Goal: Information Seeking & Learning: Learn about a topic

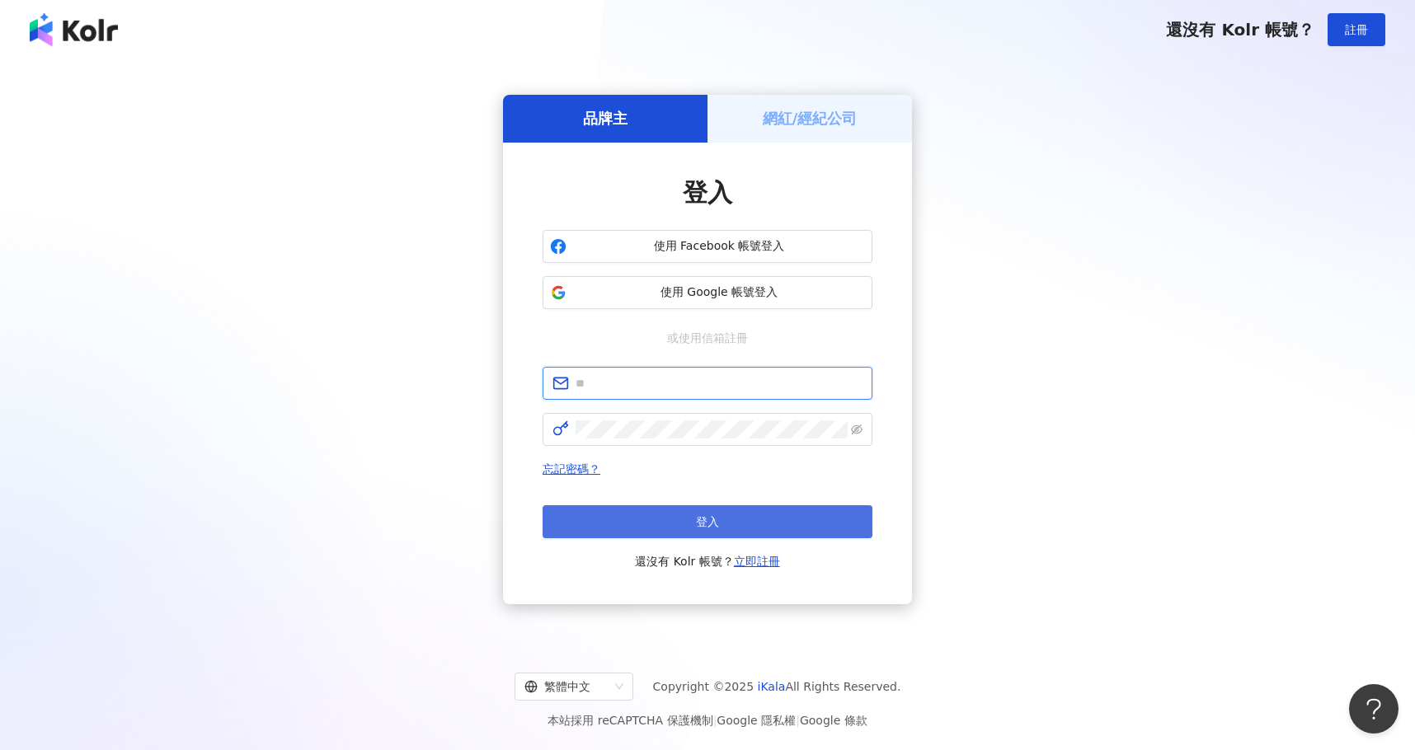
type input "**********"
click at [705, 521] on span "登入" at bounding box center [707, 521] width 23 height 13
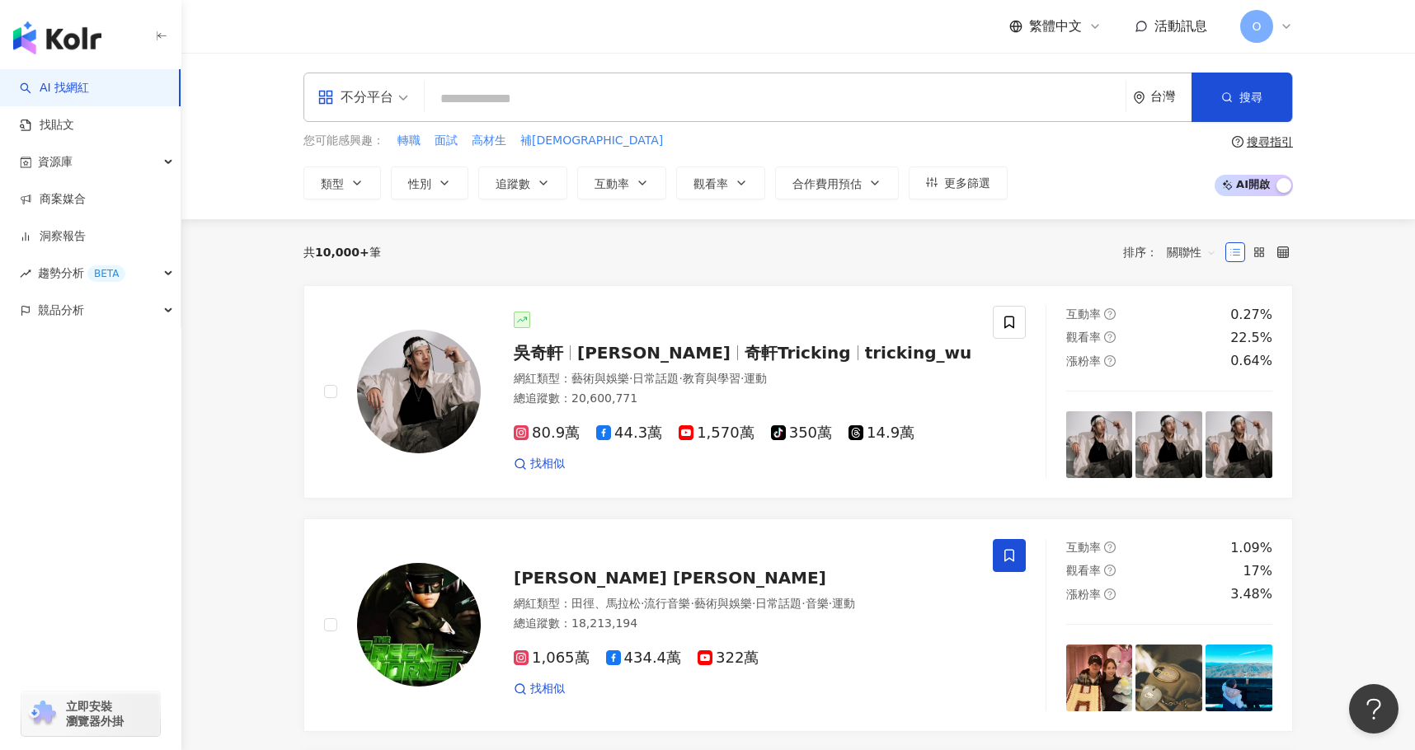
click at [632, 110] on input "search" at bounding box center [775, 98] width 688 height 31
click at [390, 99] on div "不分平台" at bounding box center [355, 97] width 76 height 26
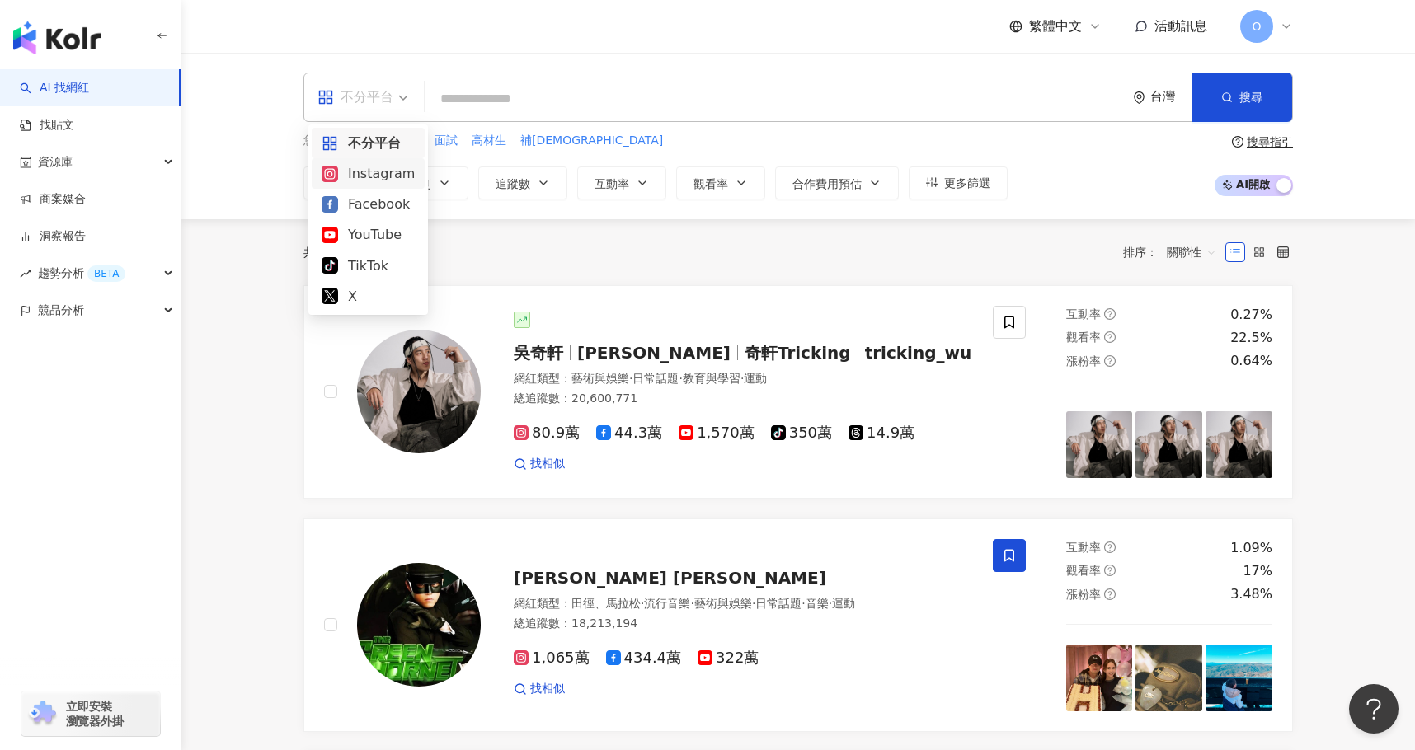
click at [375, 177] on div "Instagram" at bounding box center [368, 173] width 93 height 21
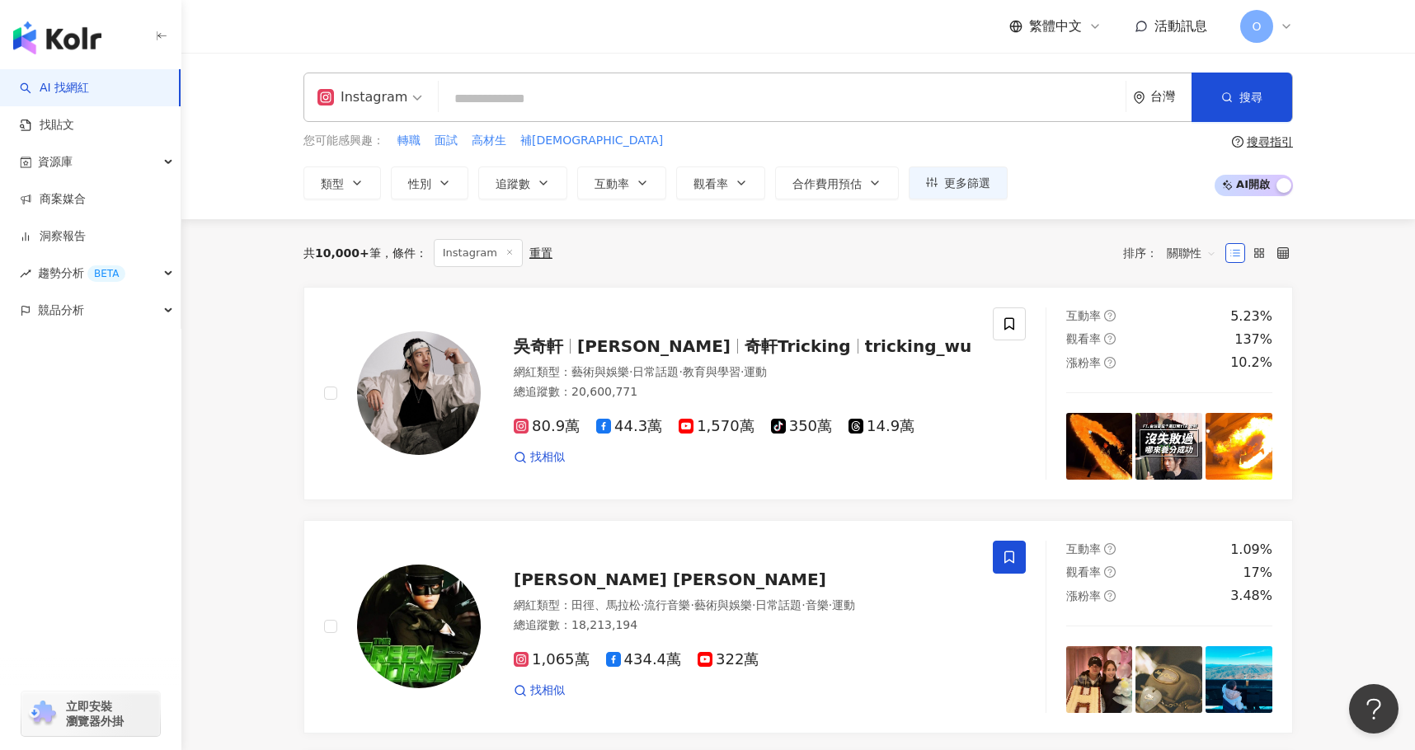
click at [547, 106] on input "search" at bounding box center [782, 98] width 674 height 31
click at [482, 96] on input "search" at bounding box center [782, 98] width 674 height 31
click at [605, 97] on input "search" at bounding box center [782, 98] width 674 height 31
click at [605, 97] on input "**" at bounding box center [782, 98] width 674 height 31
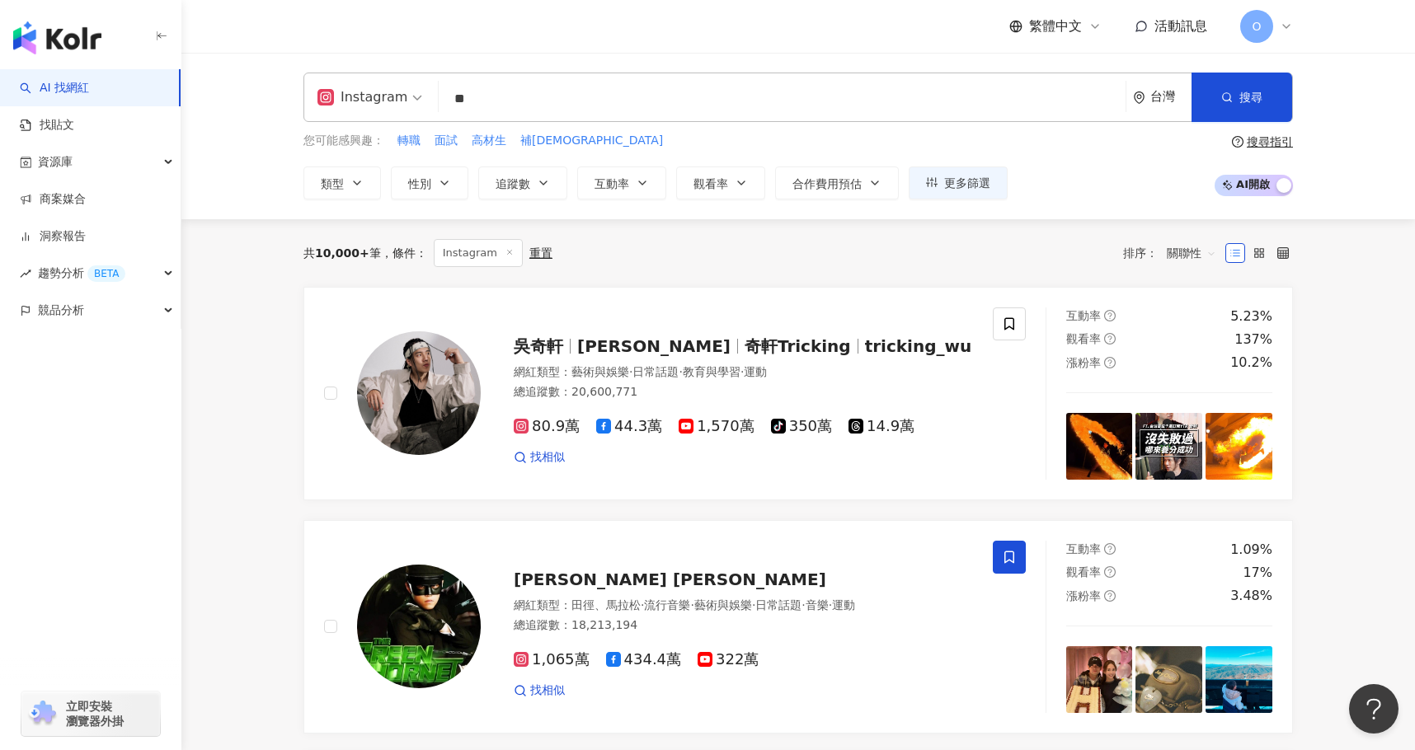
type input "*"
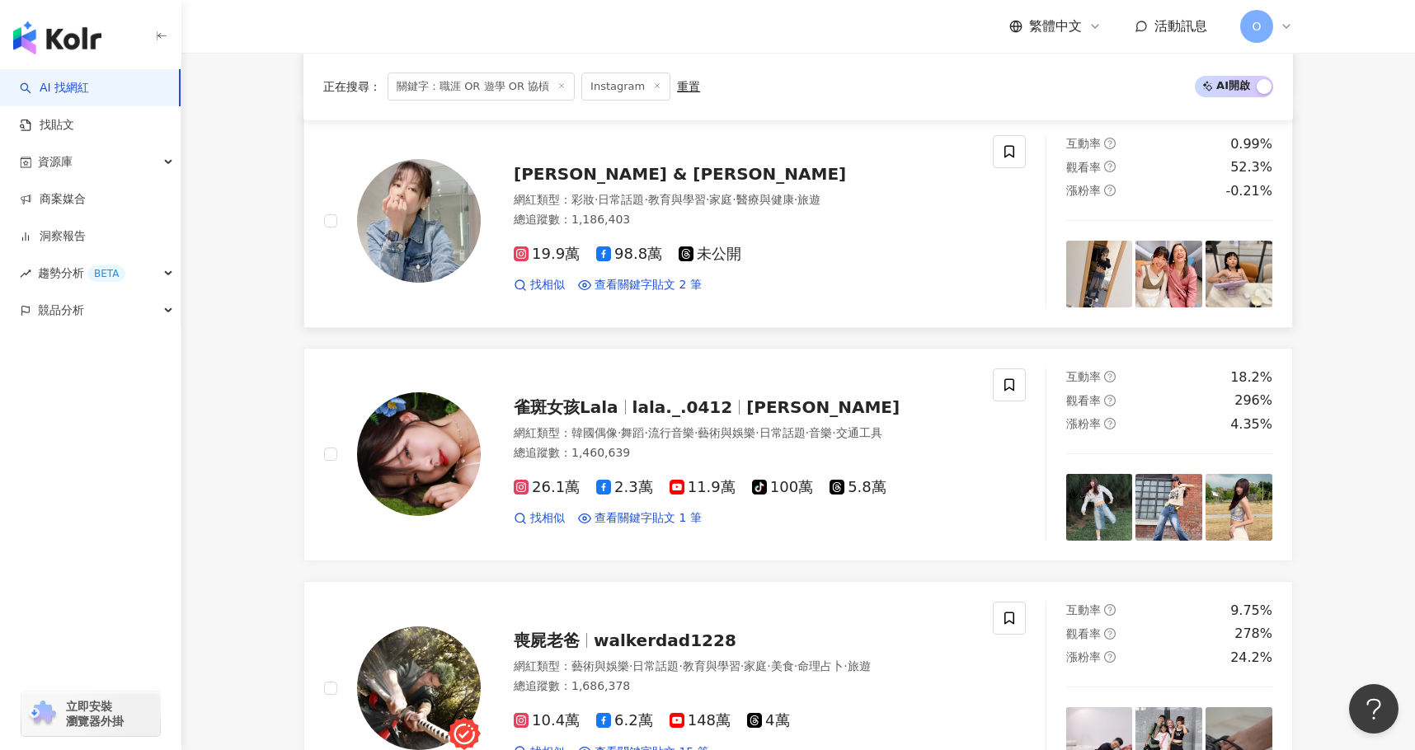
scroll to position [742, 0]
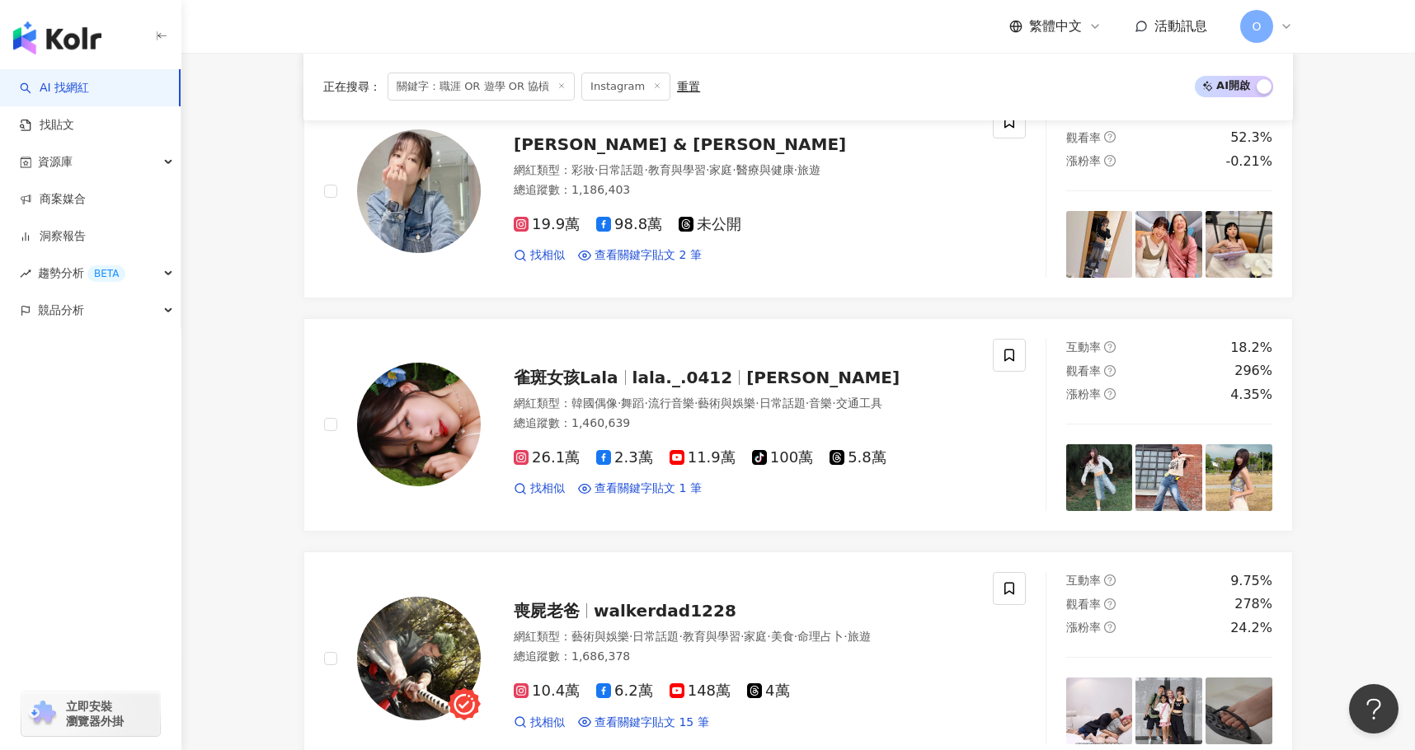
type input "**********"
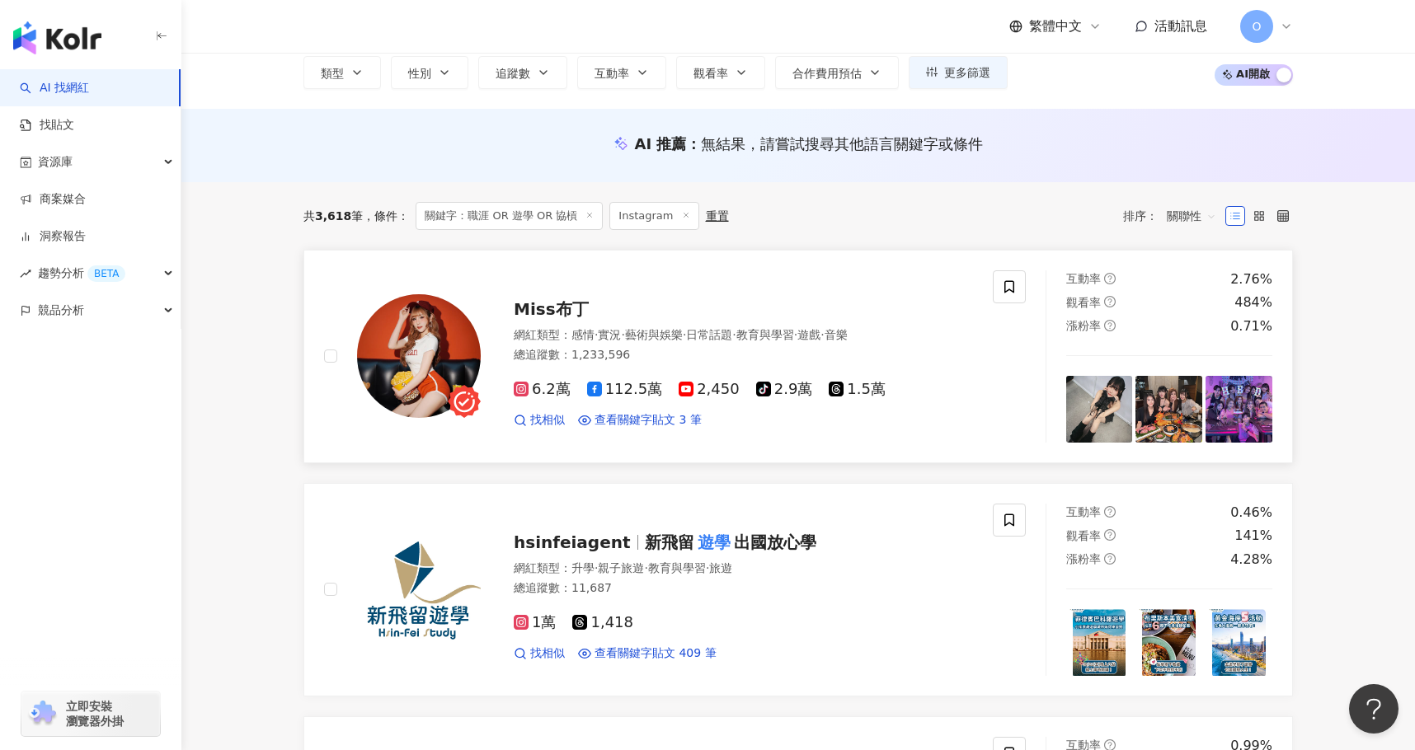
scroll to position [0, 0]
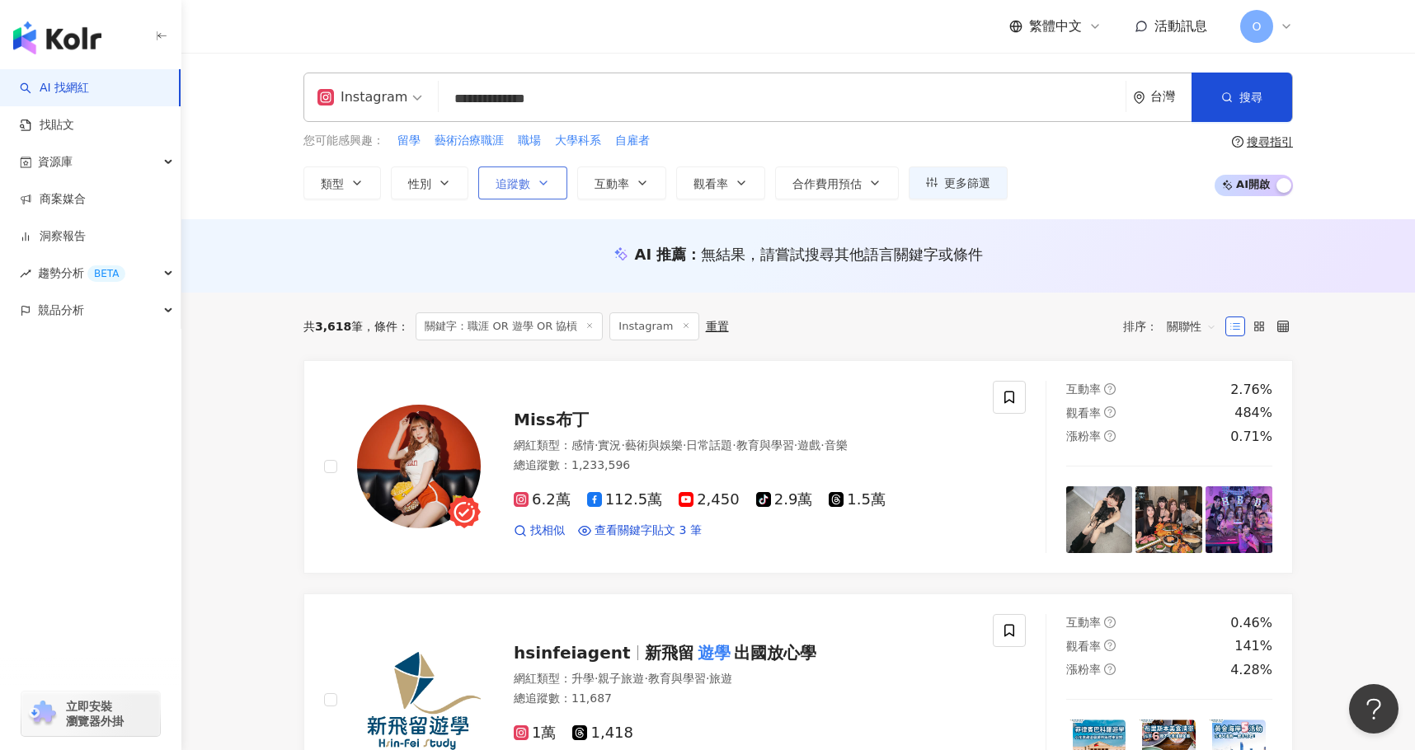
click at [548, 184] on icon "button" at bounding box center [543, 182] width 13 height 13
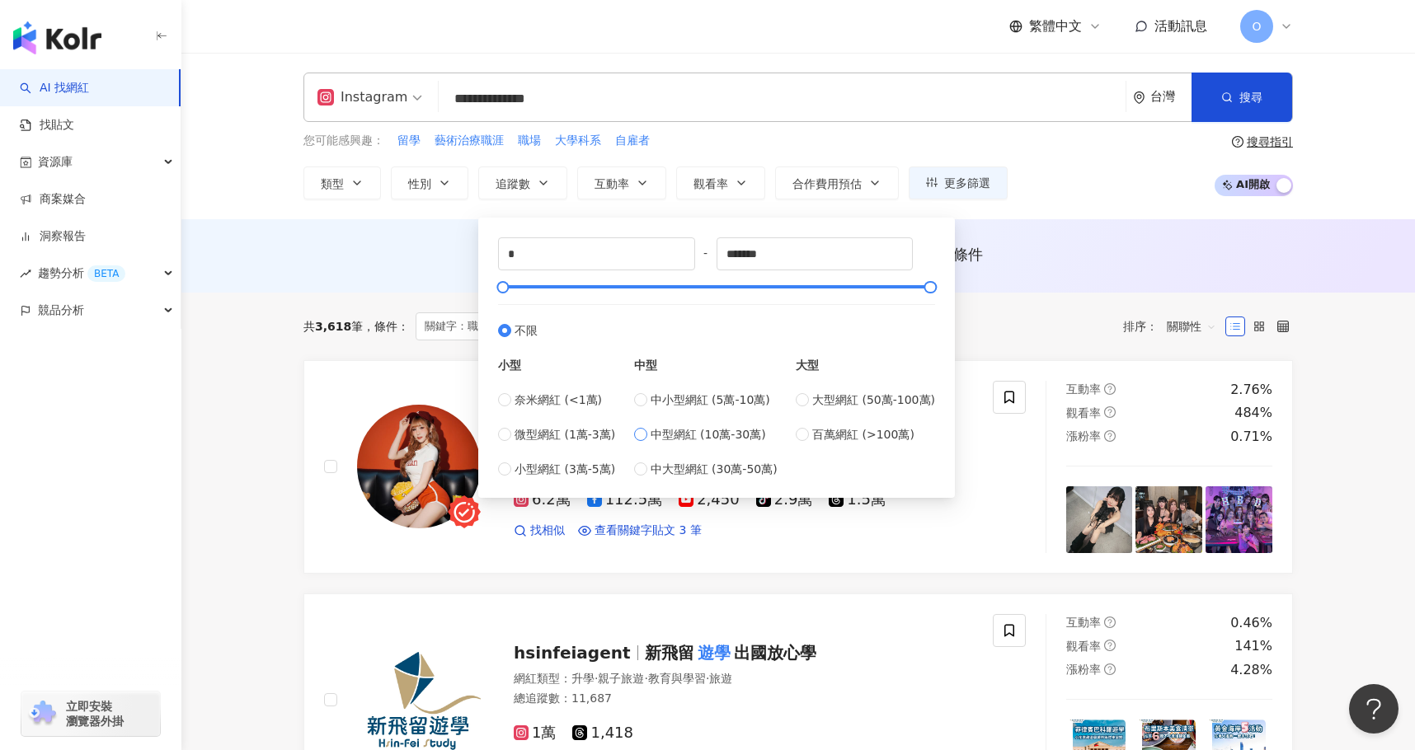
type input "******"
click at [739, 257] on input "******" at bounding box center [814, 253] width 195 height 31
type input "******"
click at [775, 260] on input "******" at bounding box center [814, 253] width 195 height 31
click at [1042, 219] on div "AI 推薦 ： 無結果，請嘗試搜尋其他語言關鍵字或條件" at bounding box center [797, 255] width 1233 height 73
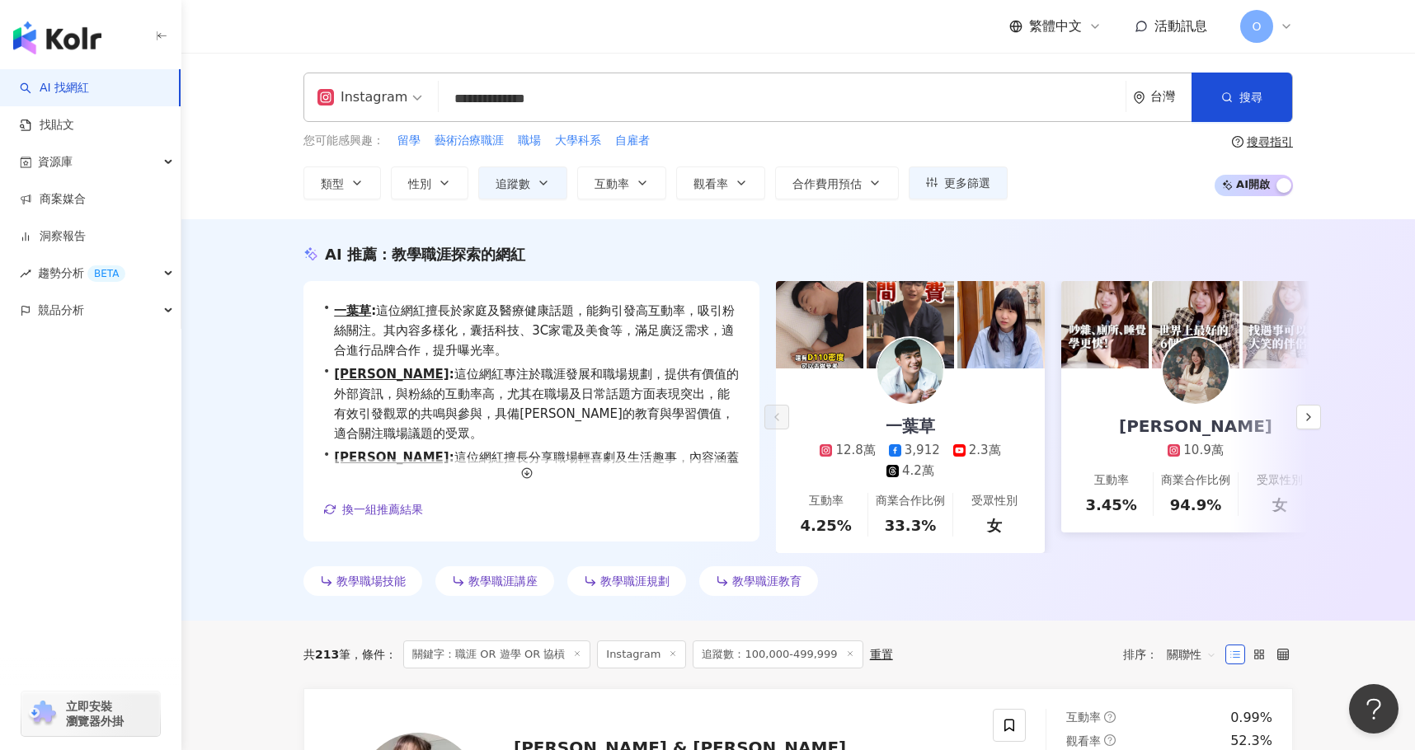
click at [682, 86] on input "**********" at bounding box center [782, 98] width 674 height 31
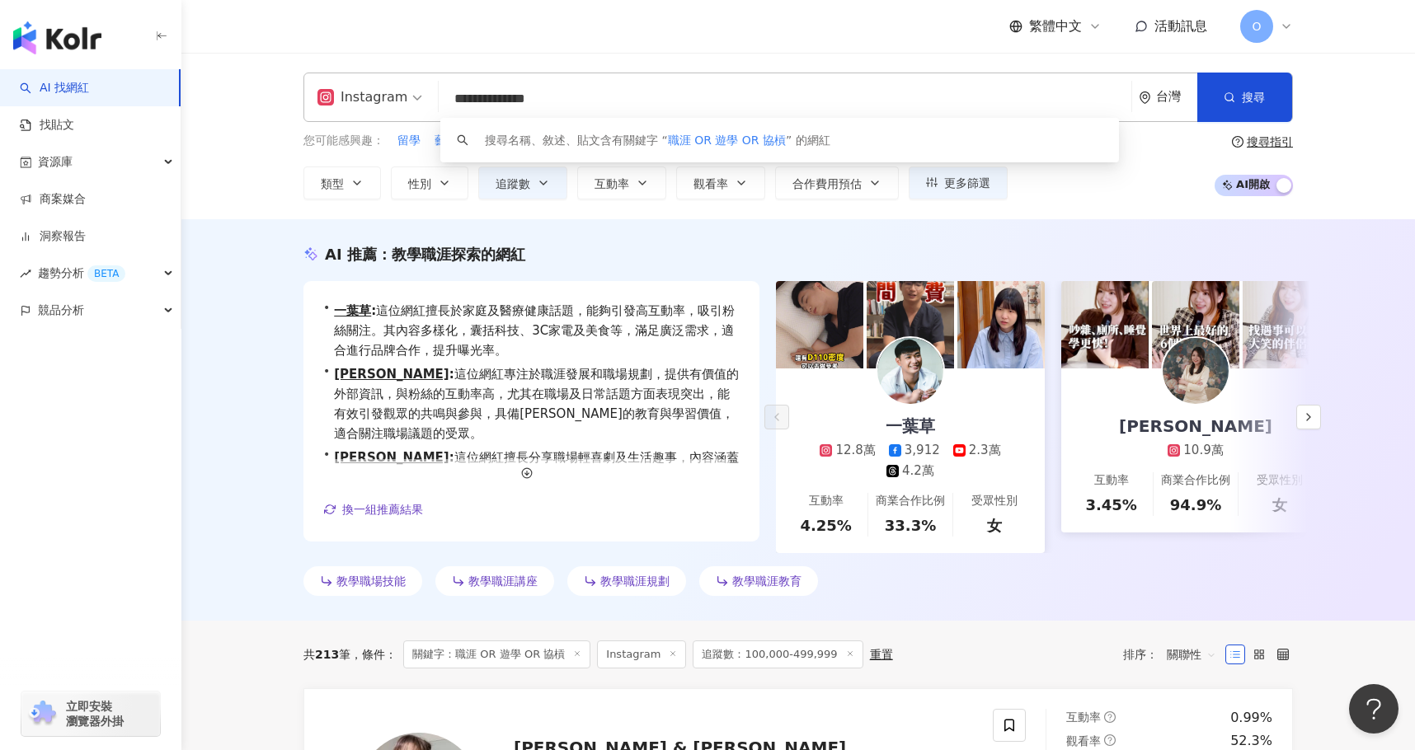
drag, startPoint x: 646, startPoint y: 109, endPoint x: 433, endPoint y: 97, distance: 213.8
click at [433, 97] on div "**********" at bounding box center [797, 97] width 989 height 49
type input "*"
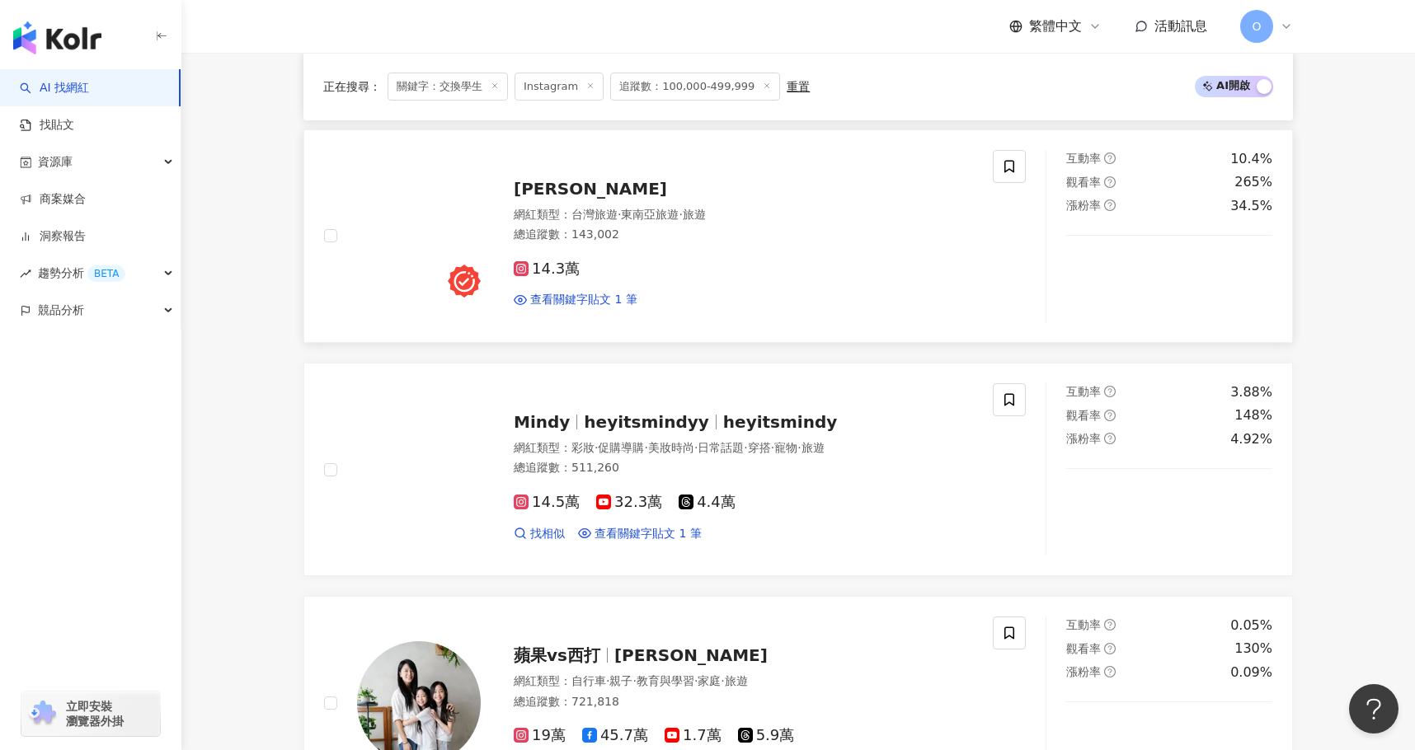
scroll to position [892, 0]
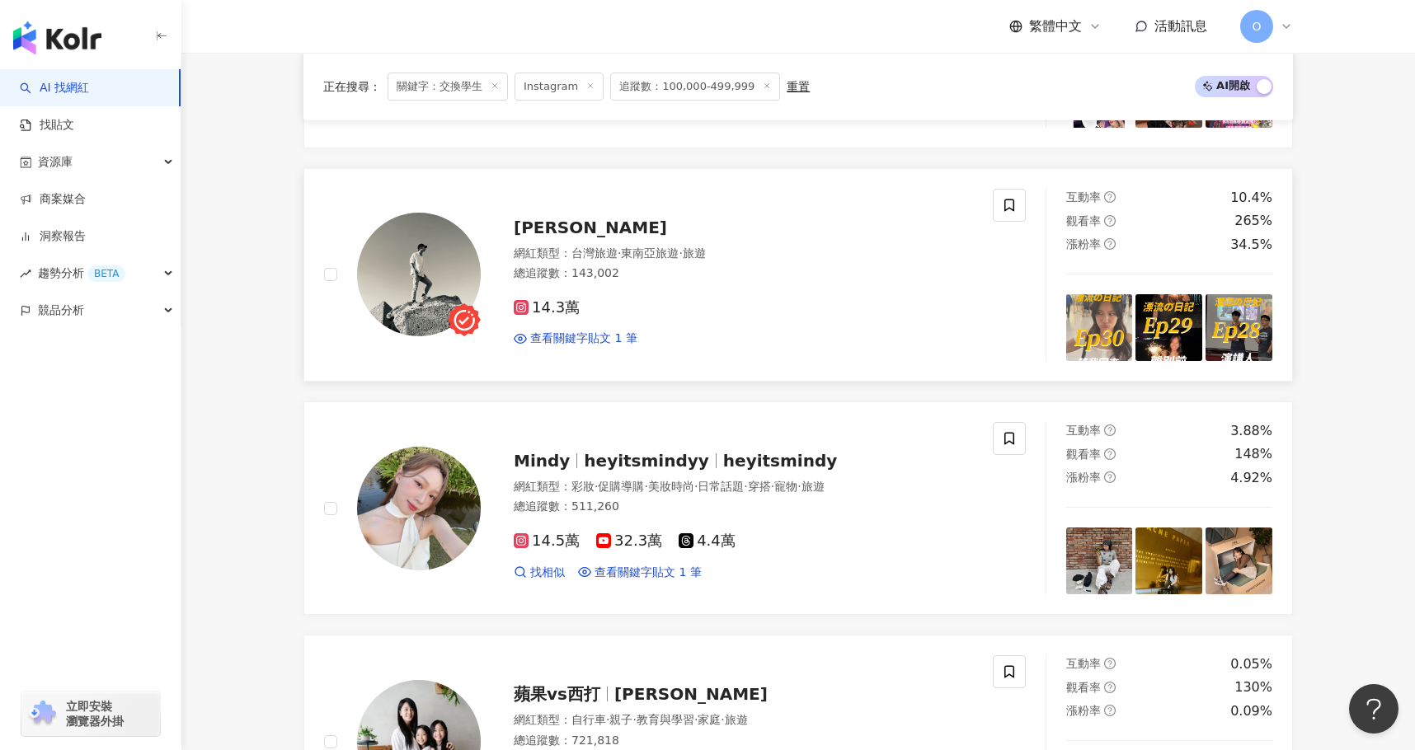
click at [532, 223] on span "曾奕翔" at bounding box center [590, 228] width 153 height 20
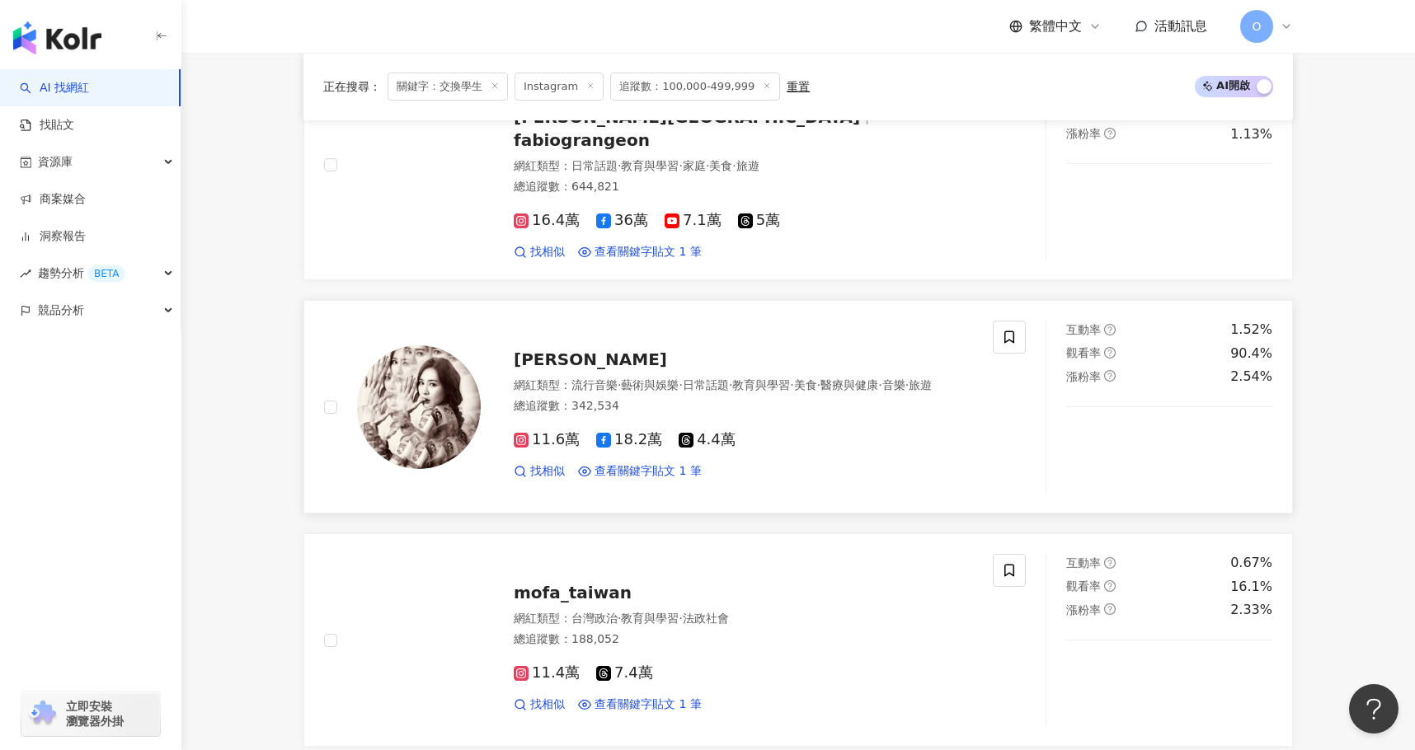
scroll to position [2129, 0]
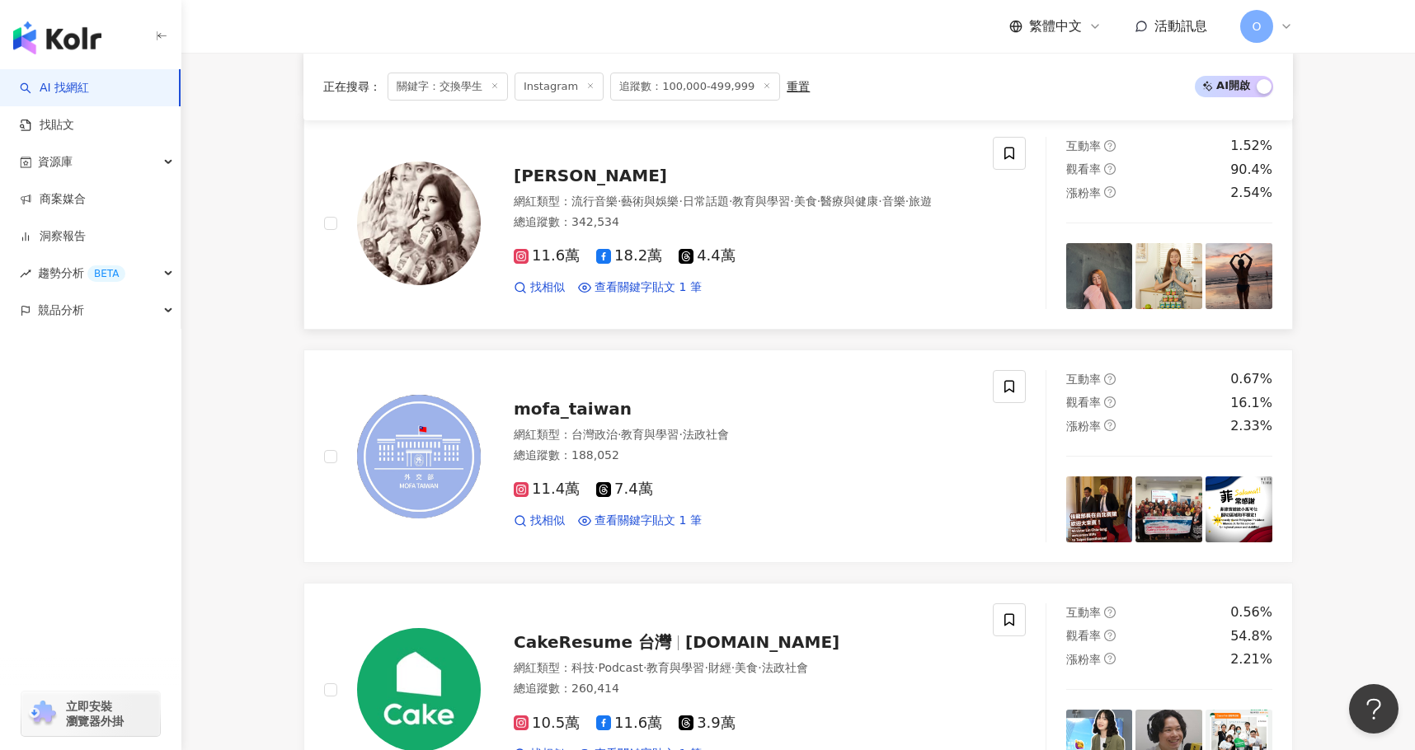
click at [538, 166] on span "張棋惠" at bounding box center [590, 176] width 153 height 20
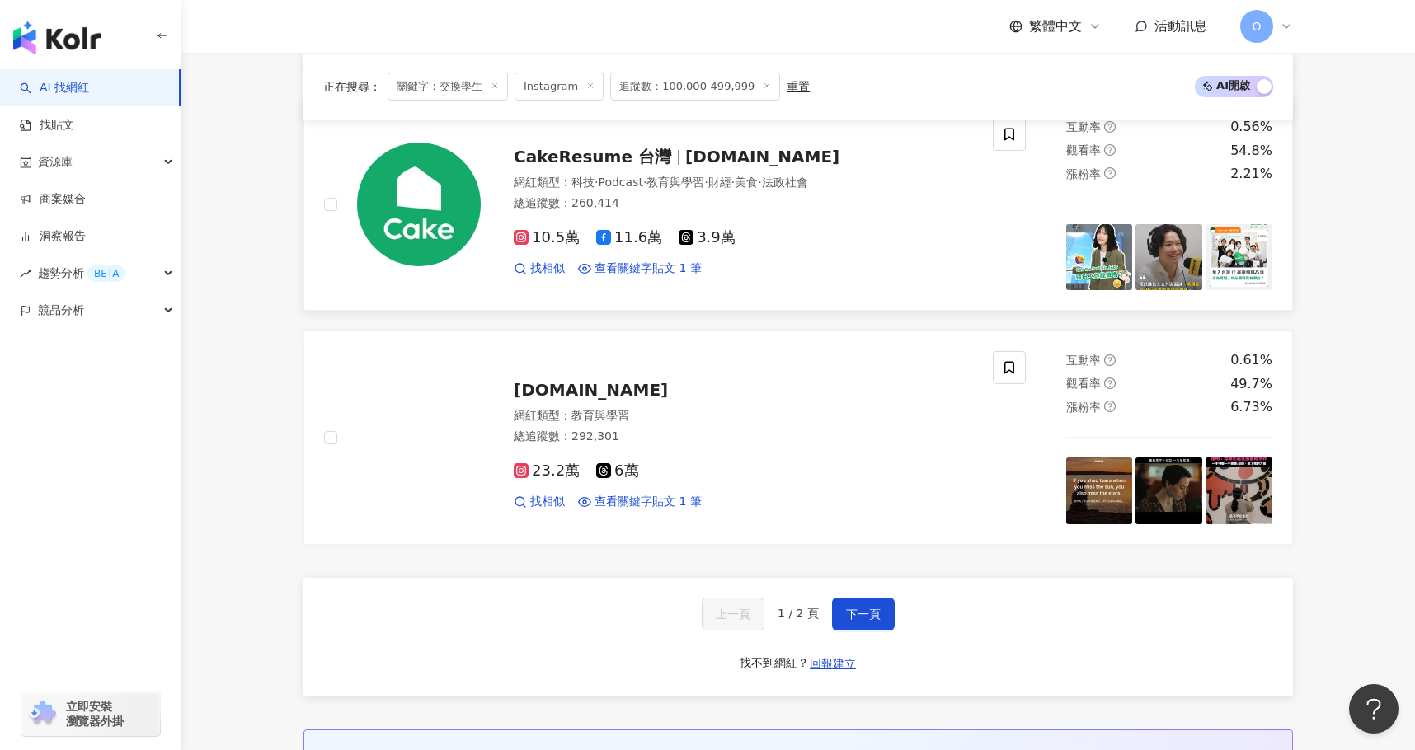
scroll to position [2623, 0]
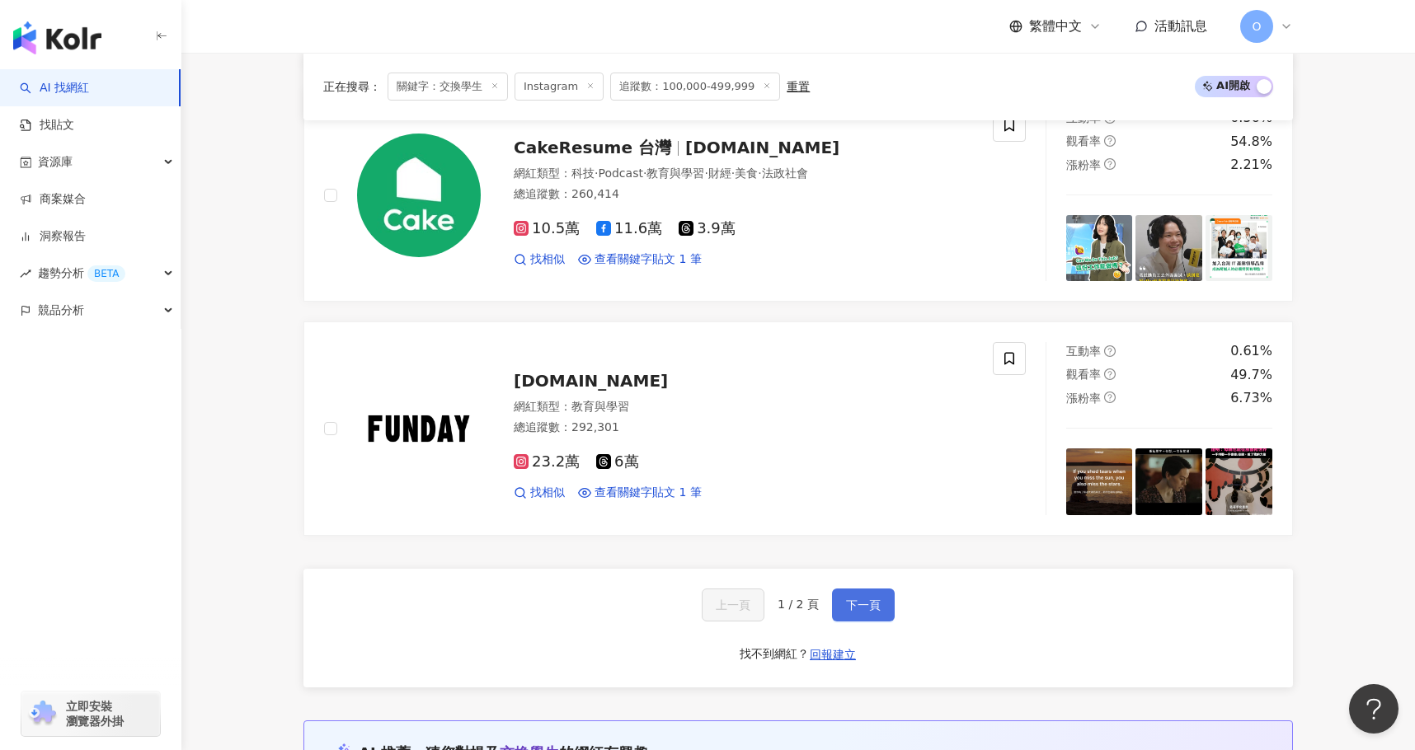
click at [874, 599] on span "下一頁" at bounding box center [863, 605] width 35 height 13
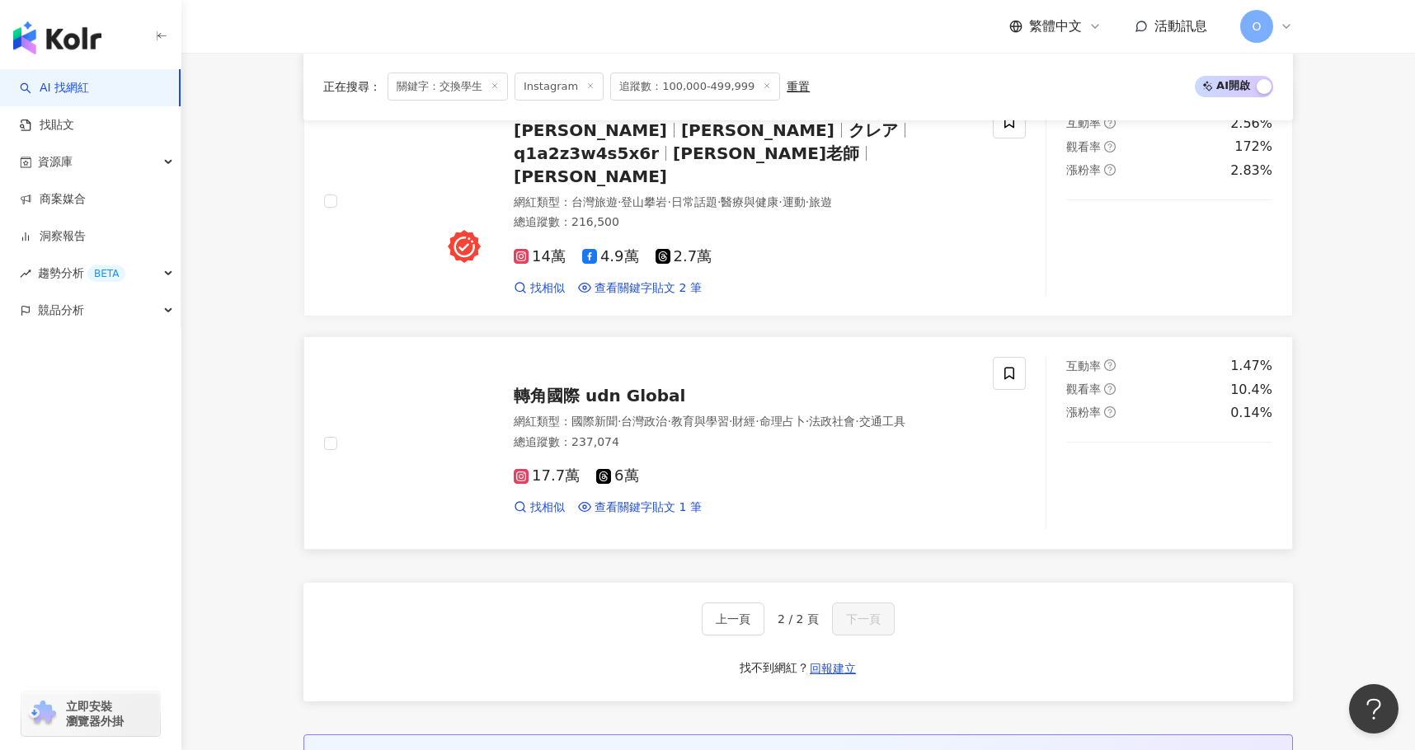
scroll to position [0, 0]
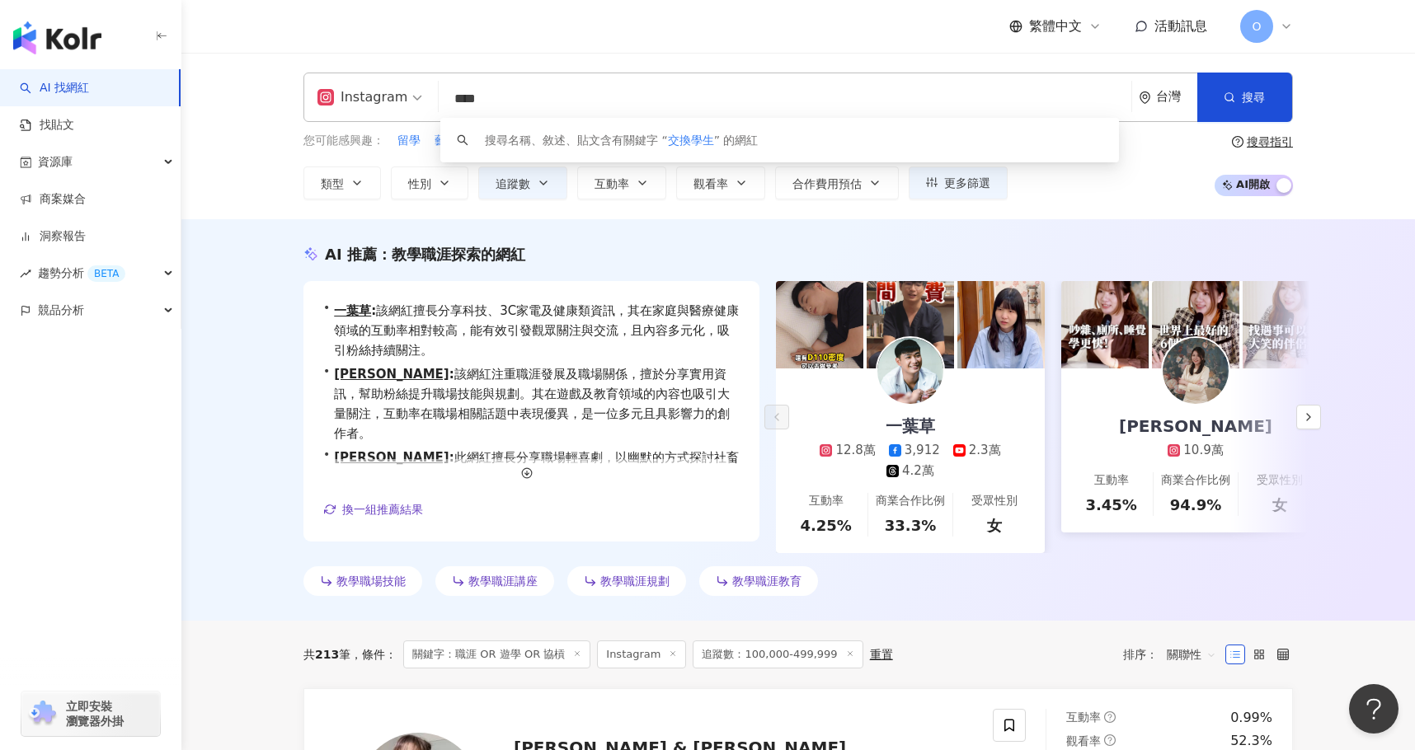
scroll to position [1, 0]
drag, startPoint x: 653, startPoint y: 98, endPoint x: 418, endPoint y: 106, distance: 235.1
click at [418, 106] on div "Instagram **** 台灣 搜尋 keyword 搜尋名稱、敘述、貼文含有關鍵字 “ 交換學生 ” 的網紅" at bounding box center [797, 97] width 989 height 49
click at [413, 136] on span "留學" at bounding box center [408, 141] width 23 height 16
type input "**"
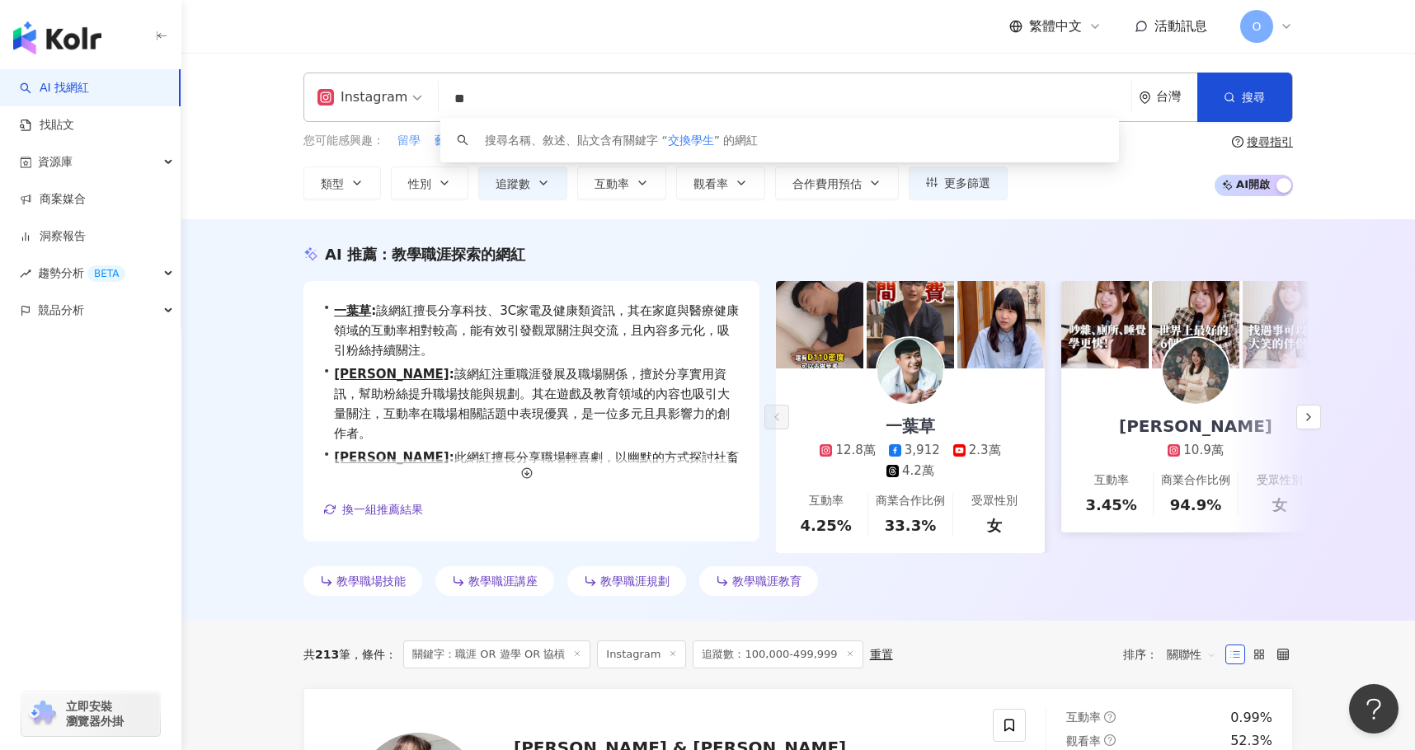
scroll to position [0, 0]
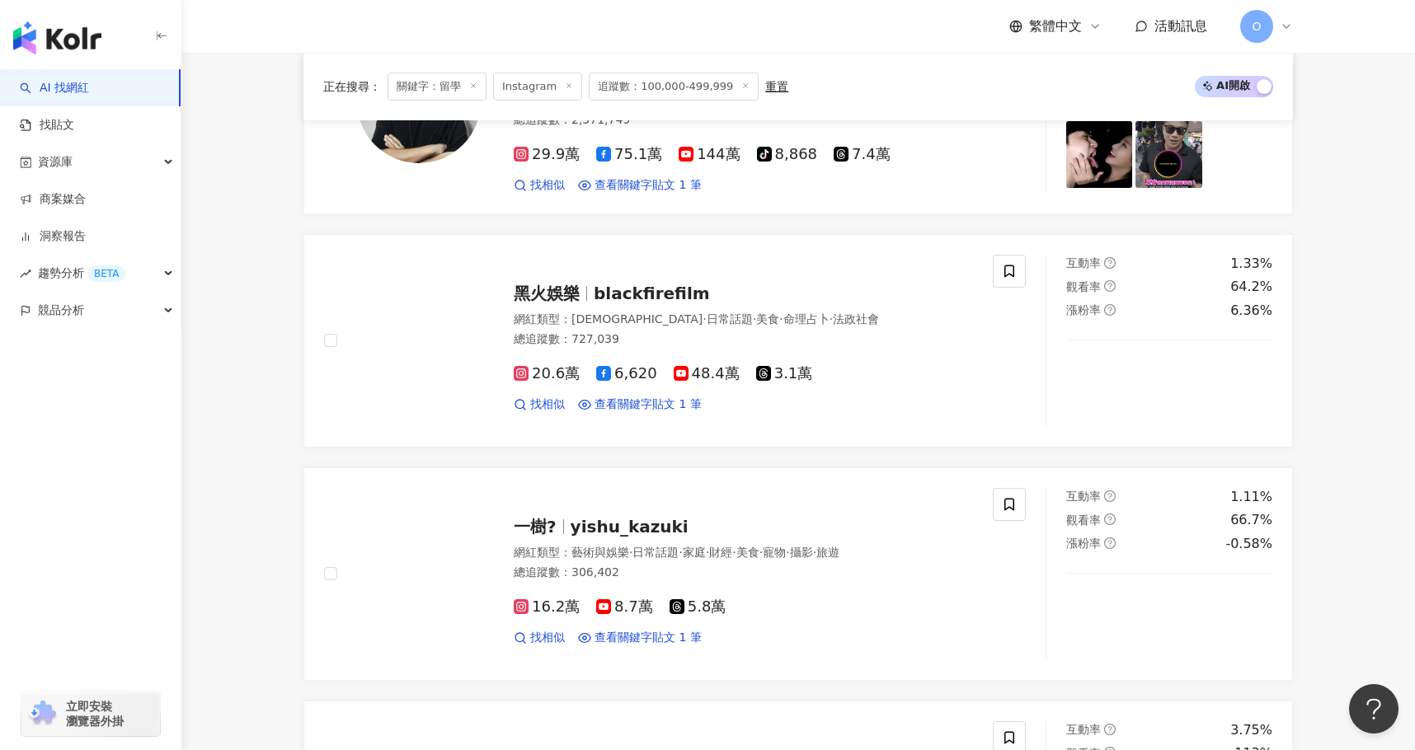
scroll to position [1469, 0]
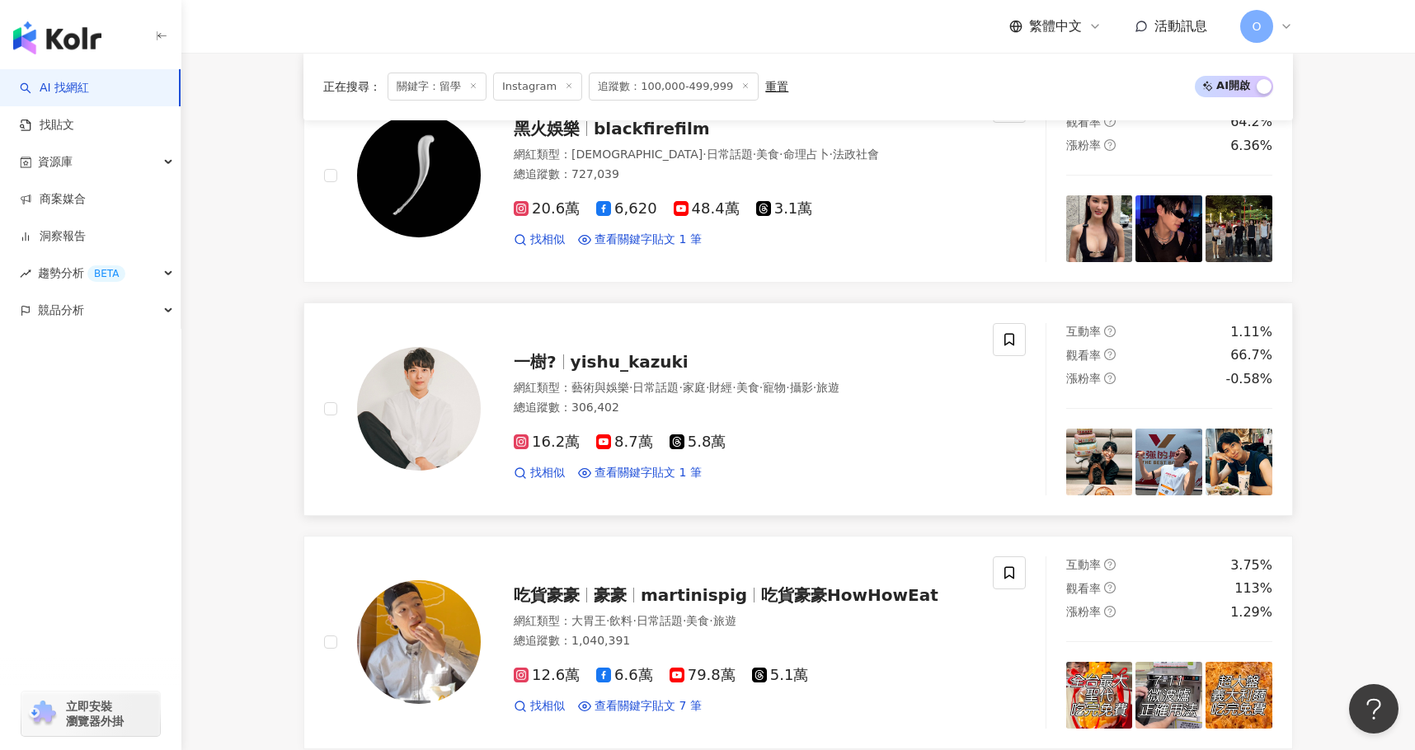
click at [624, 356] on span "yishu_kazuki" at bounding box center [630, 362] width 118 height 20
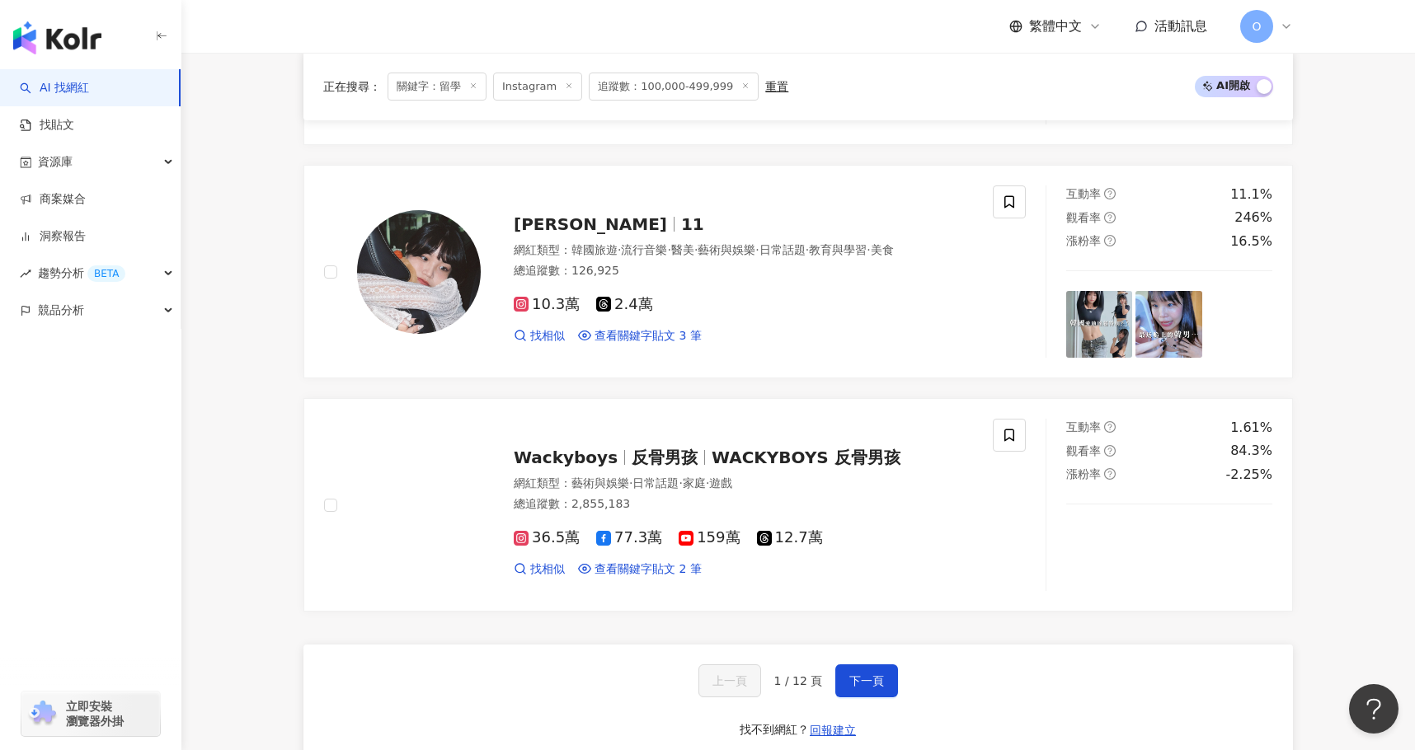
scroll to position [2541, 0]
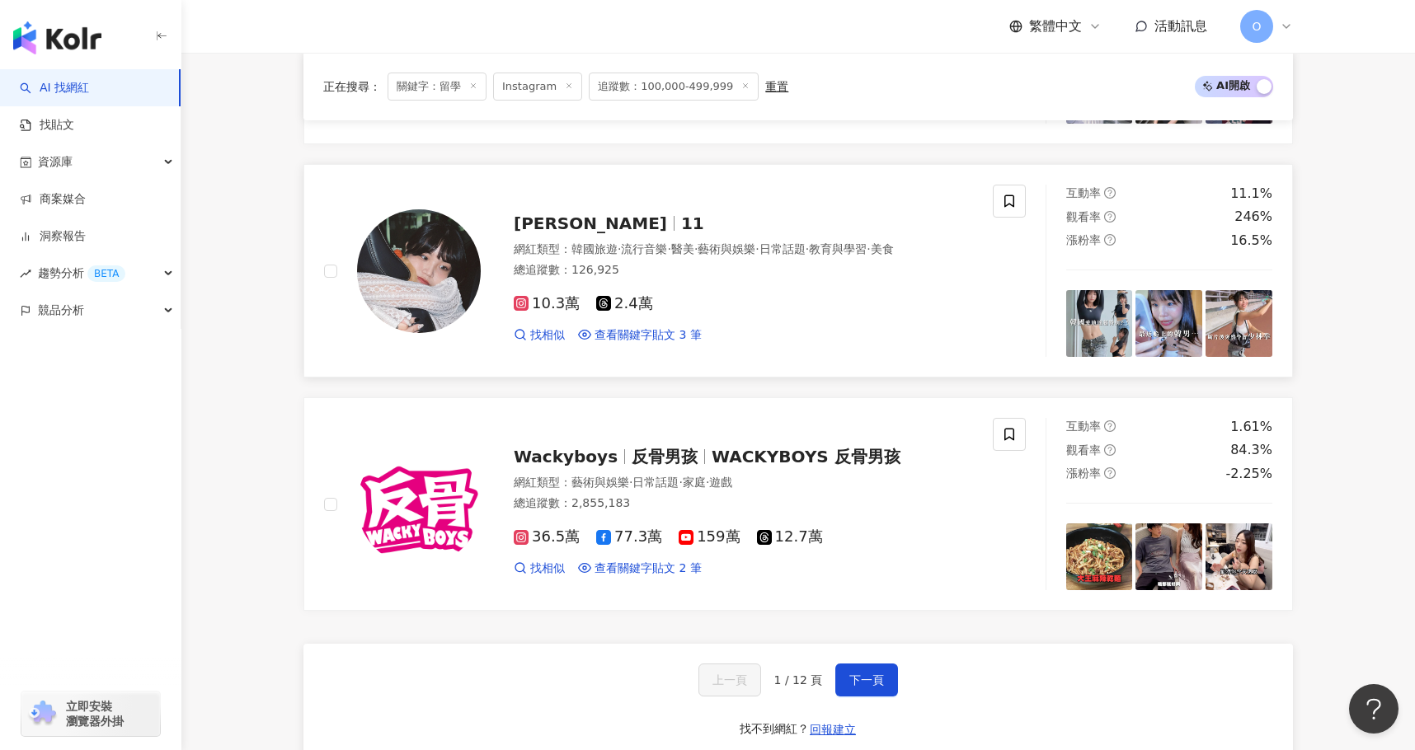
click at [557, 214] on span "陳映君" at bounding box center [590, 224] width 153 height 20
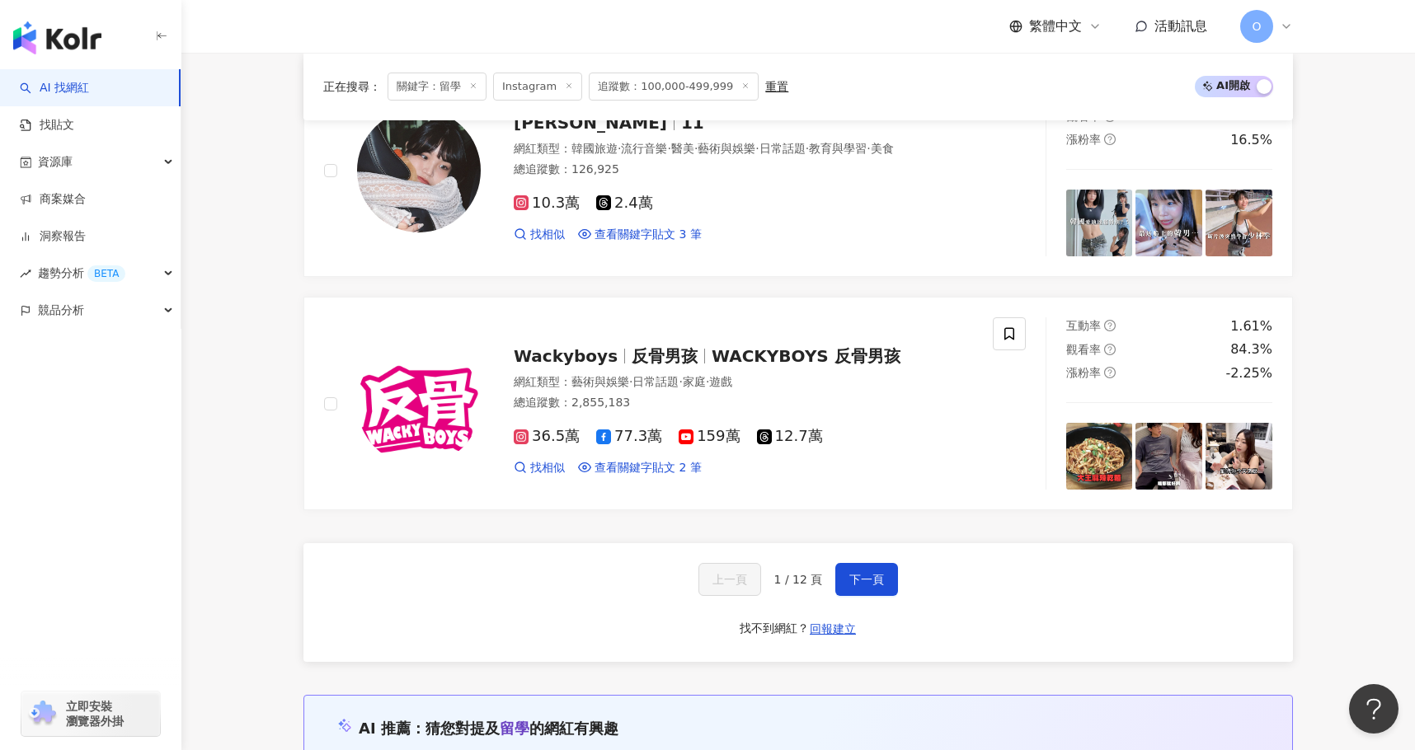
scroll to position [2871, 0]
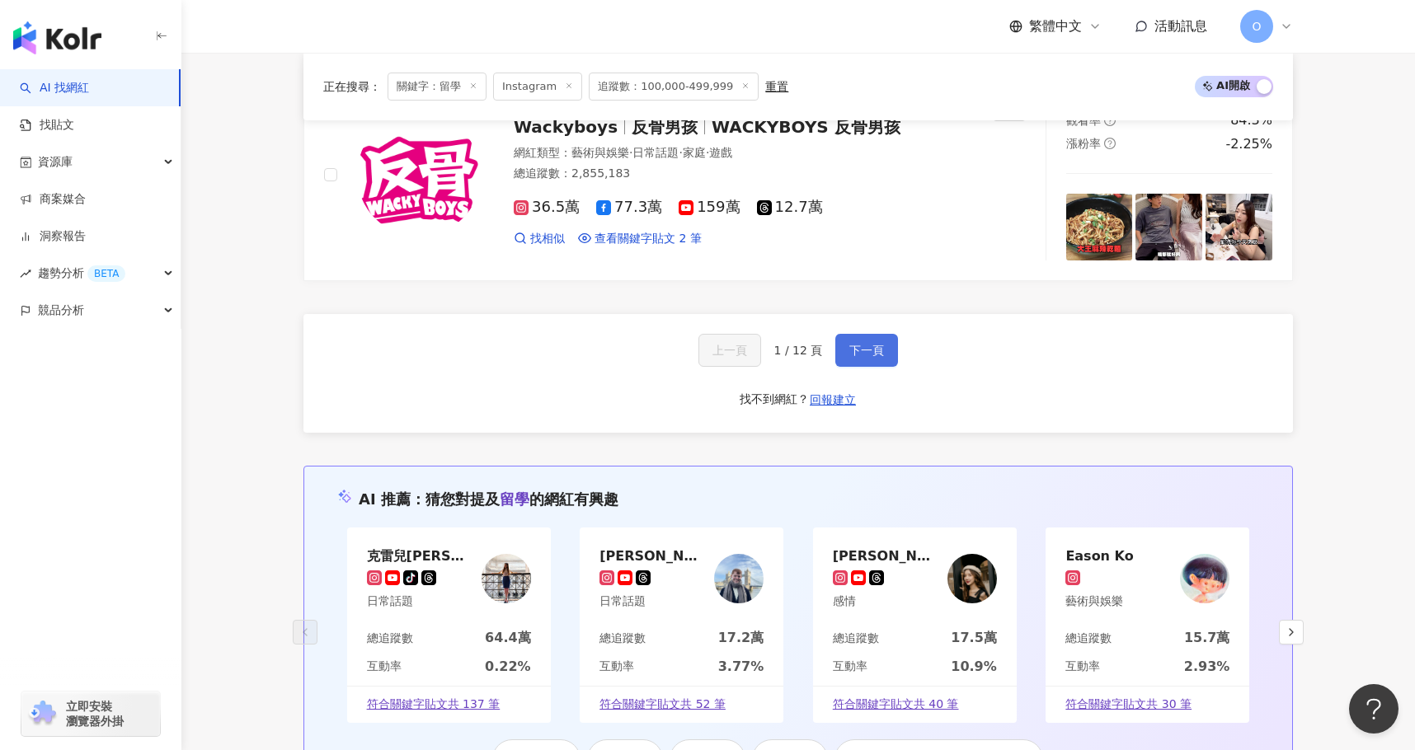
click at [859, 334] on button "下一頁" at bounding box center [866, 350] width 63 height 33
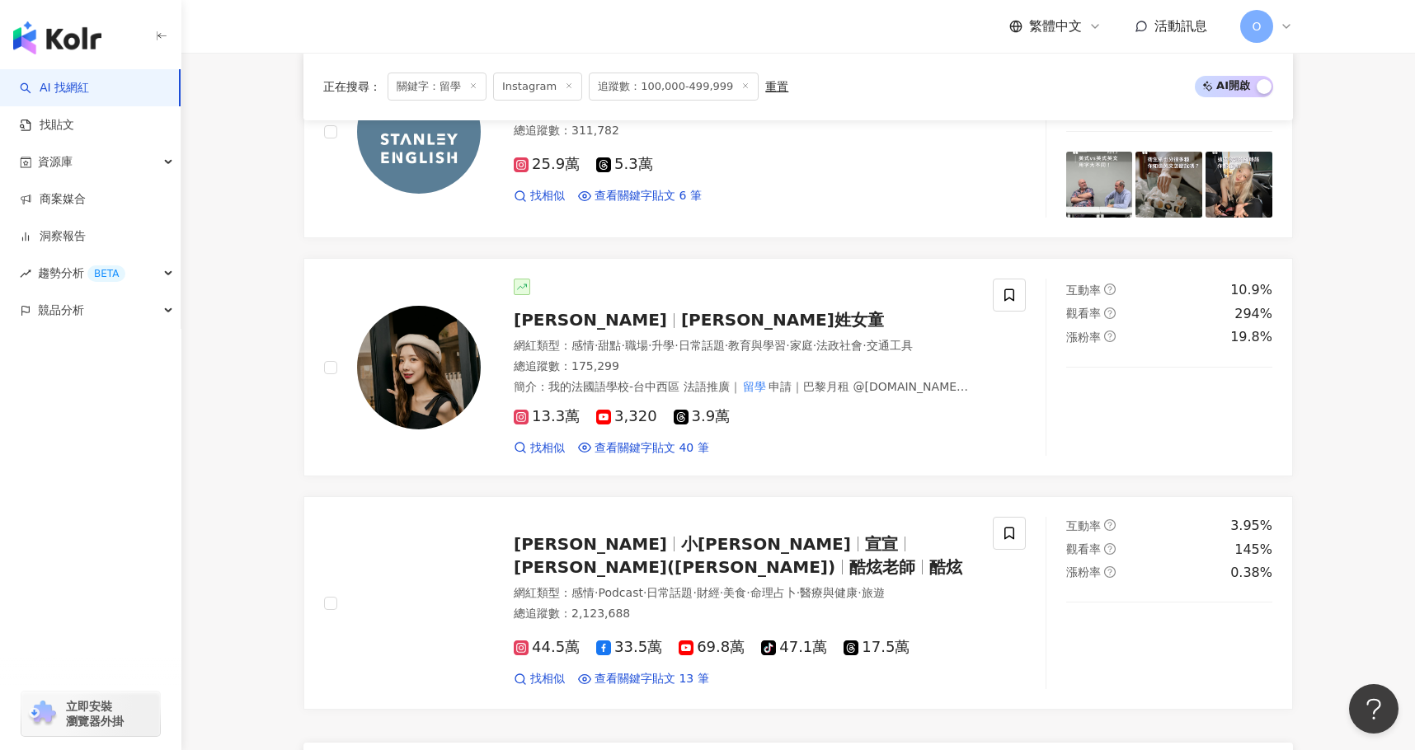
scroll to position [2473, 0]
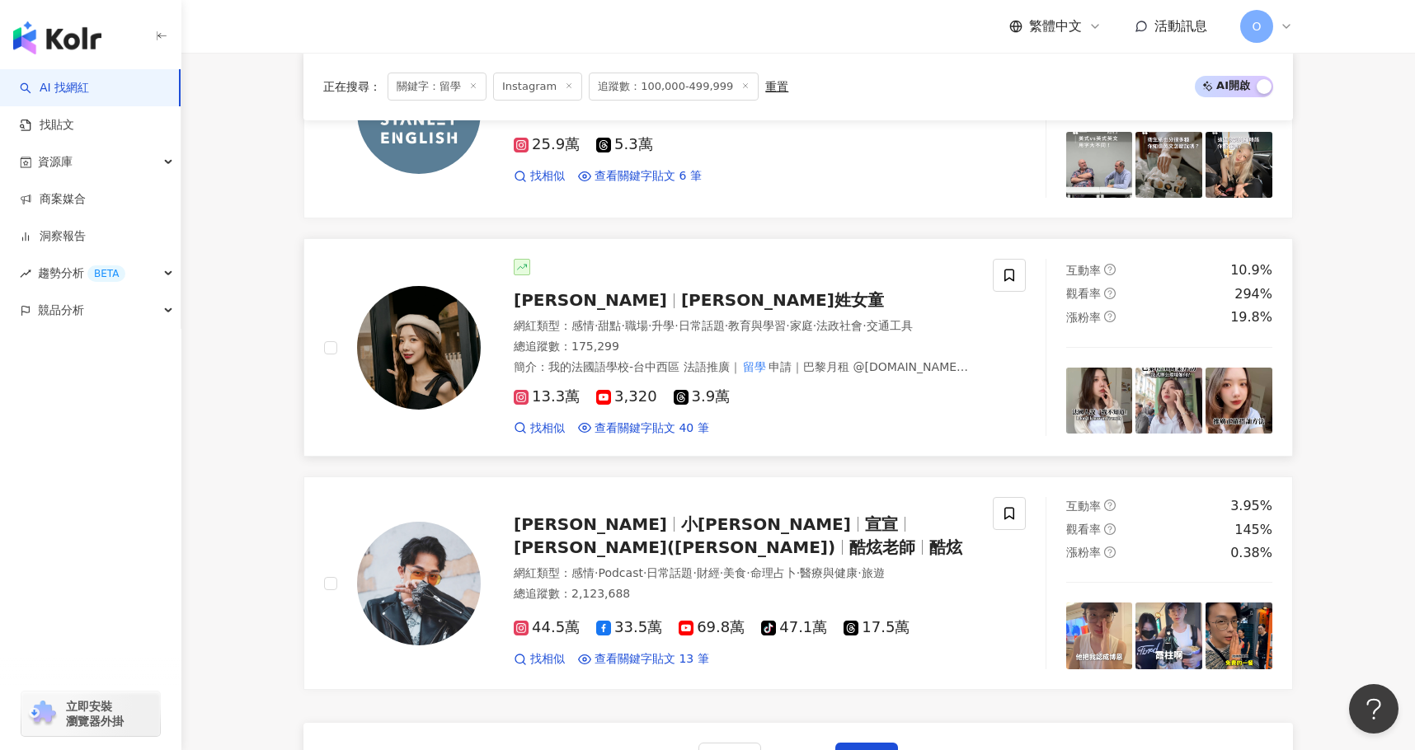
click at [681, 290] on span "潘姓女童" at bounding box center [782, 300] width 203 height 20
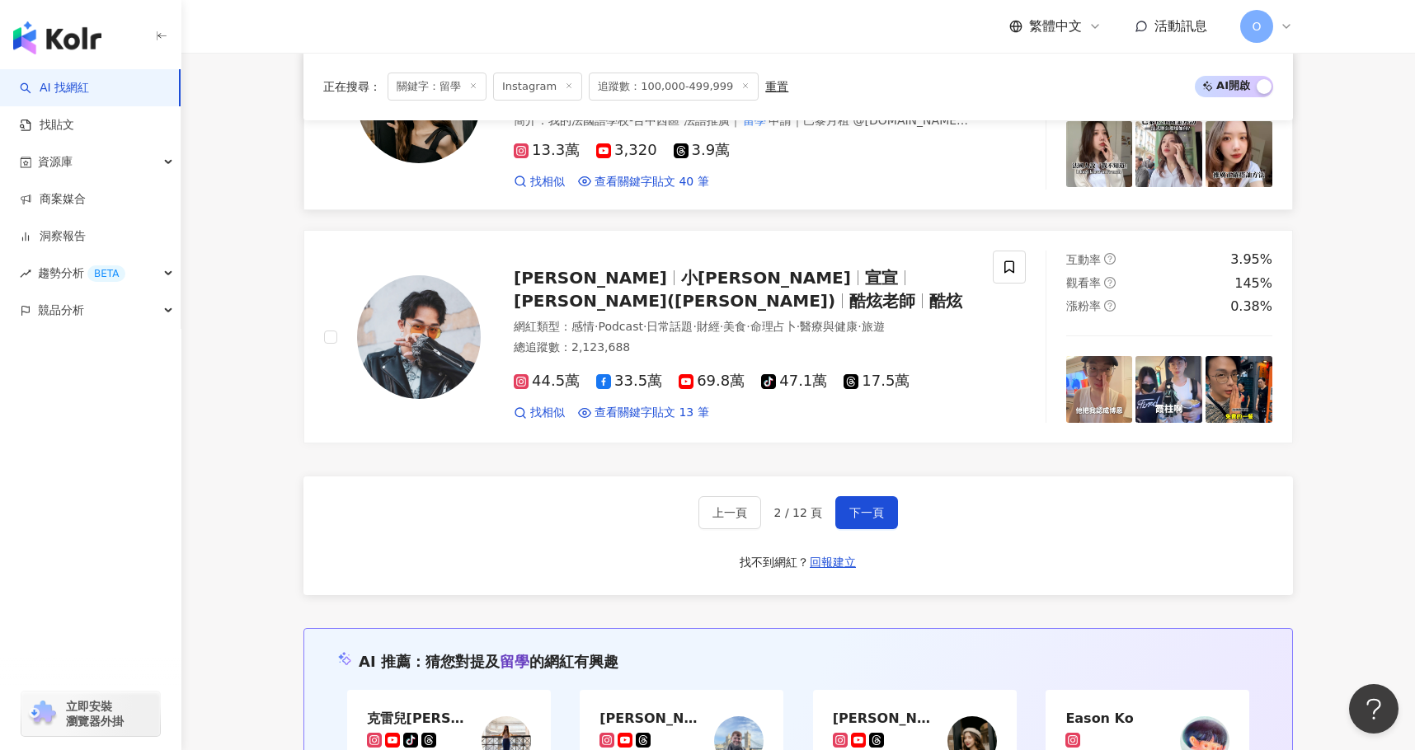
scroll to position [2721, 0]
click at [870, 506] on span "下一頁" at bounding box center [866, 511] width 35 height 13
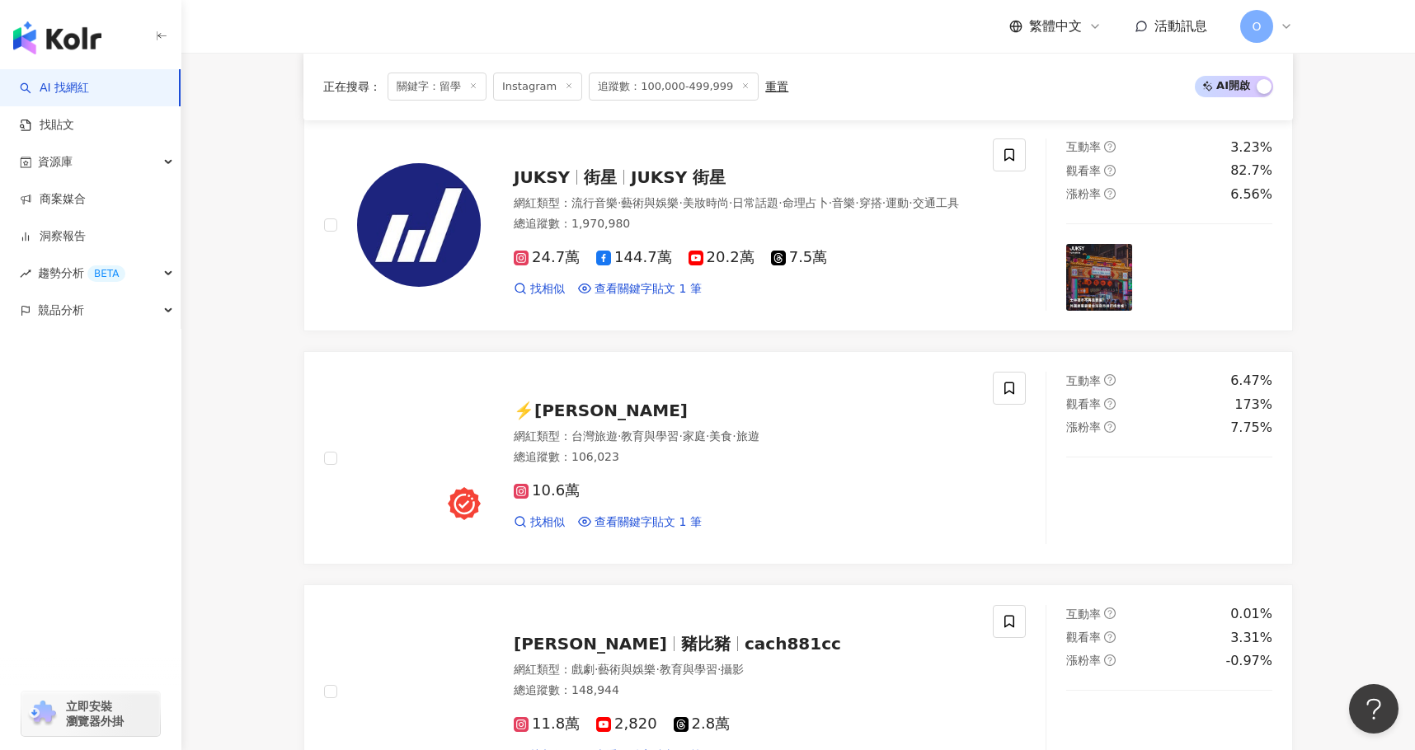
scroll to position [1731, 0]
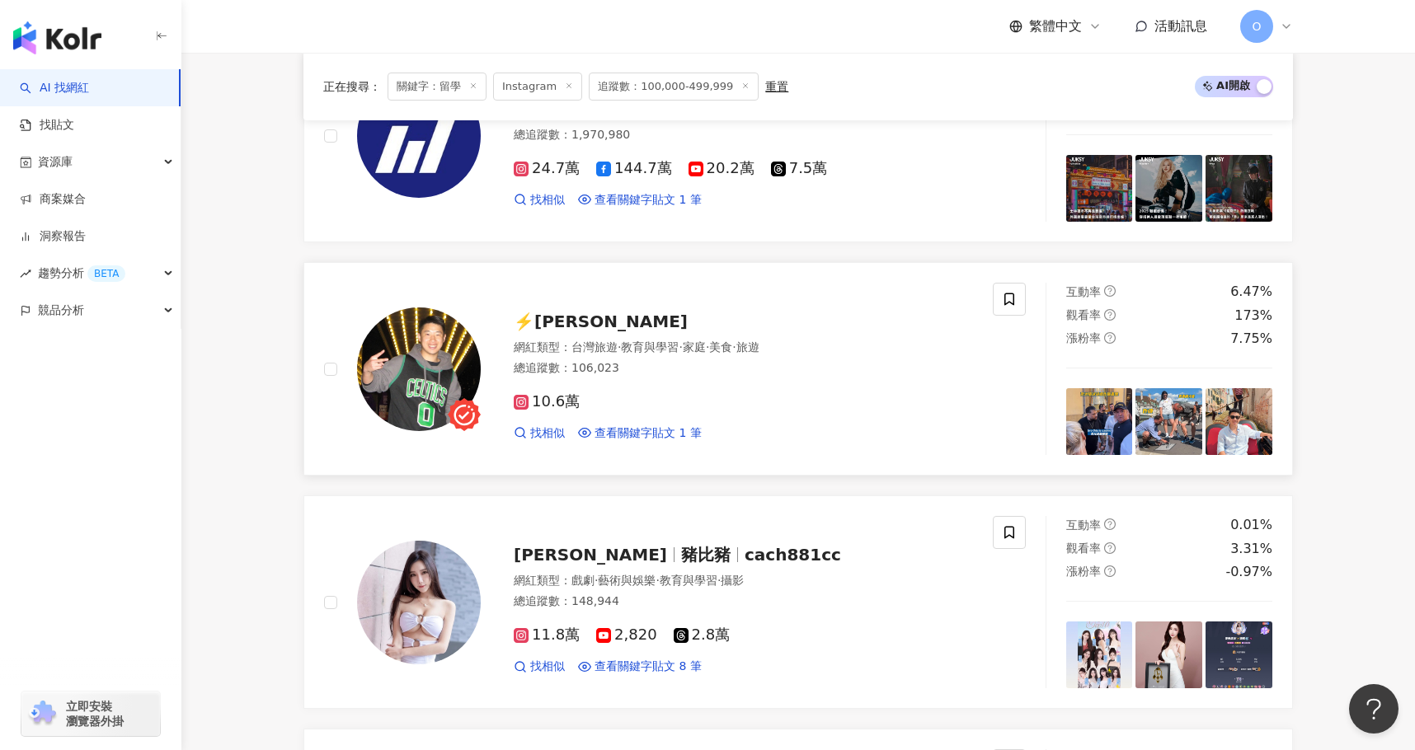
click at [632, 331] on span "⚡️派瑞 Perry Green" at bounding box center [601, 322] width 174 height 20
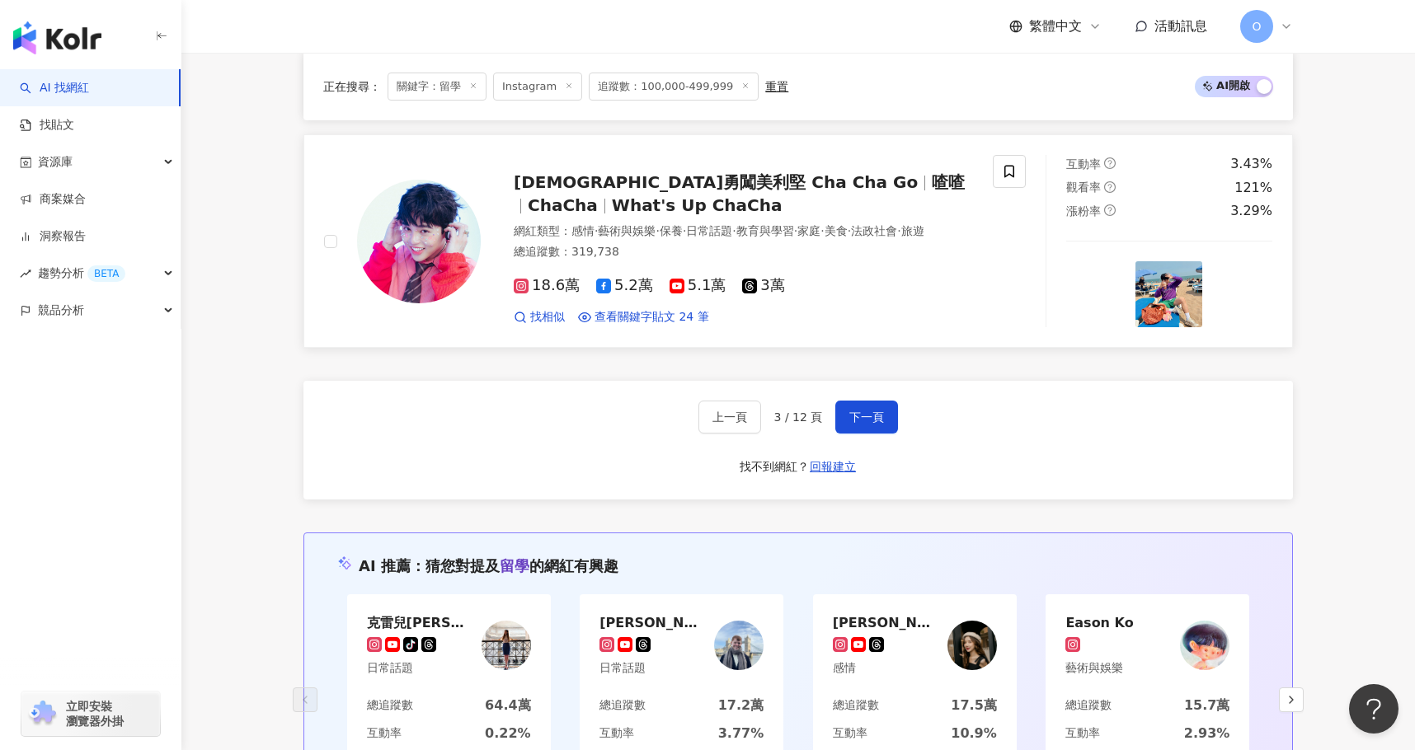
scroll to position [2803, 0]
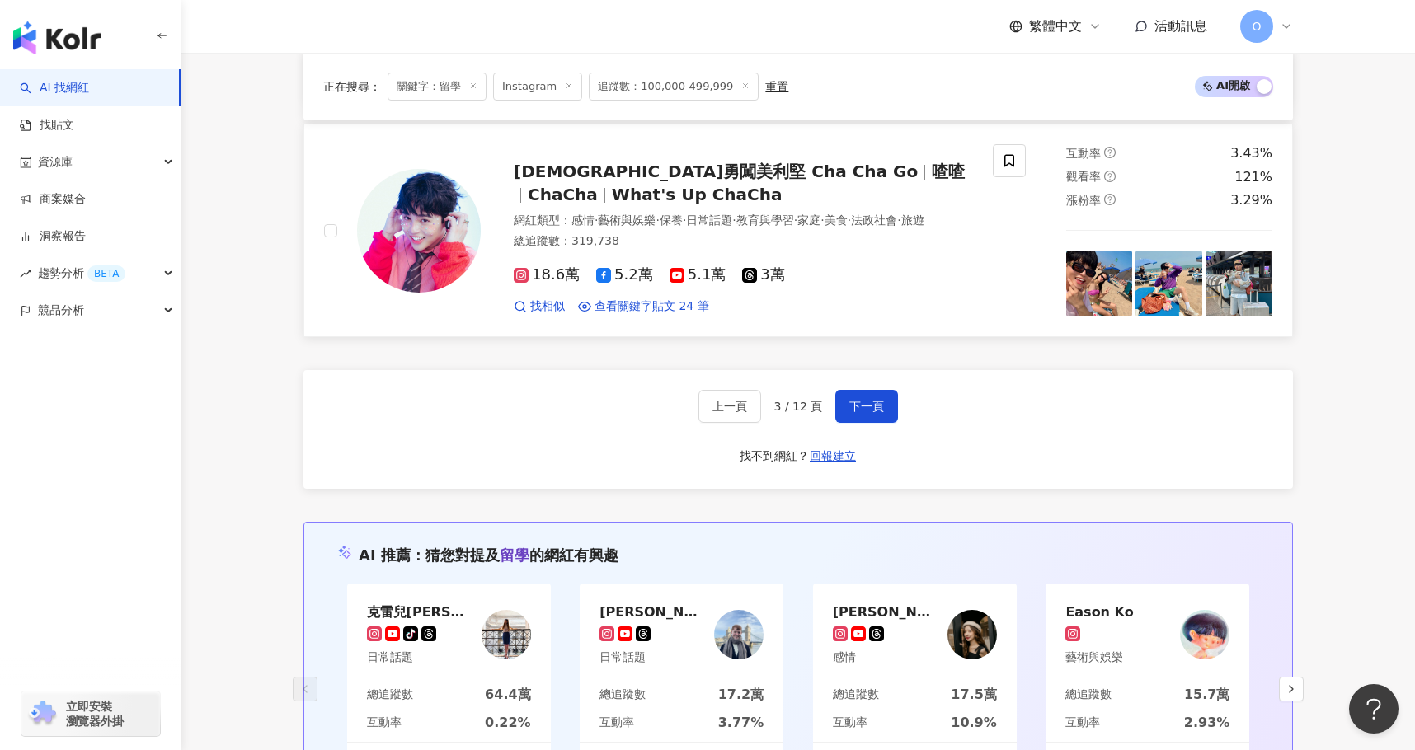
click at [665, 176] on span "喳喳勇闖美利堅 Cha Cha Go" at bounding box center [716, 172] width 404 height 20
click at [863, 413] on span "下一頁" at bounding box center [866, 406] width 35 height 13
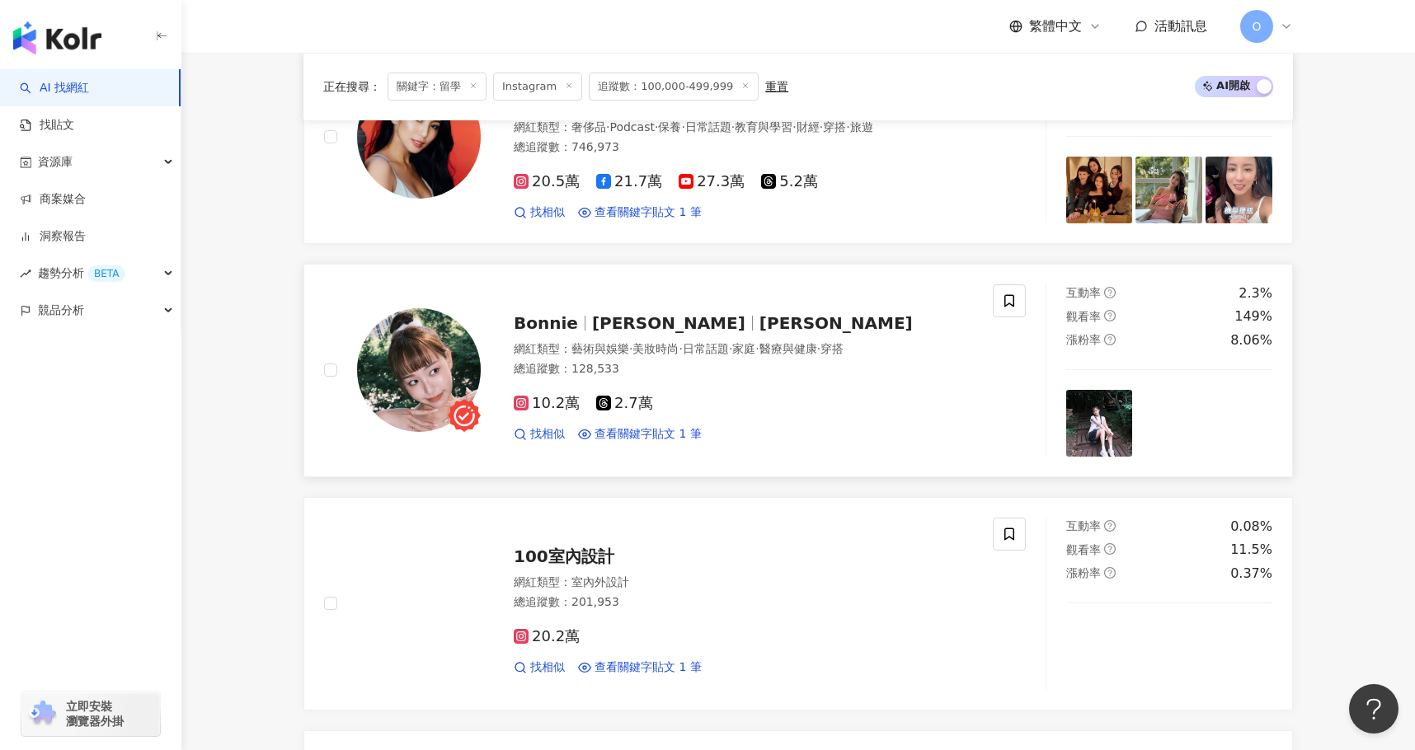
scroll to position [165, 0]
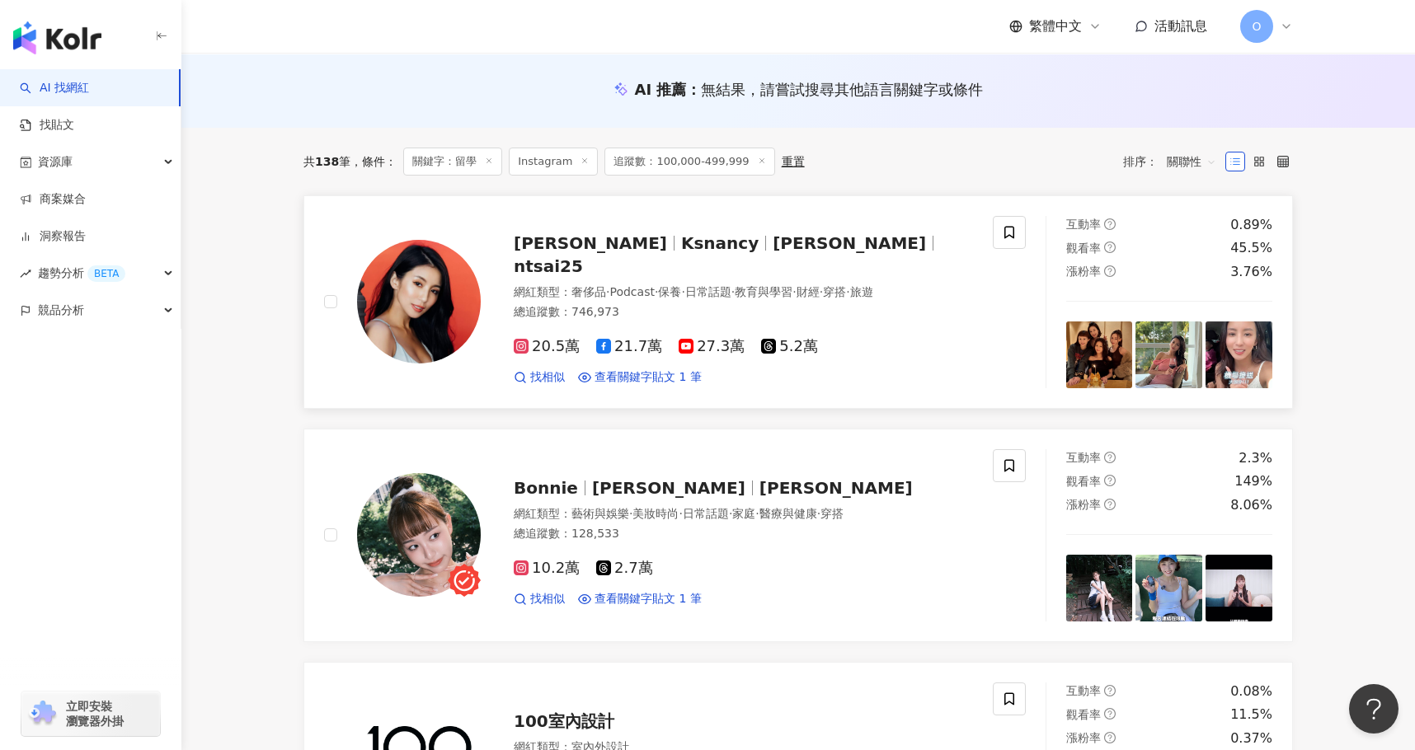
click at [773, 253] on span "Nancy Tsai" at bounding box center [849, 243] width 153 height 20
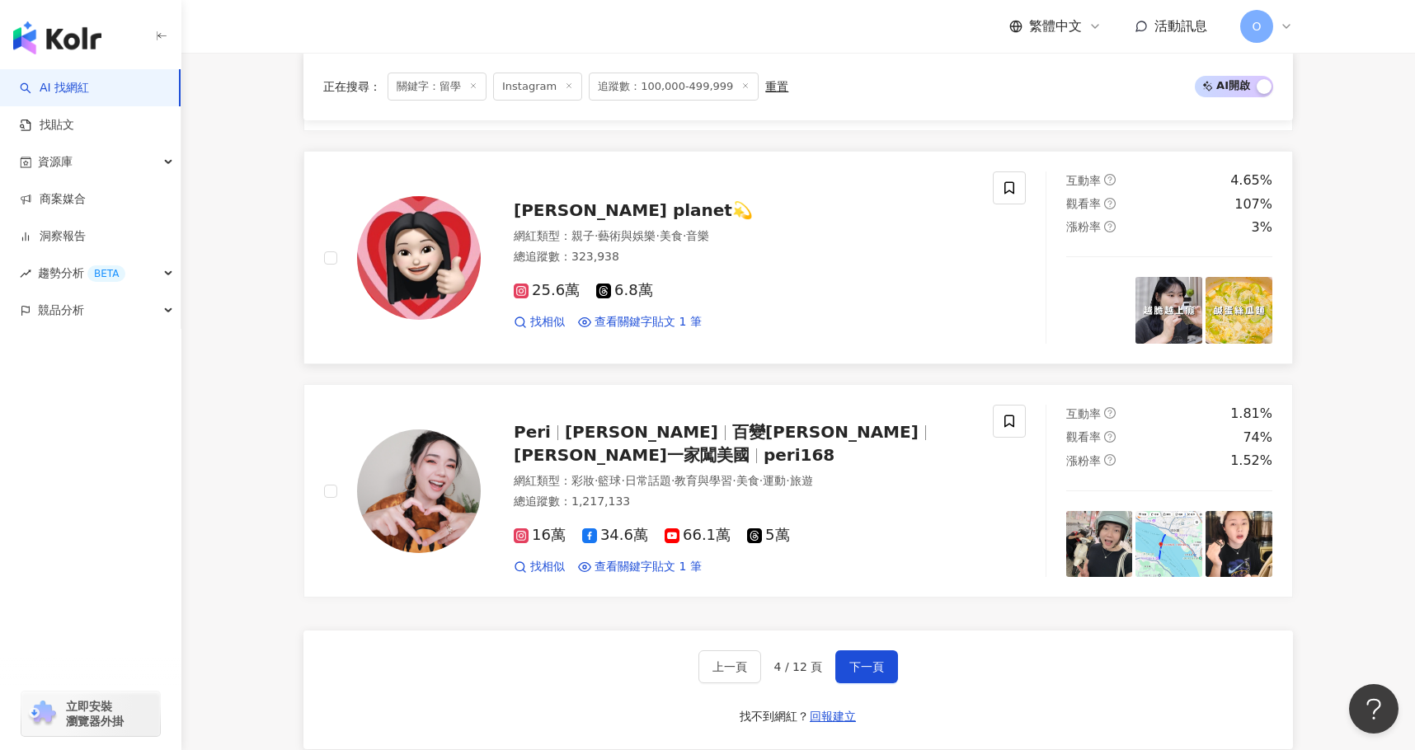
scroll to position [2556, 0]
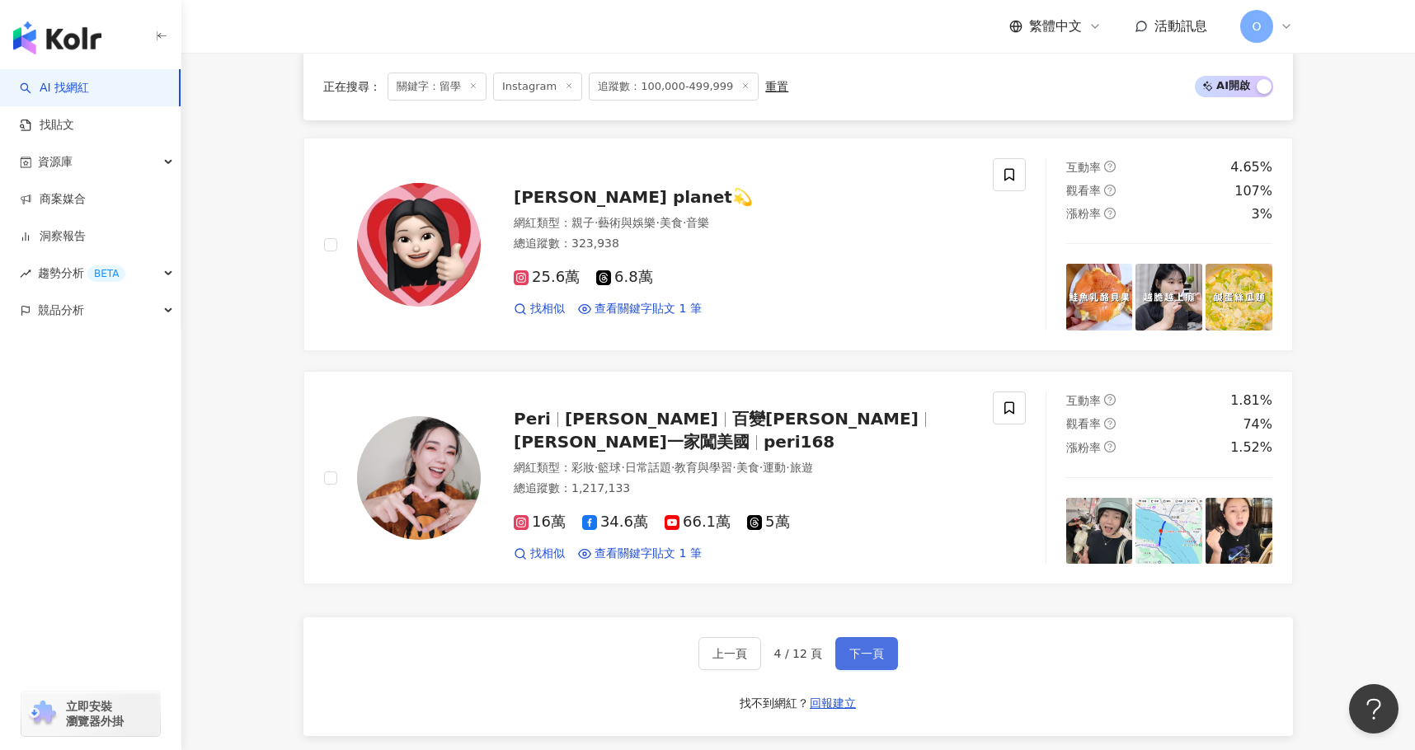
click at [867, 660] on span "下一頁" at bounding box center [866, 653] width 35 height 13
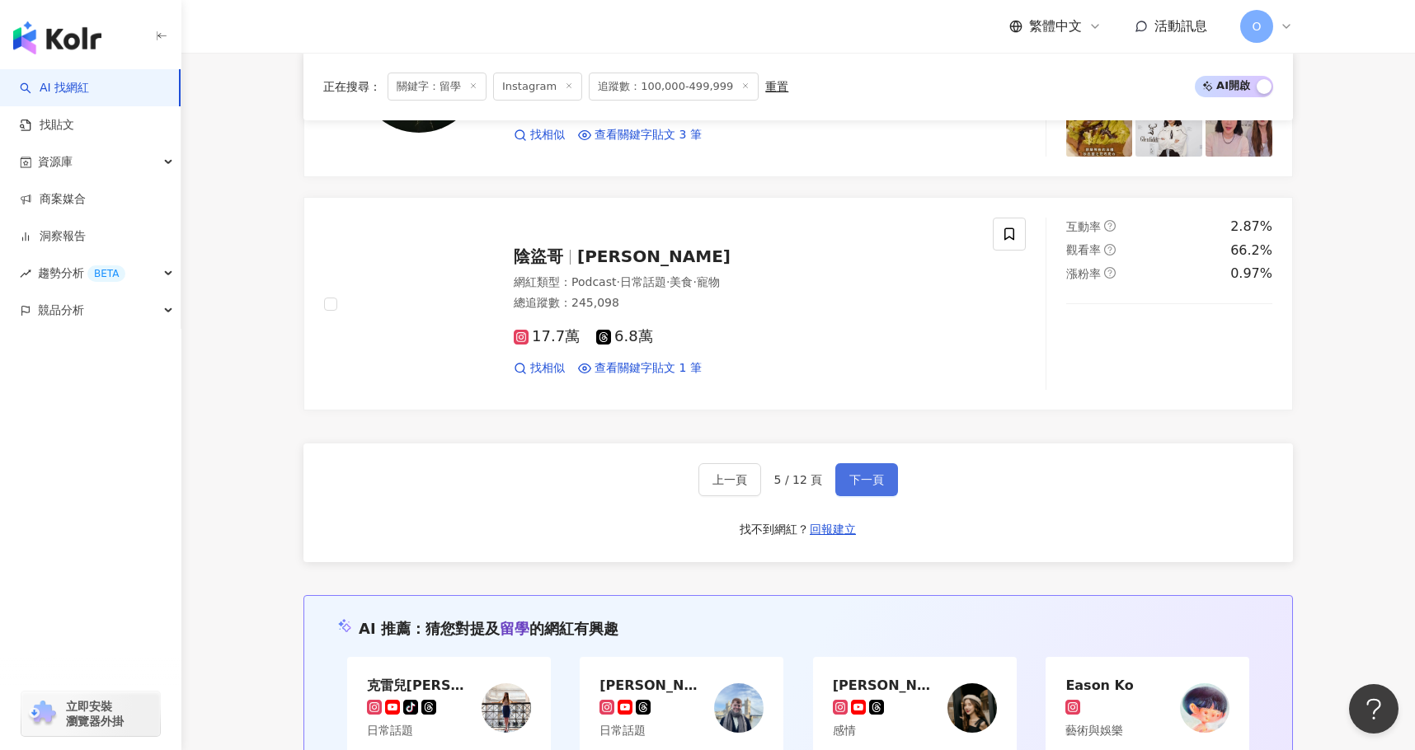
scroll to position [2734, 0]
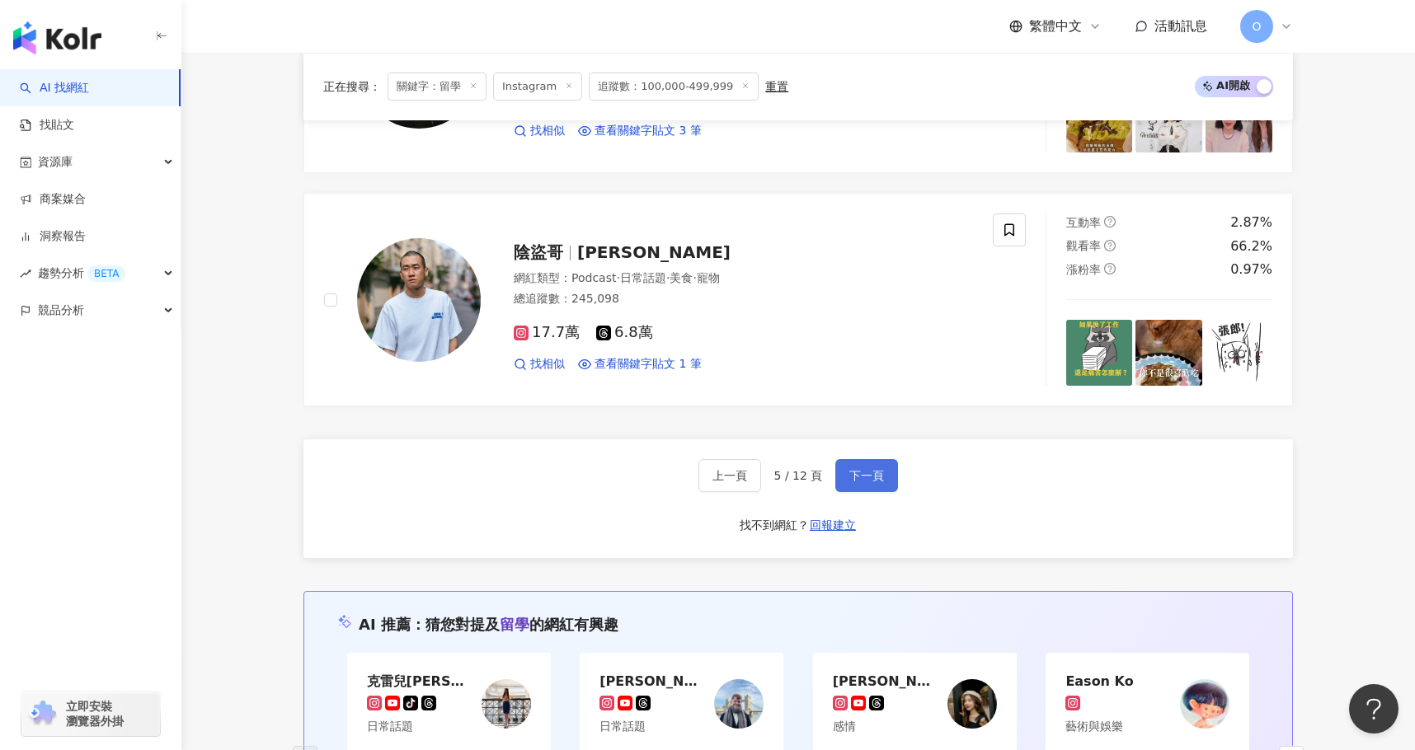
click at [866, 480] on span "下一頁" at bounding box center [866, 475] width 35 height 13
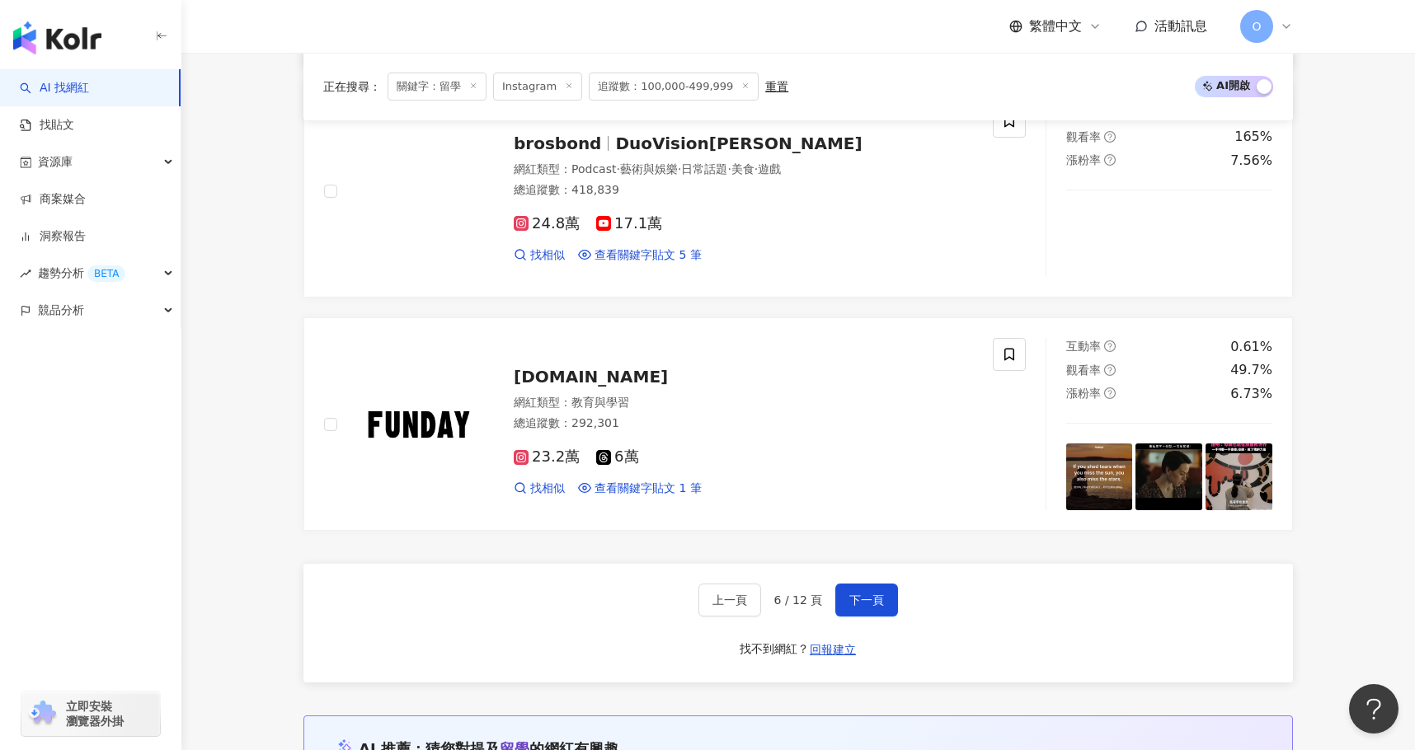
scroll to position [2638, 0]
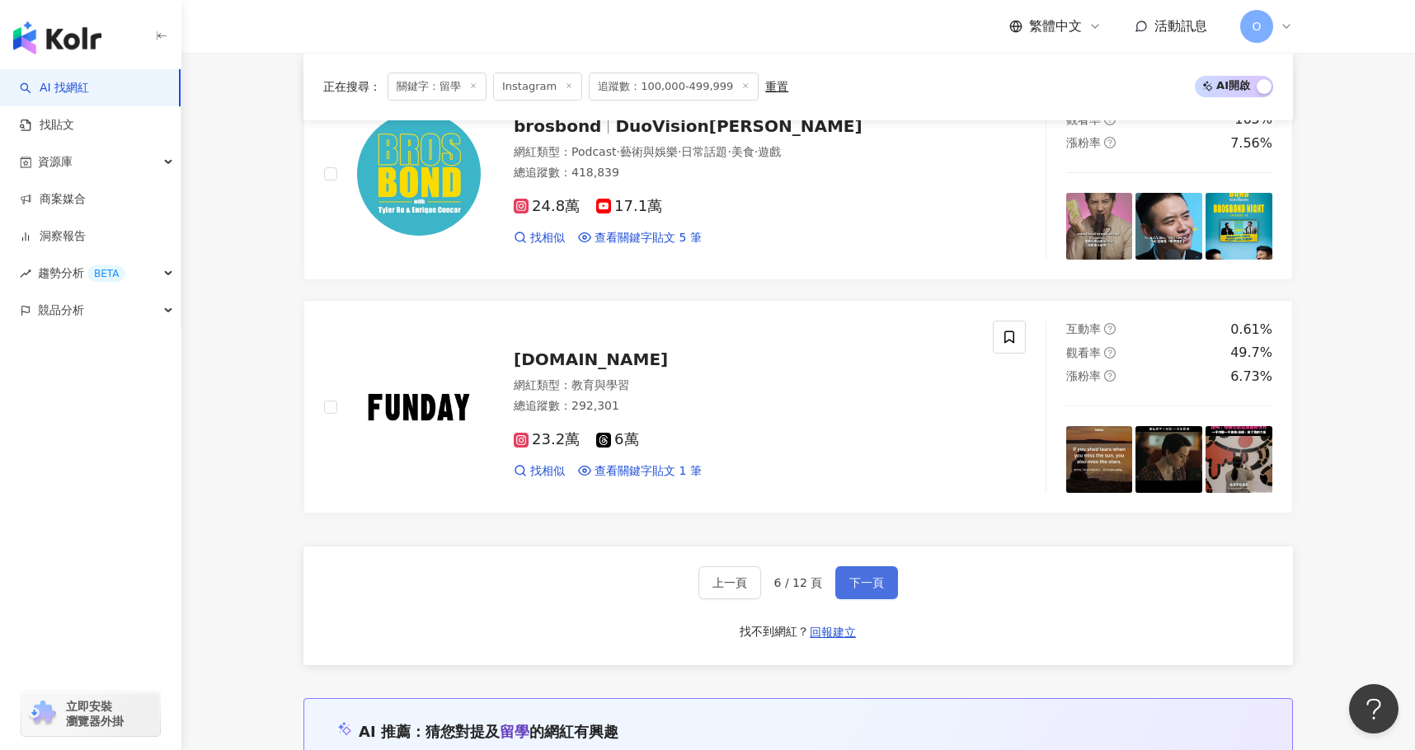
click at [870, 566] on button "下一頁" at bounding box center [866, 582] width 63 height 33
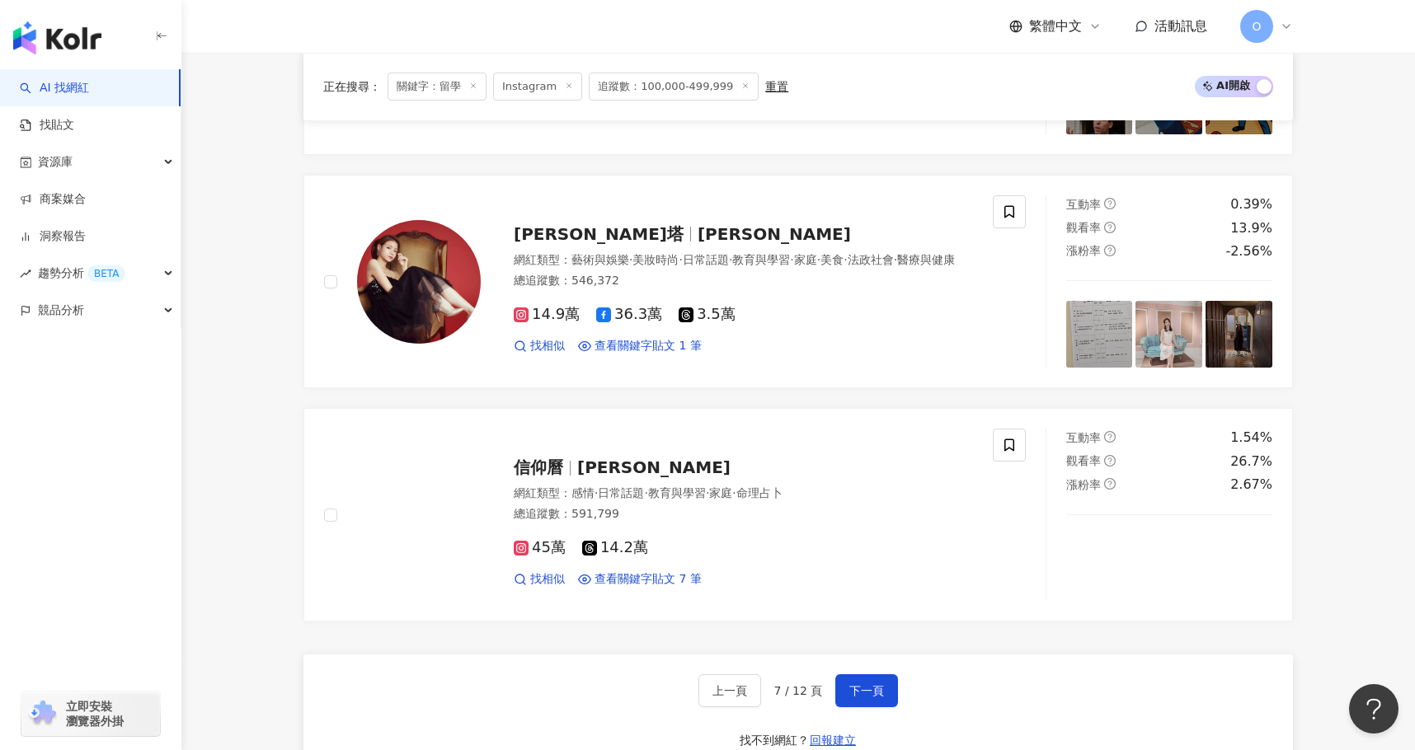
scroll to position [2556, 0]
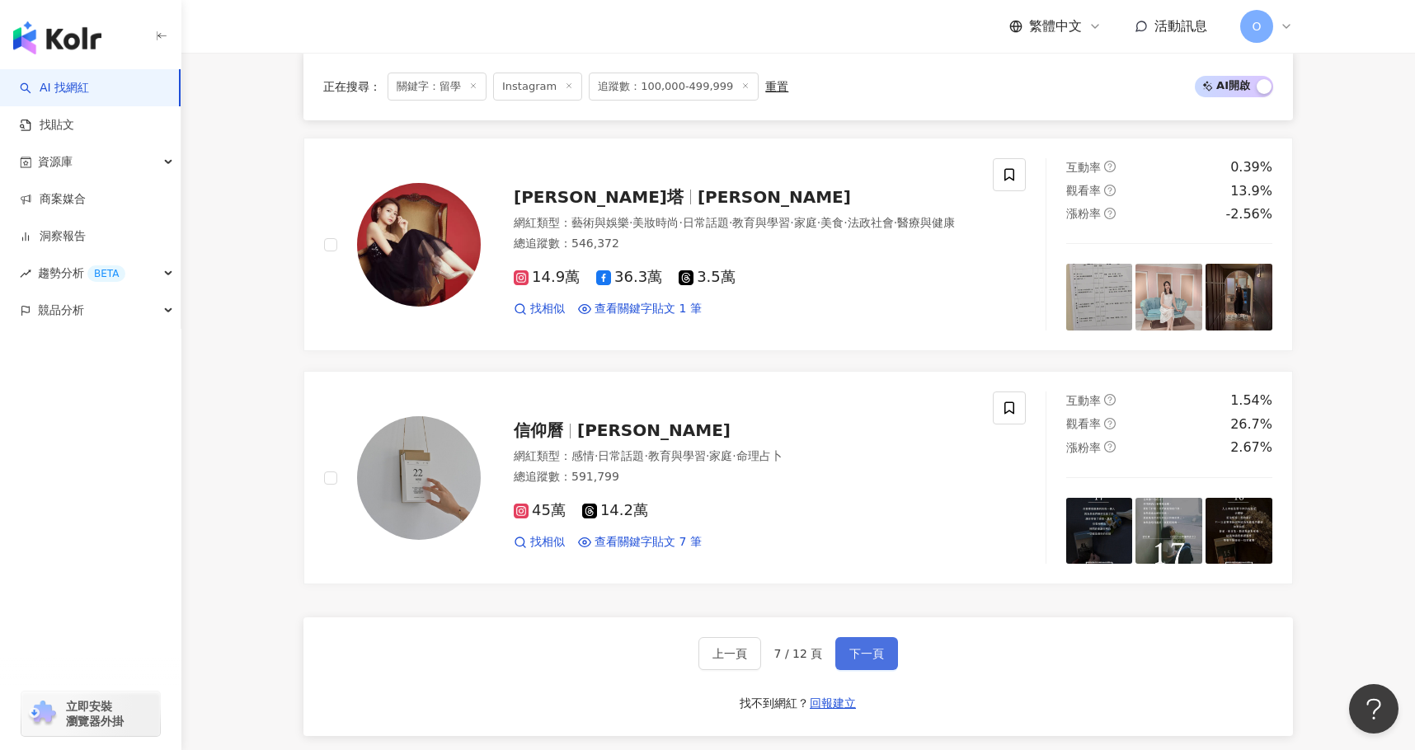
click at [869, 648] on span "下一頁" at bounding box center [866, 653] width 35 height 13
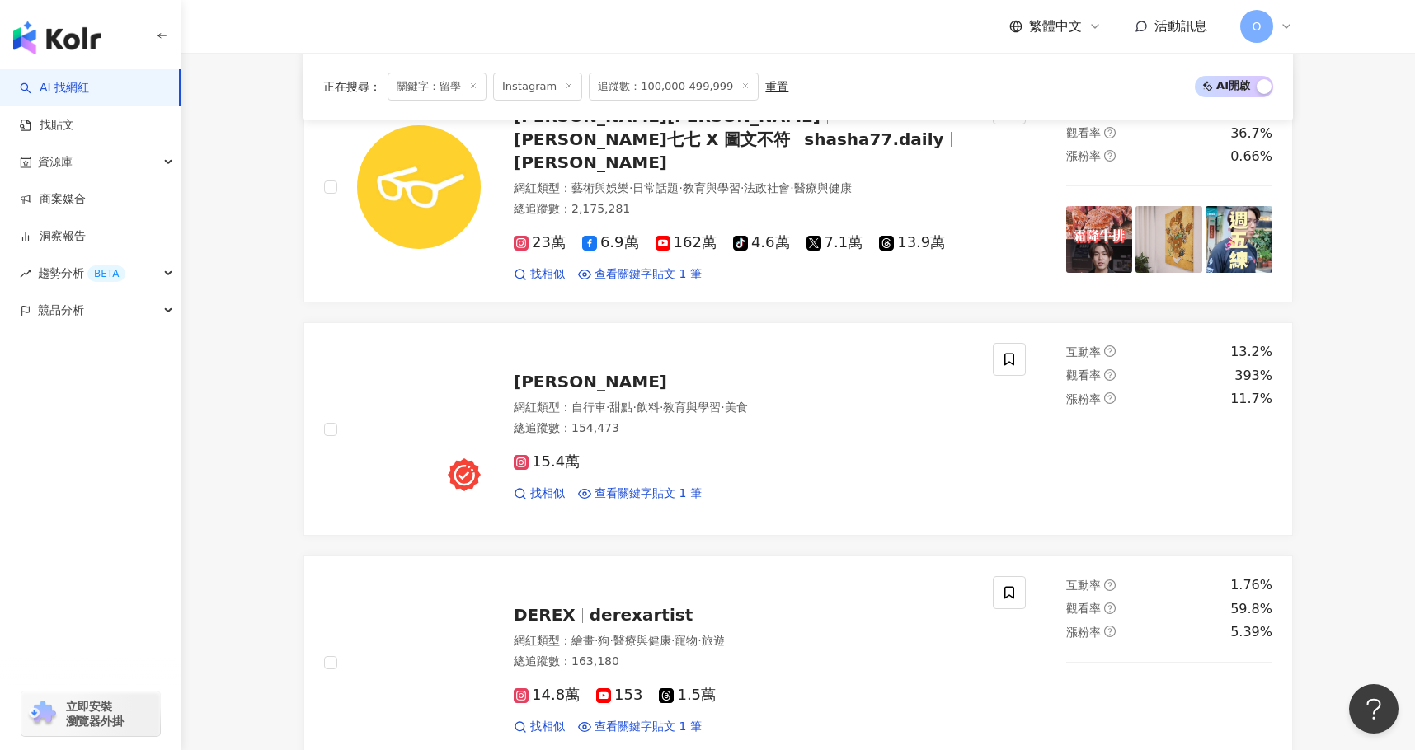
scroll to position [1319, 0]
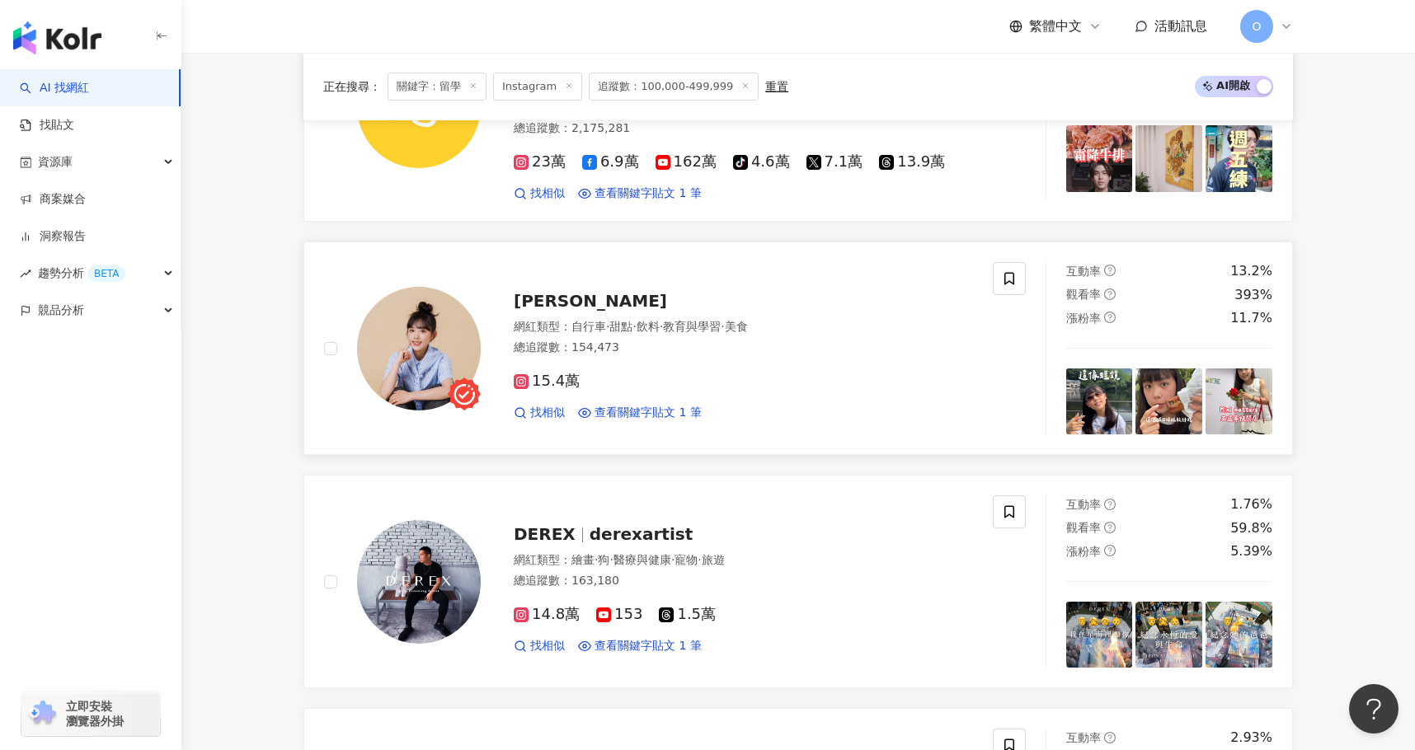
click at [552, 291] on span "[PERSON_NAME]" at bounding box center [590, 301] width 153 height 20
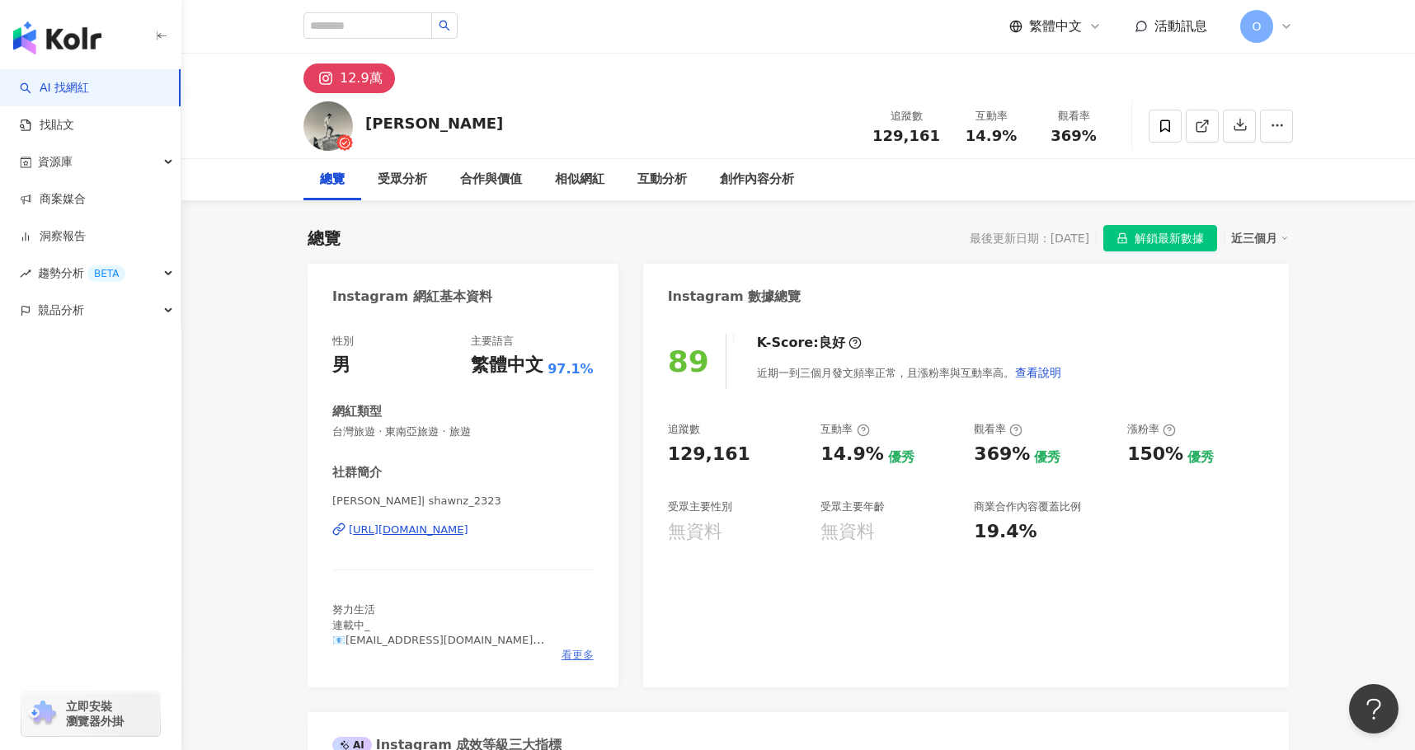
click at [584, 659] on span "看更多" at bounding box center [577, 655] width 32 height 15
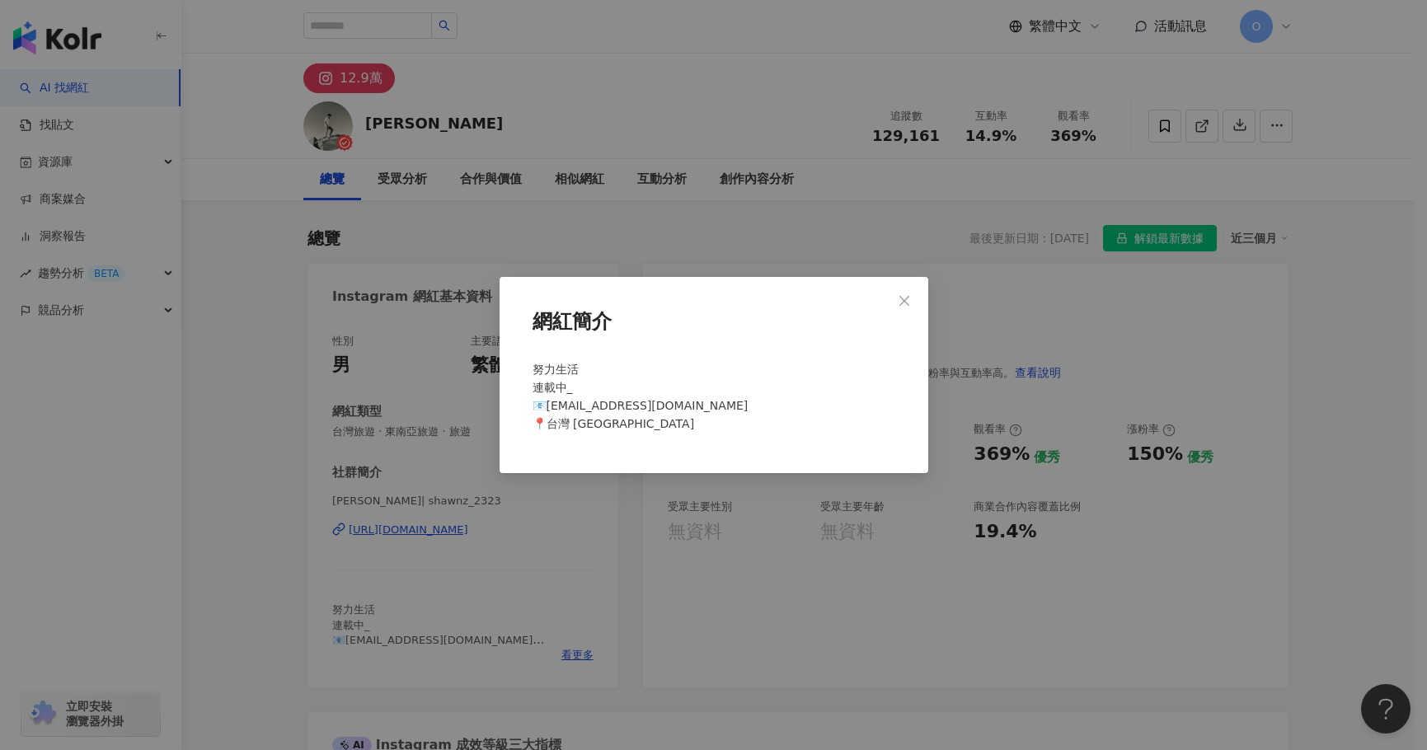
drag, startPoint x: 899, startPoint y: 301, endPoint x: 987, endPoint y: 266, distance: 94.0
click at [901, 300] on icon "close" at bounding box center [904, 300] width 13 height 13
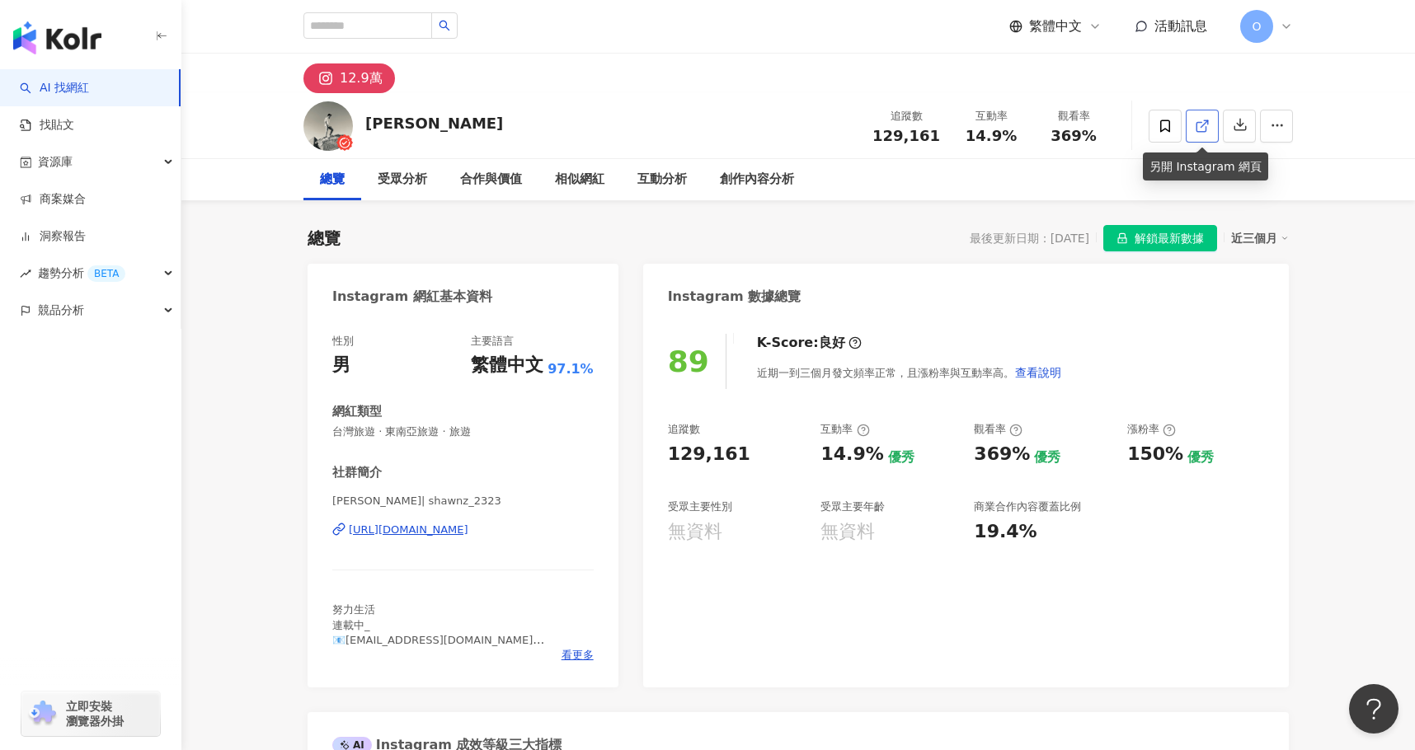
click at [1203, 134] on span at bounding box center [1202, 125] width 15 height 17
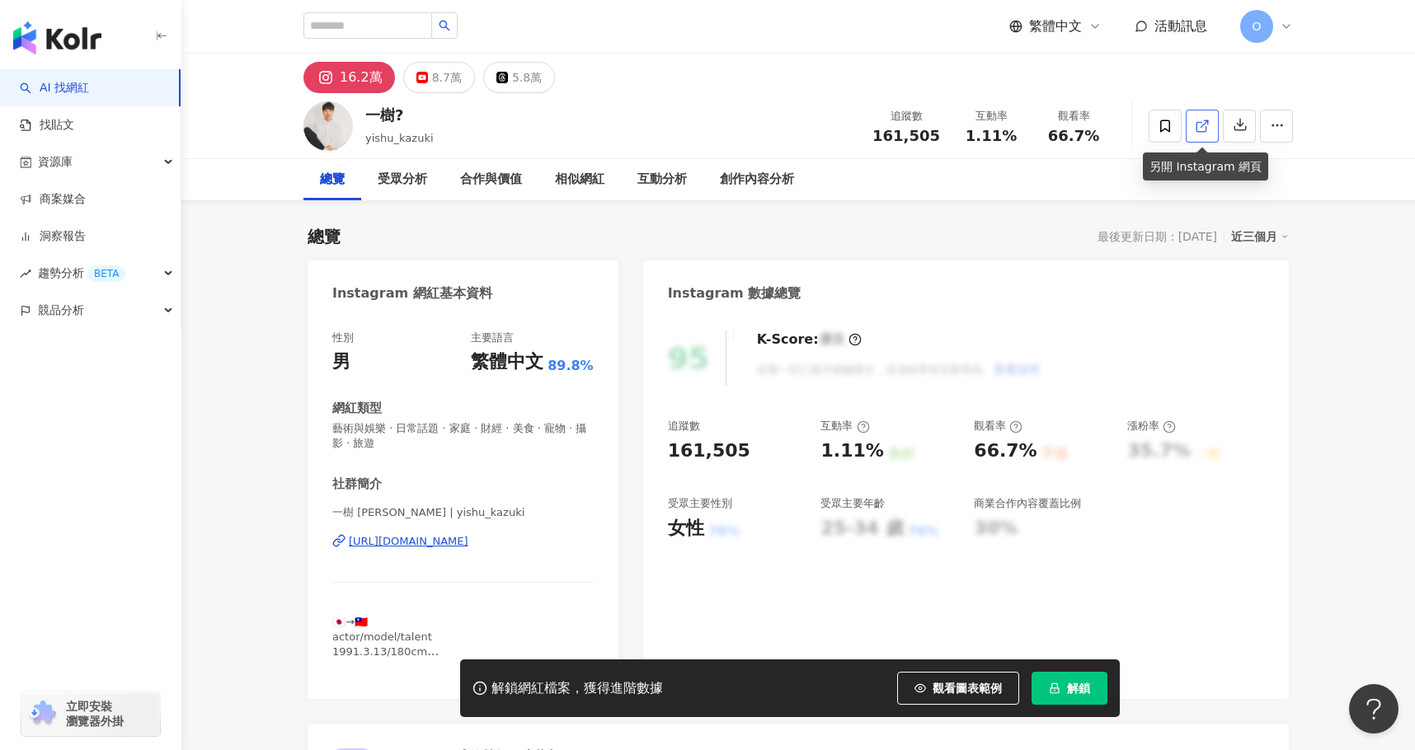
click at [1197, 124] on icon at bounding box center [1200, 126] width 9 height 9
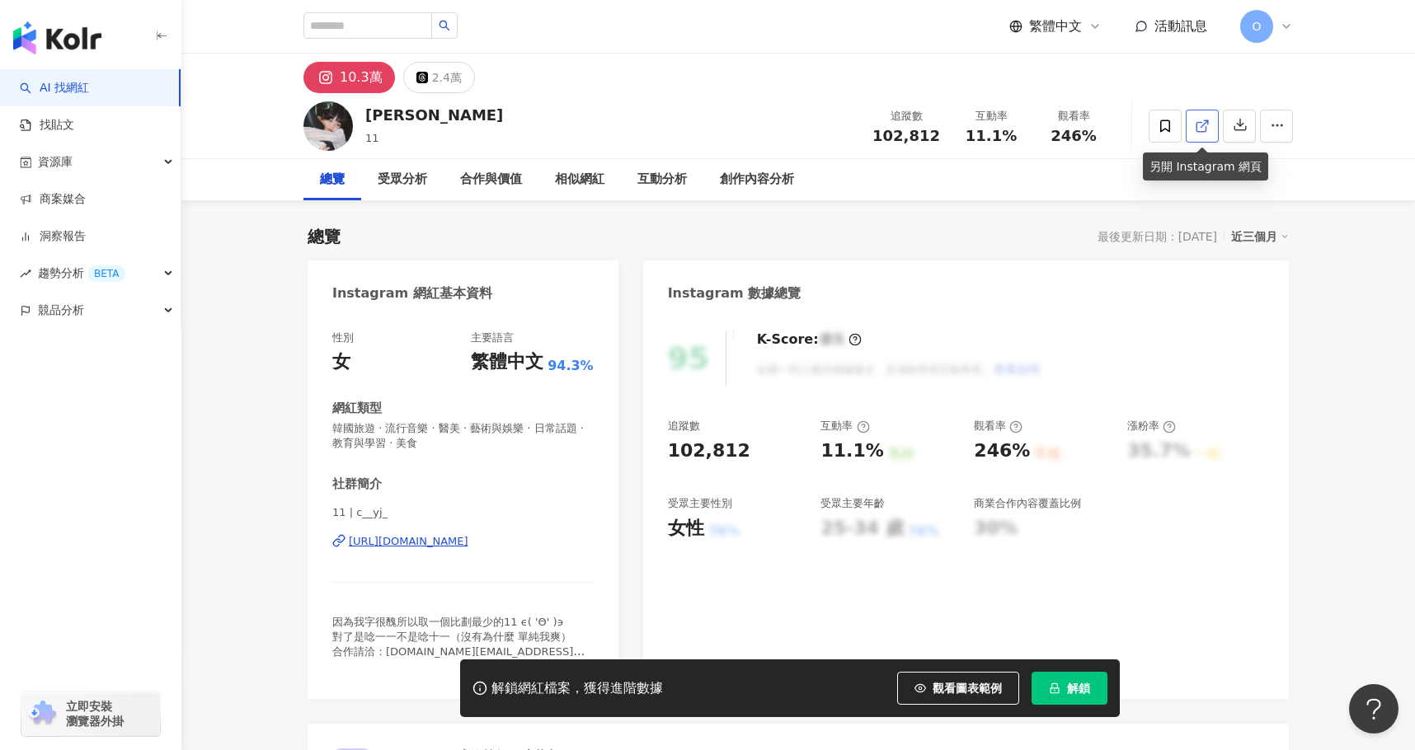
click at [1199, 117] on span at bounding box center [1202, 125] width 15 height 17
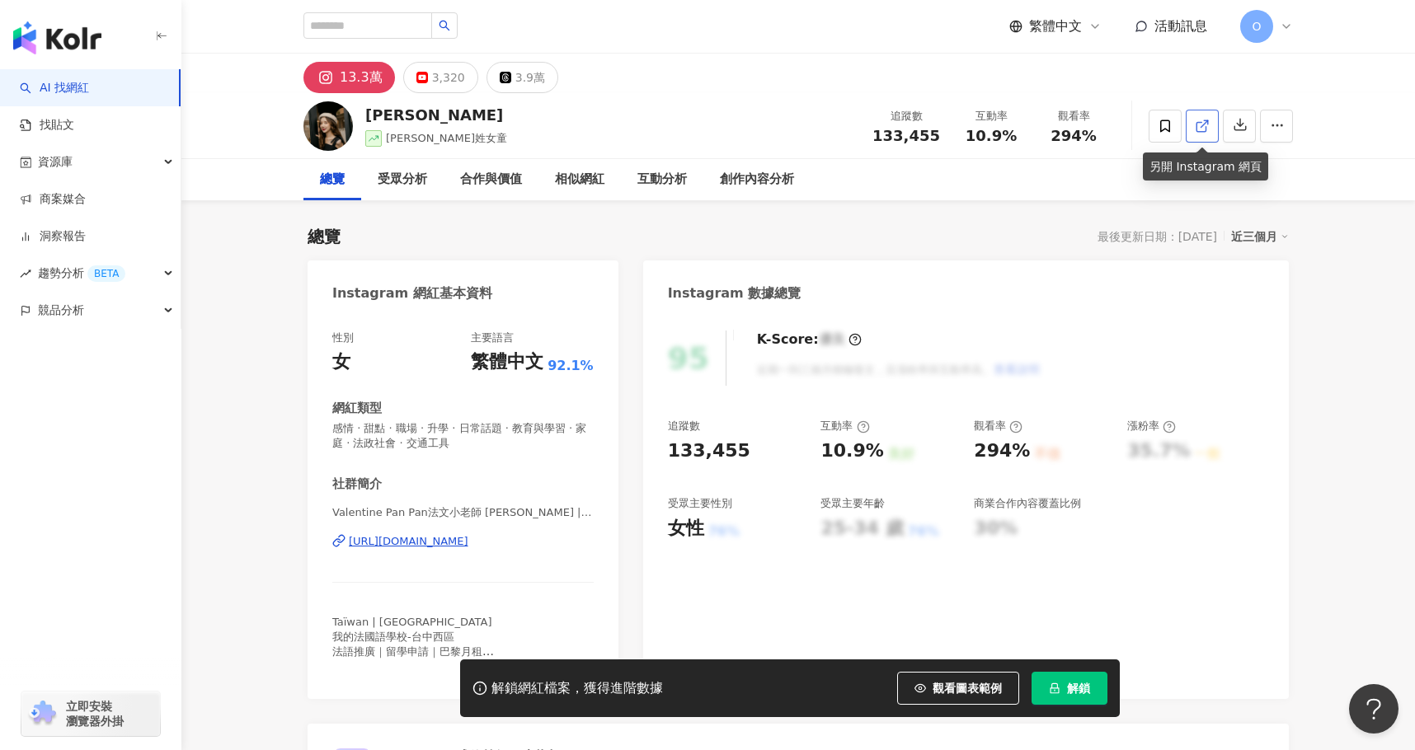
click at [1201, 128] on icon at bounding box center [1202, 126] width 15 height 15
click at [1190, 133] on link at bounding box center [1202, 126] width 33 height 33
click at [472, 120] on div "Ariel Valentine 潘姓女童 追蹤數 133,455 互動率 10.9% 觀看率 294%" at bounding box center [797, 125] width 1055 height 65
drag, startPoint x: 470, startPoint y: 116, endPoint x: 366, endPoint y: 123, distance: 104.1
click at [366, 123] on div "Ariel Valentine" at bounding box center [436, 115] width 142 height 21
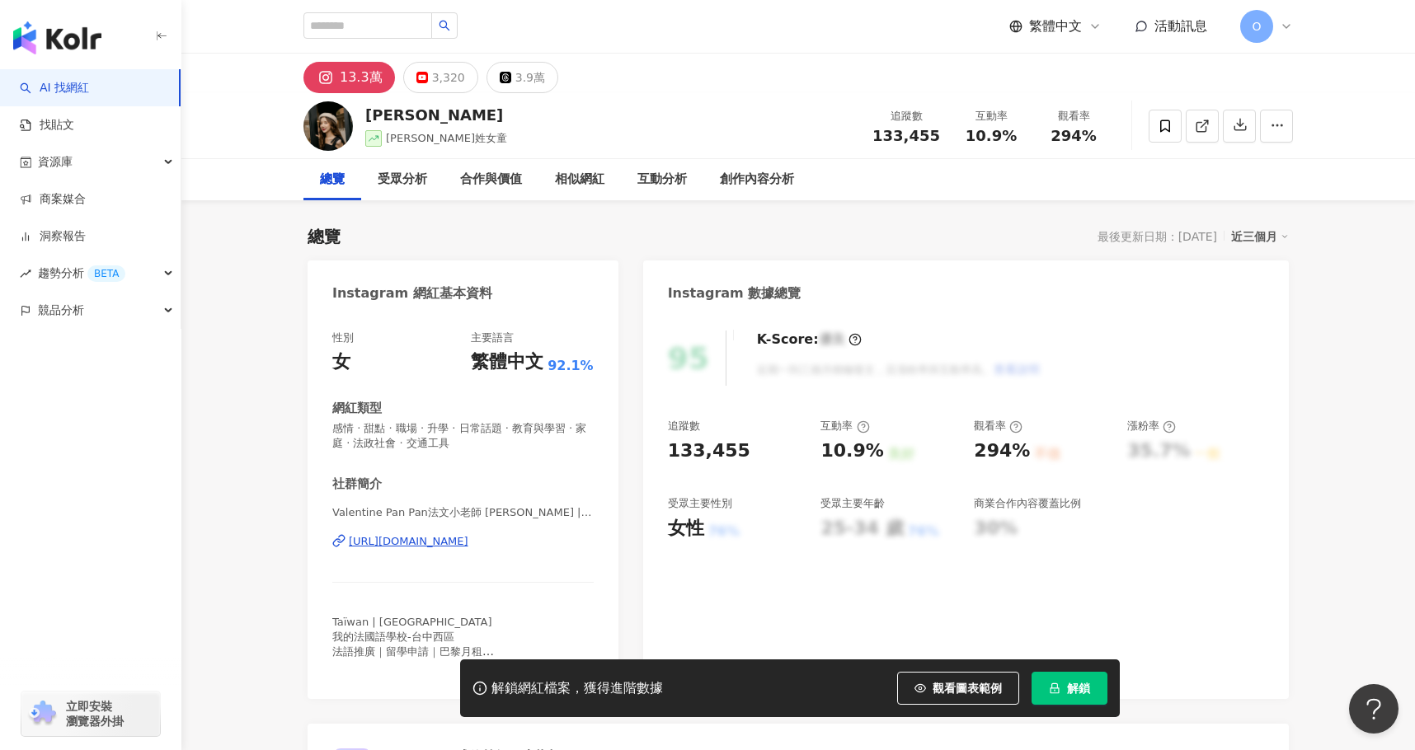
copy div "Ariel Valentine"
click at [584, 129] on div "Ariel Valentine 潘姓女童 追蹤數 133,455 互動率 10.9% 觀看率 294%" at bounding box center [797, 125] width 1055 height 65
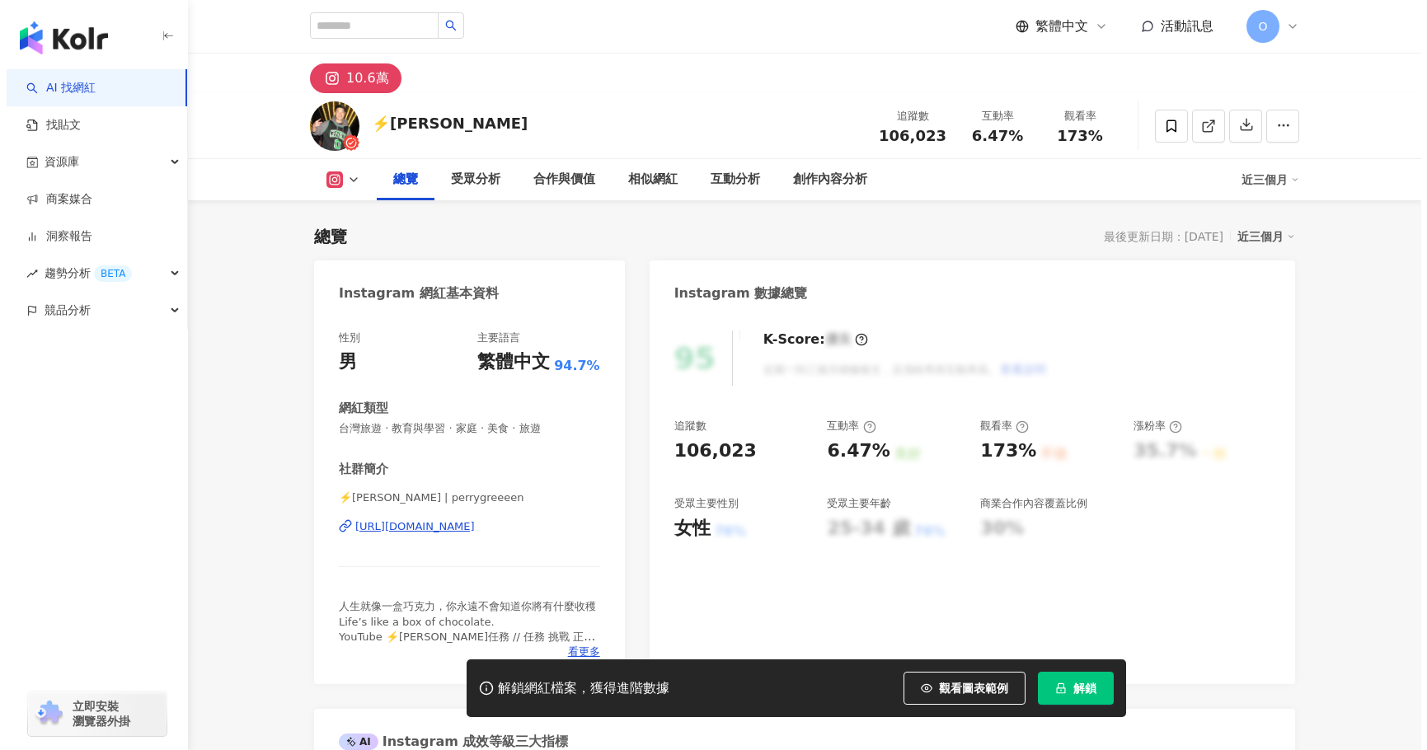
scroll to position [165, 0]
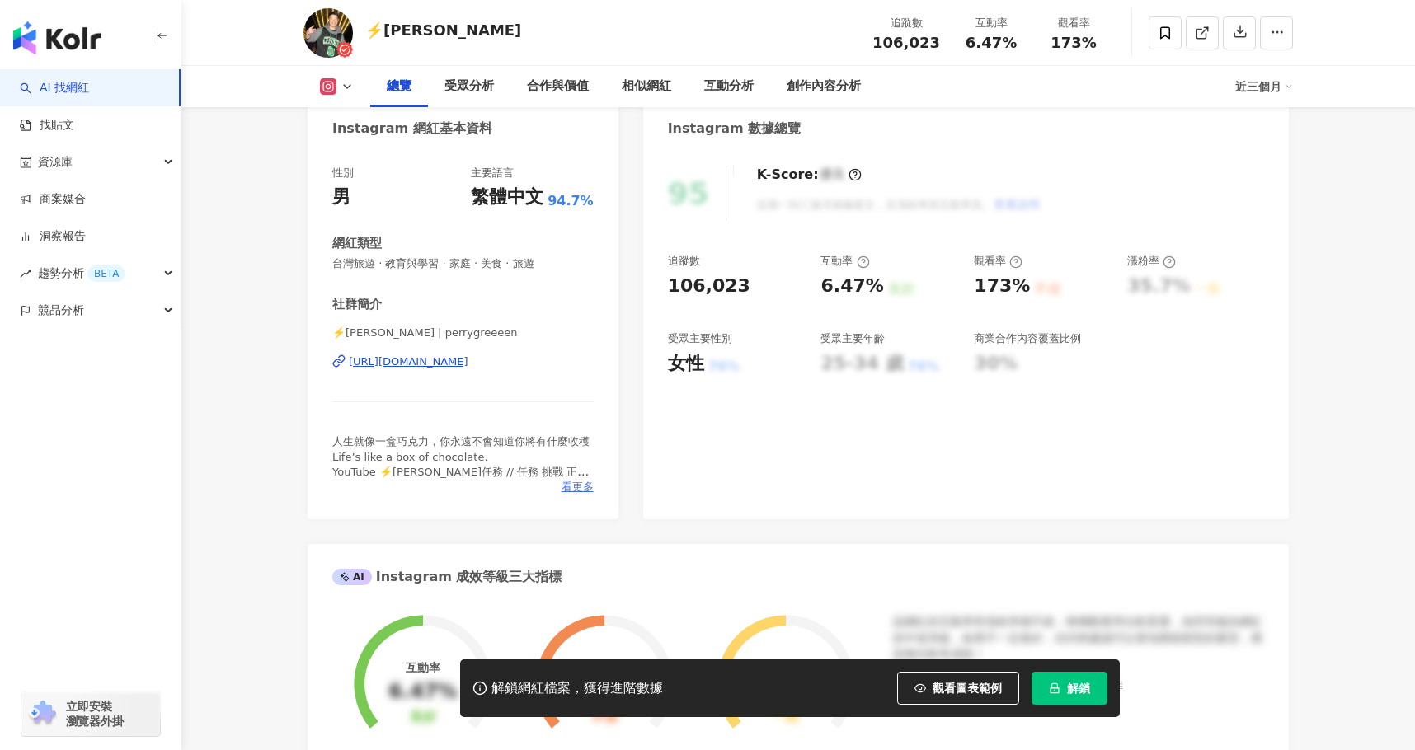
click at [576, 481] on span "看更多" at bounding box center [577, 487] width 32 height 15
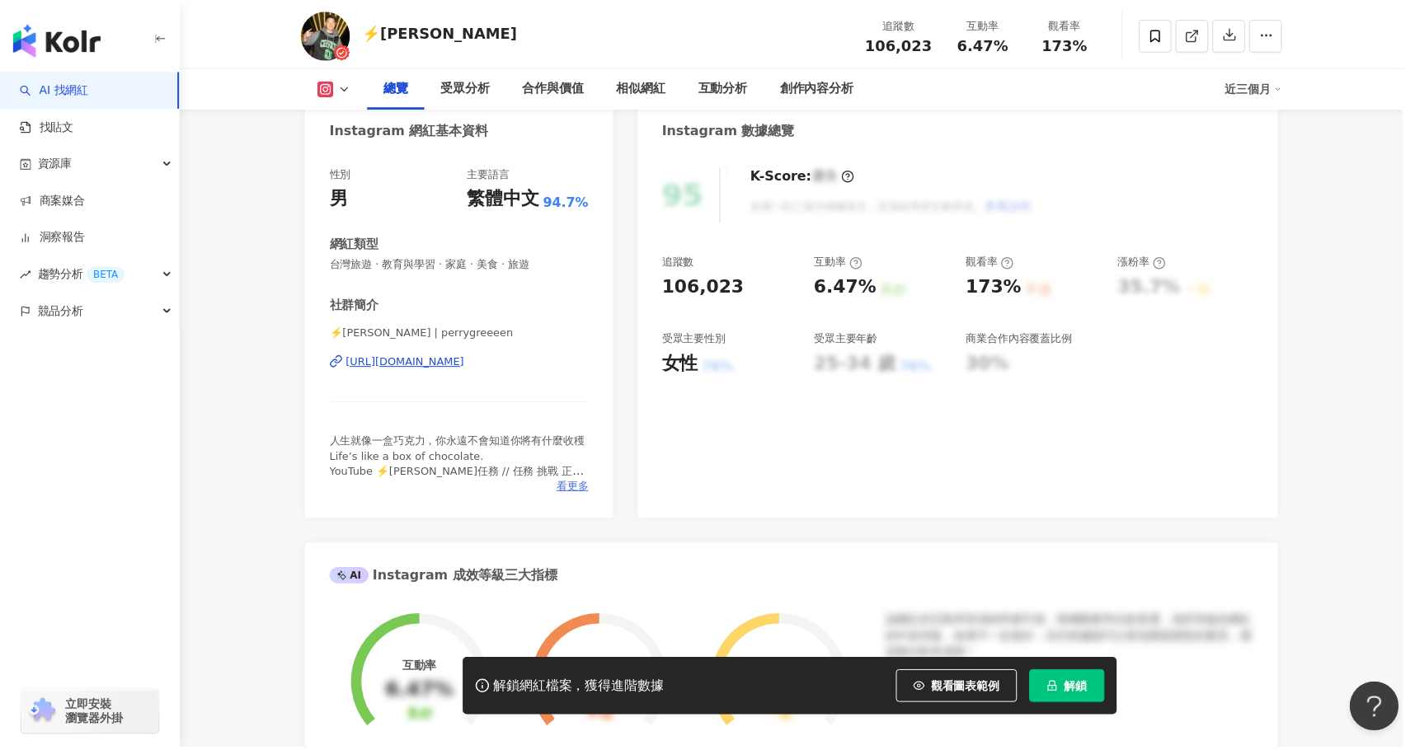
scroll to position [0, 0]
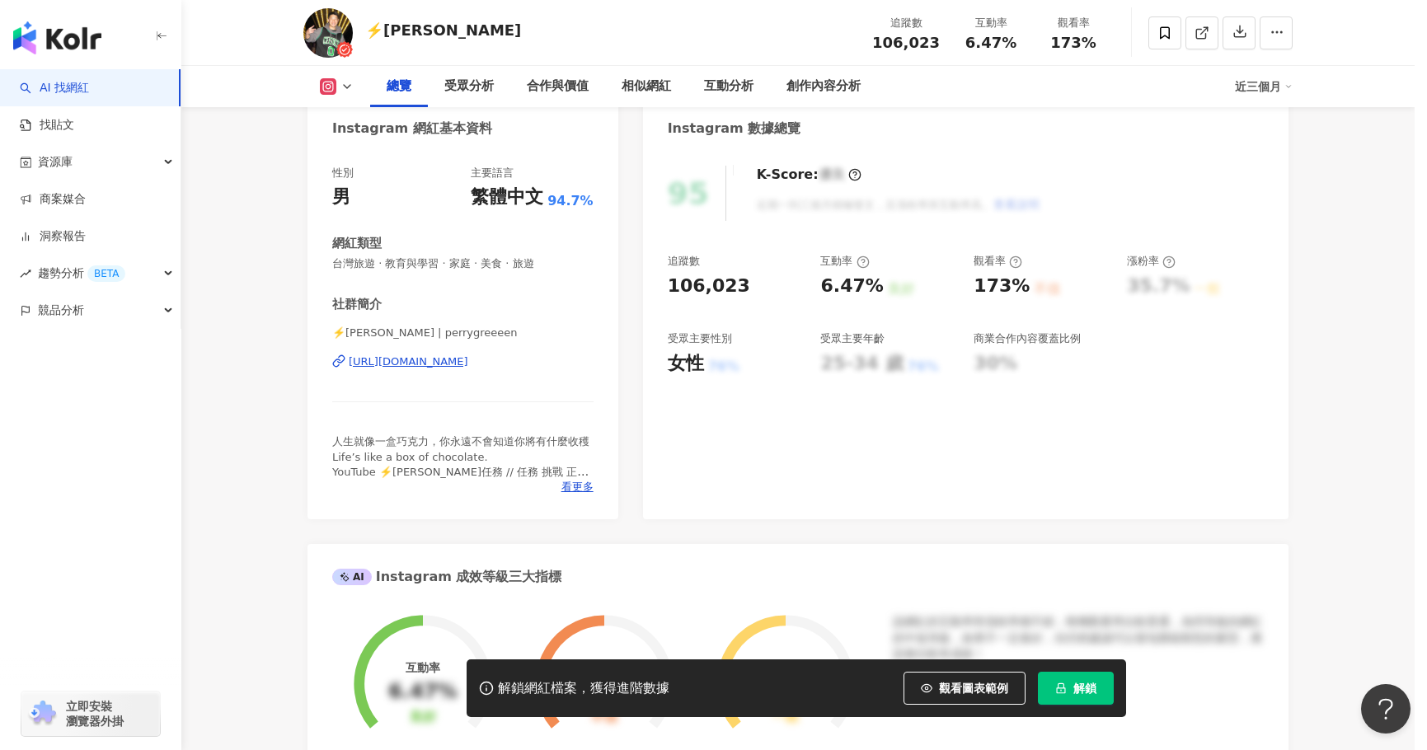
click at [579, 489] on div "網紅簡介 人生就像一盒巧克力，你永遠不會知道你將有什麼收穫 Life’s like a box of chocolate. YouTube ⚡️派瑞任務 //…" at bounding box center [713, 375] width 1427 height 750
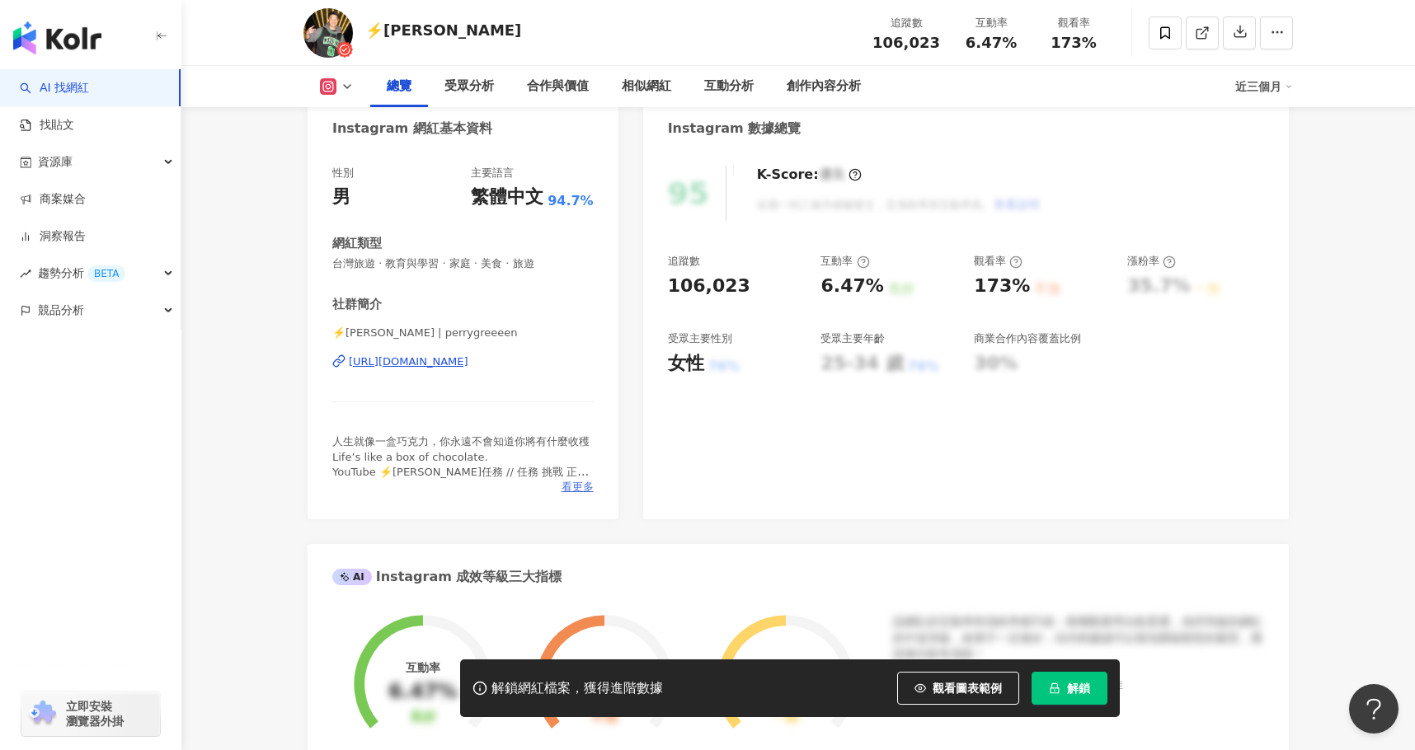
click at [591, 494] on span "看更多" at bounding box center [577, 487] width 32 height 15
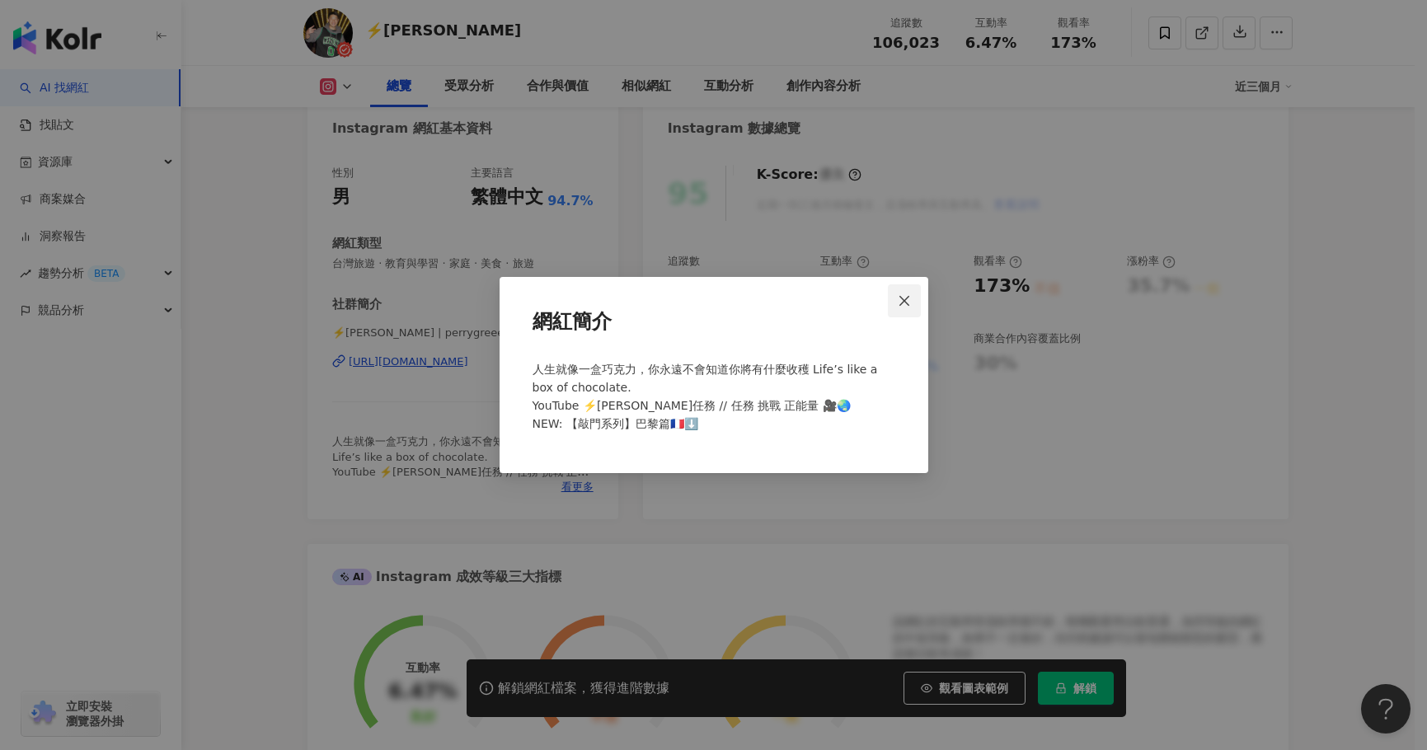
click at [907, 298] on icon "close" at bounding box center [904, 300] width 10 height 10
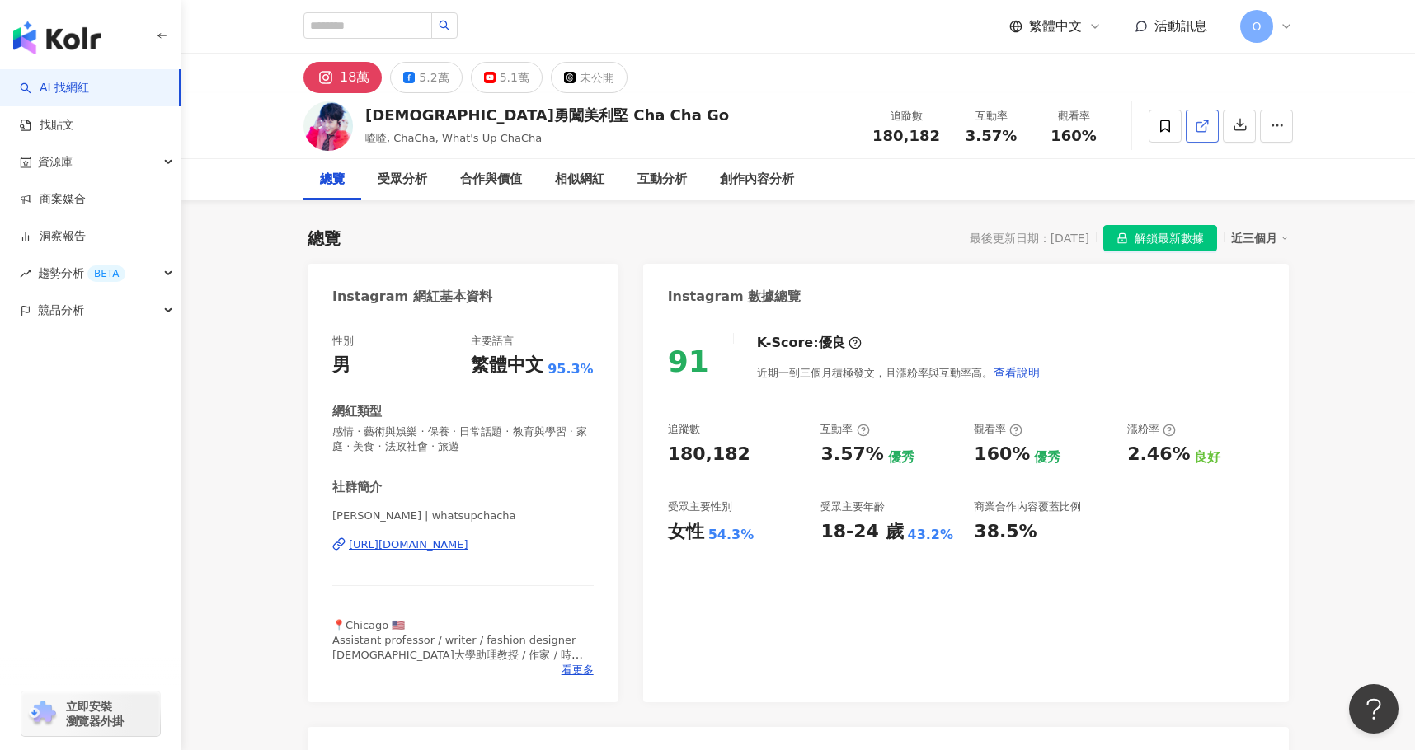
click at [1196, 127] on icon at bounding box center [1200, 126] width 9 height 9
drag, startPoint x: 366, startPoint y: 116, endPoint x: 567, endPoint y: 115, distance: 201.2
click at [567, 115] on div "喳喳勇闖美利堅 Cha Cha Go 喳喳, ChaCha, What's Up ChaCha 追蹤數 180,182 互動率 3.57% 觀看率 160%" at bounding box center [797, 125] width 1055 height 65
copy div "喳喳勇闖美利堅 Cha Cha Go"
click at [885, 235] on div "總覽 最後更新日期：2025/8/13 解鎖最新數據 近三個月" at bounding box center [798, 238] width 981 height 26
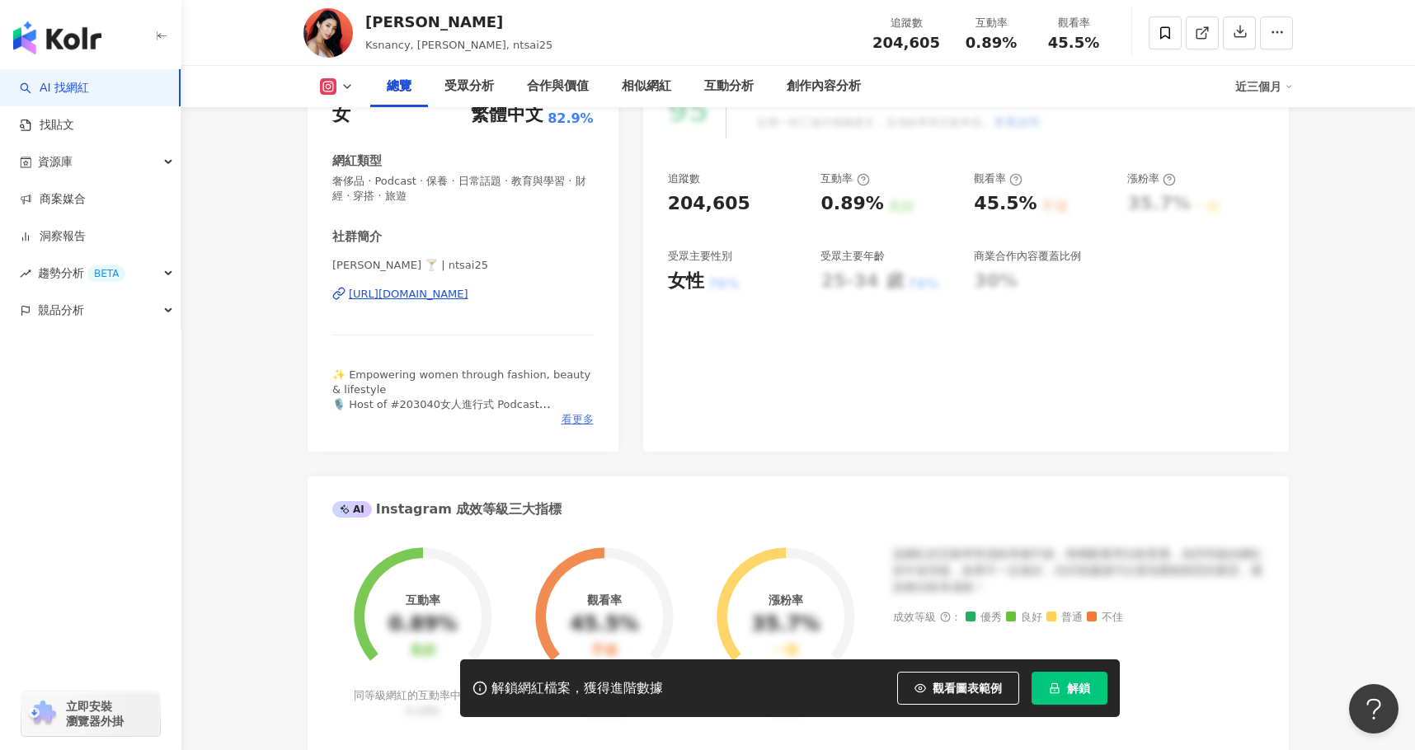
click at [582, 417] on span "看更多" at bounding box center [577, 419] width 32 height 15
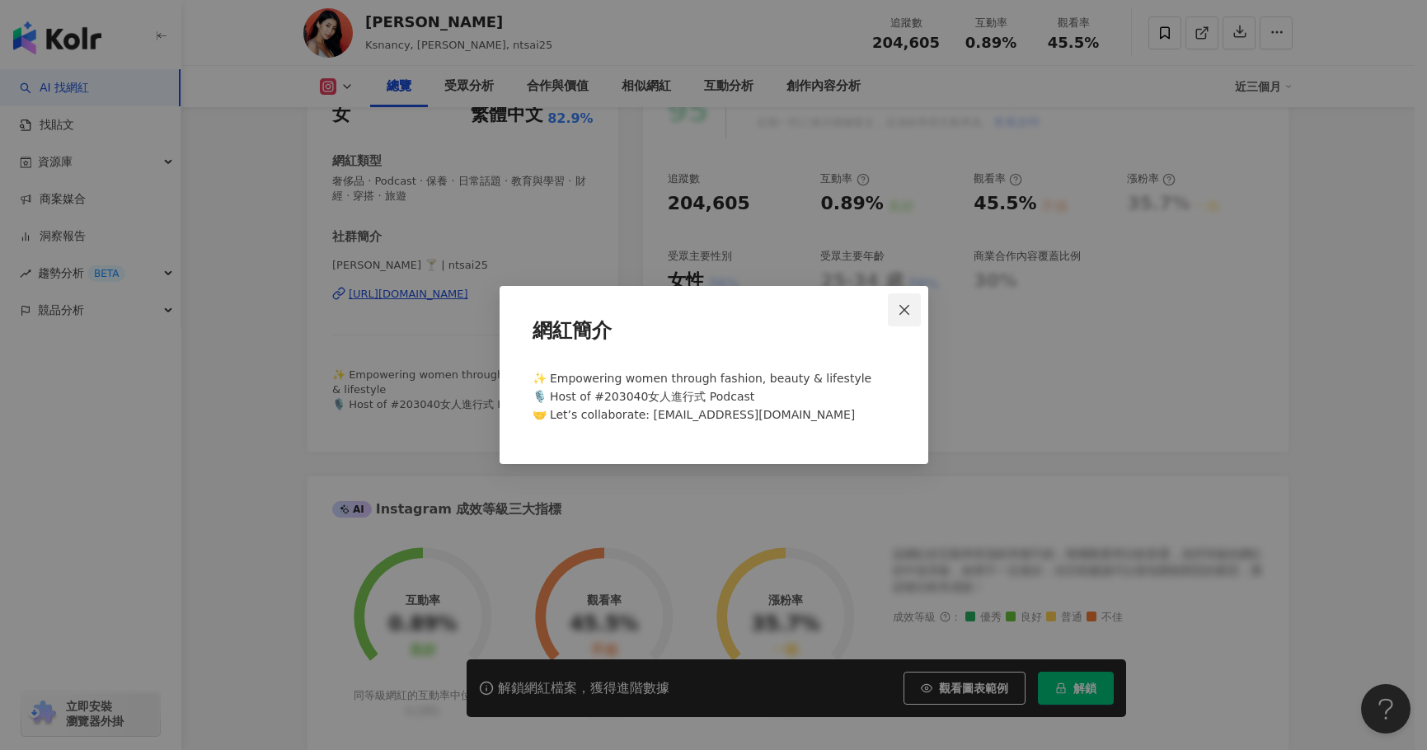
click at [909, 304] on icon "close" at bounding box center [904, 309] width 13 height 13
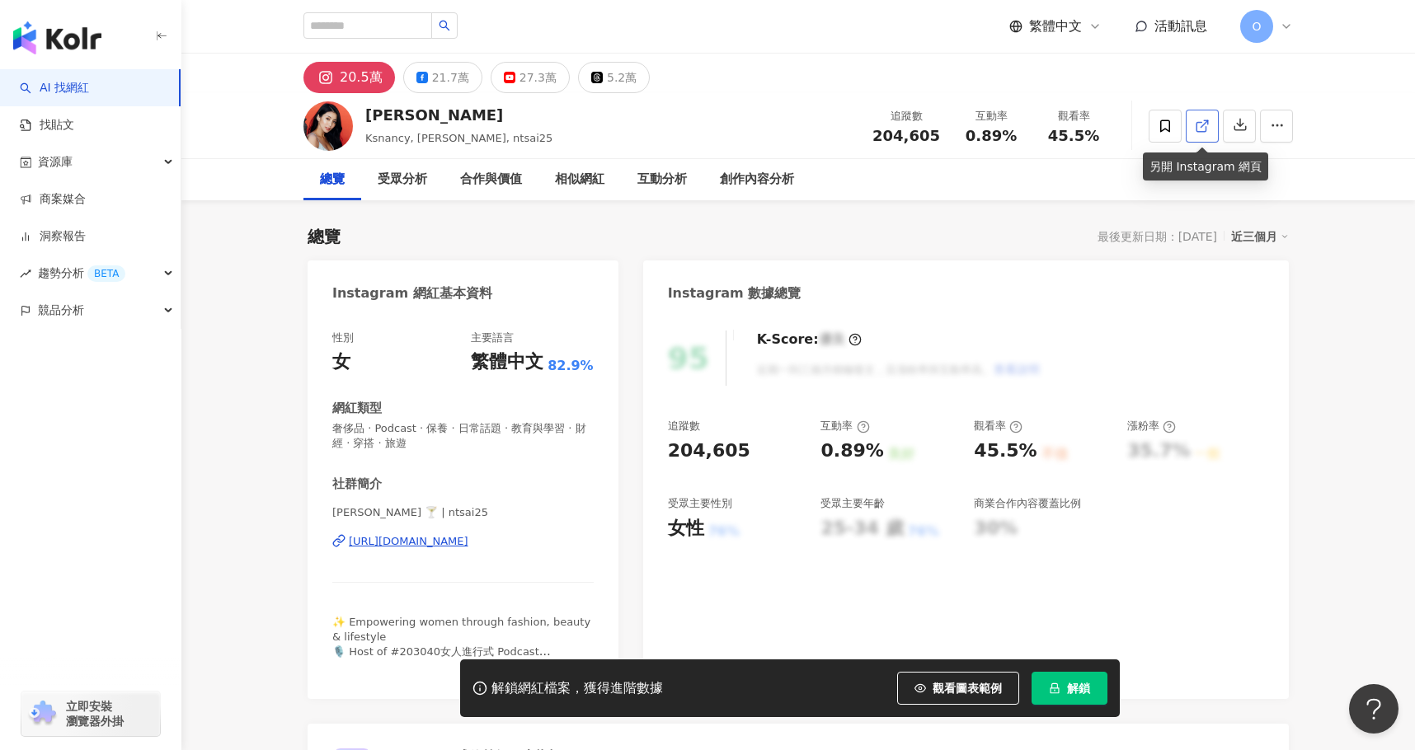
click at [1209, 120] on icon at bounding box center [1202, 126] width 15 height 15
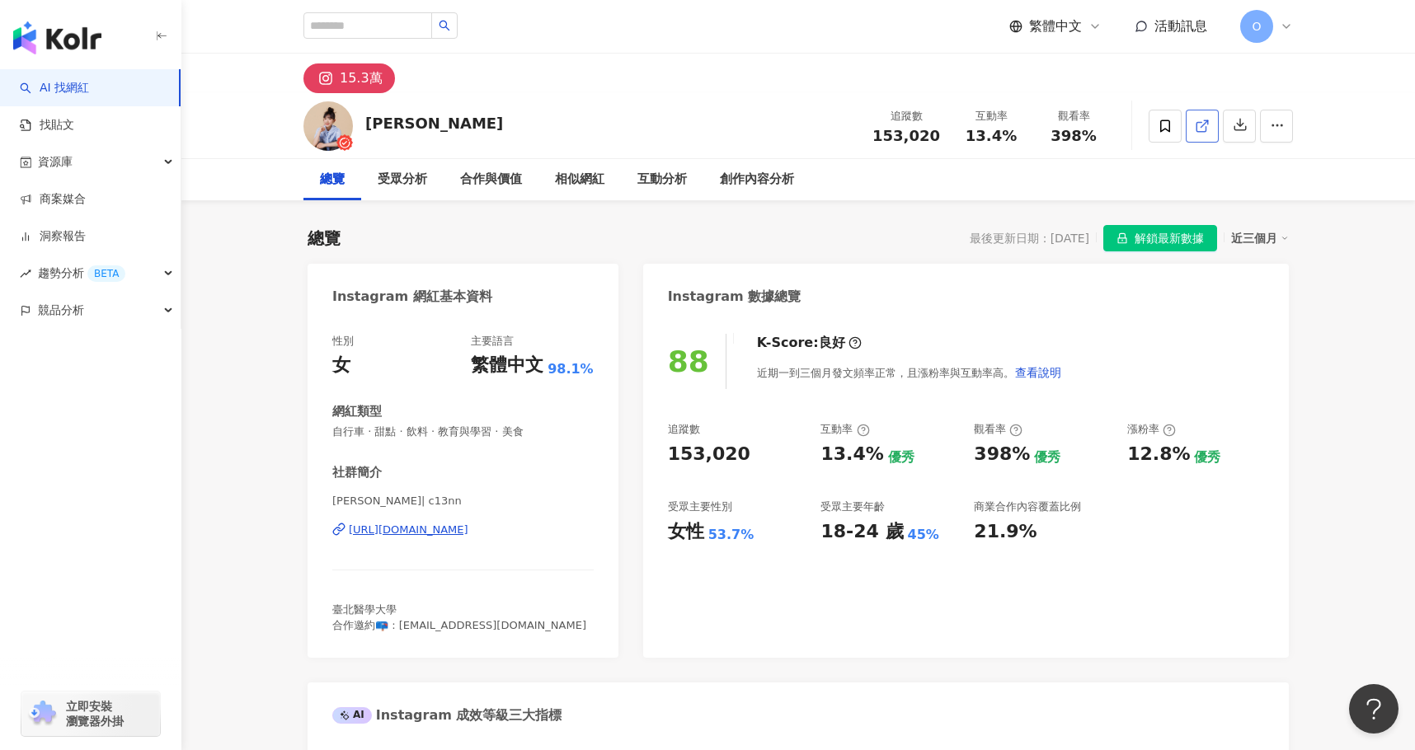
click at [1192, 130] on link at bounding box center [1202, 126] width 33 height 33
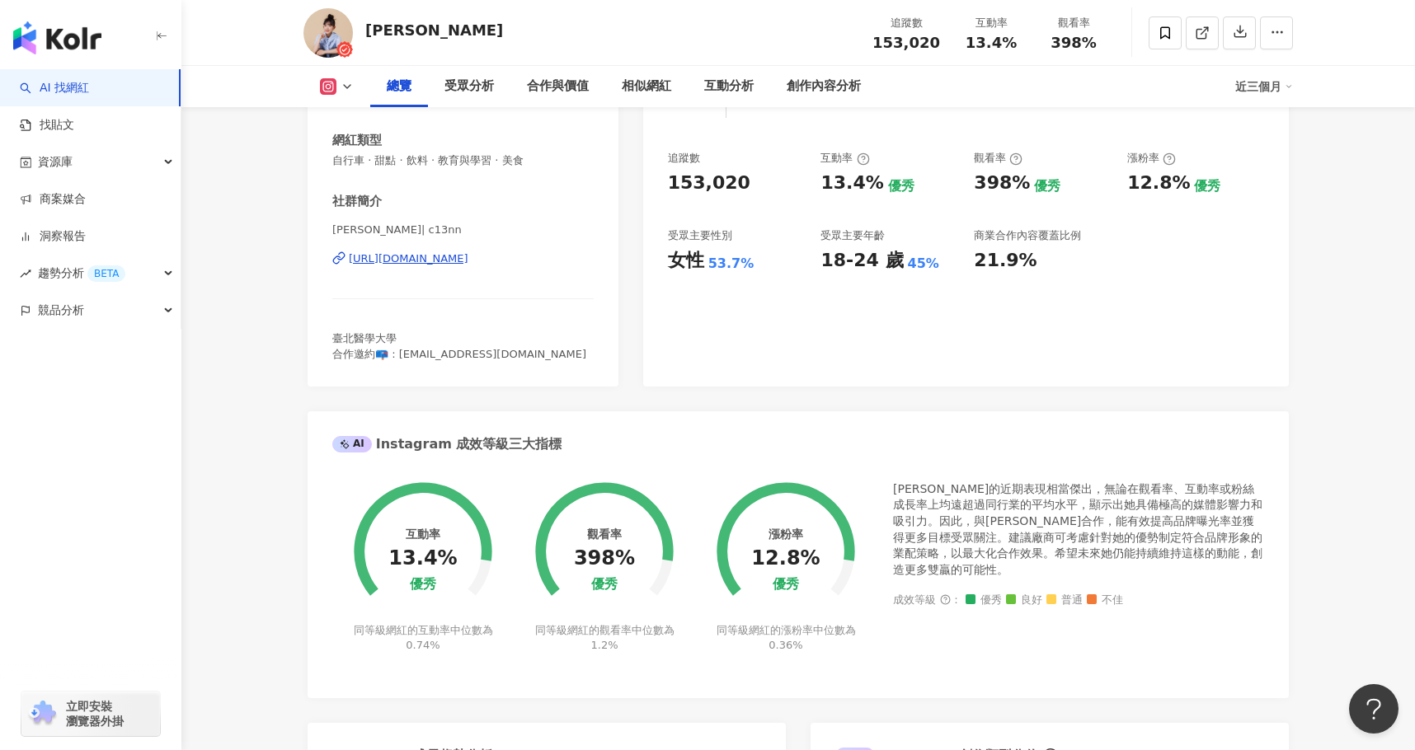
scroll to position [165, 0]
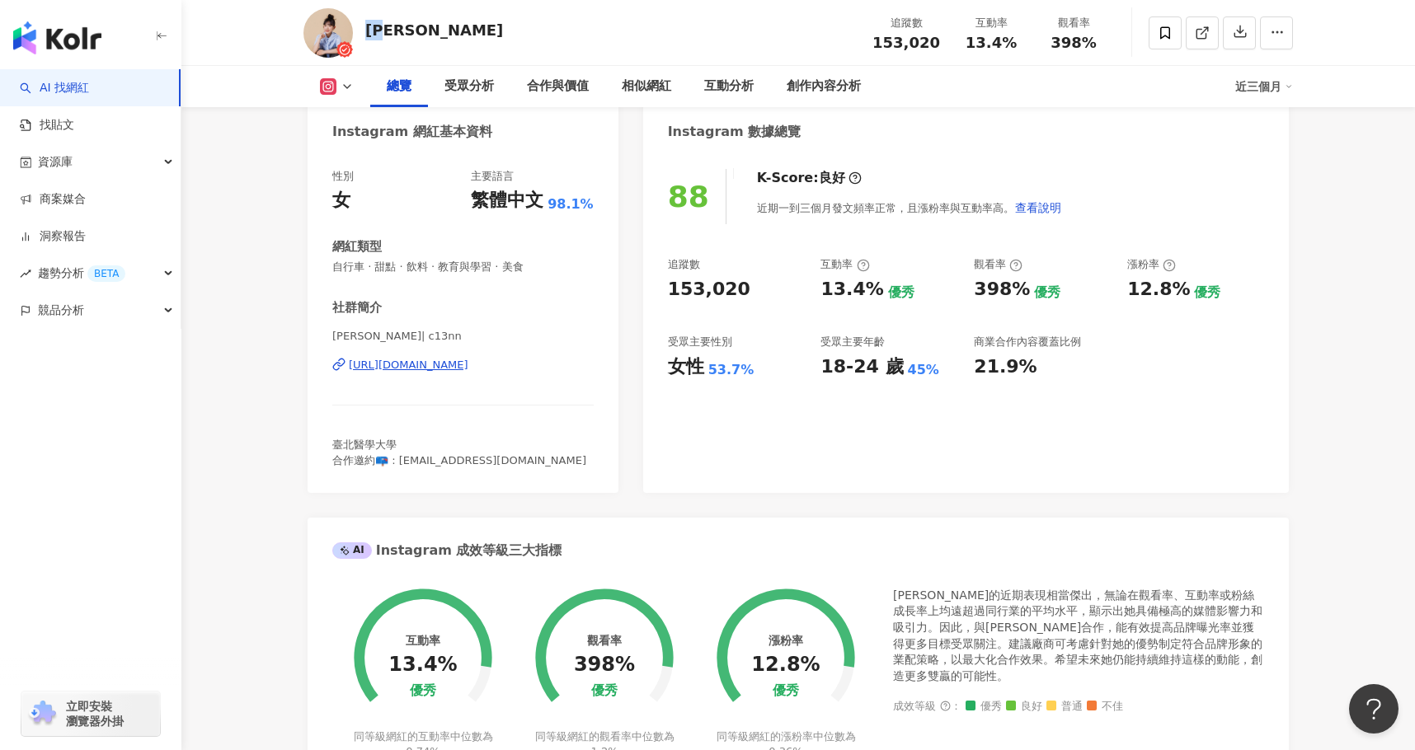
drag, startPoint x: 402, startPoint y: 21, endPoint x: 369, endPoint y: 23, distance: 32.2
click at [369, 23] on div "[PERSON_NAME]" at bounding box center [434, 30] width 138 height 21
drag, startPoint x: 383, startPoint y: 31, endPoint x: 363, endPoint y: 33, distance: 19.9
click at [363, 33] on div "[PERSON_NAME] 追蹤數 153,020 互動率 13.4% 觀看率 398%" at bounding box center [797, 32] width 1055 height 65
copy div "[PERSON_NAME]"
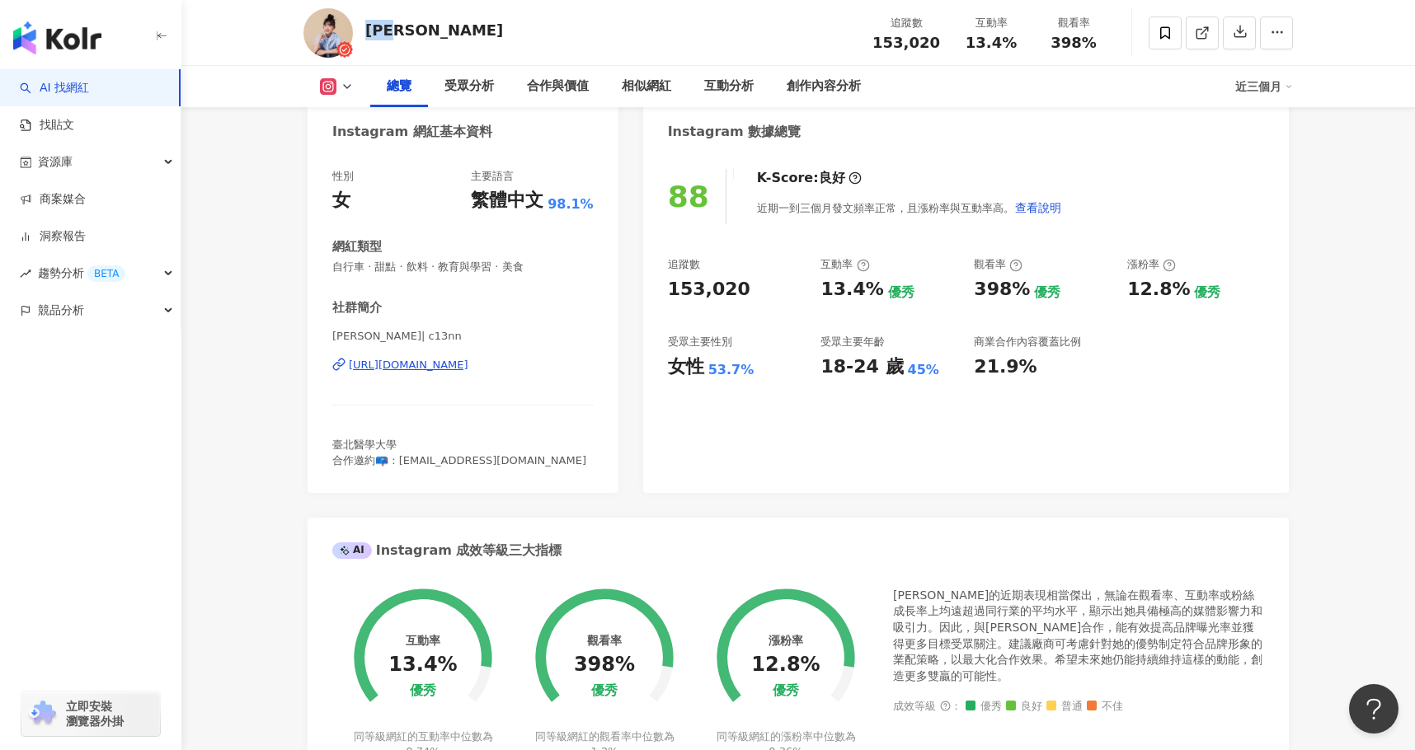
click at [399, 22] on div "[PERSON_NAME]" at bounding box center [434, 30] width 138 height 21
drag, startPoint x: 406, startPoint y: 27, endPoint x: 365, endPoint y: 28, distance: 40.4
click at [365, 28] on div "[PERSON_NAME]" at bounding box center [434, 30] width 138 height 21
copy div "[PERSON_NAME]"
click at [852, 453] on div "88 K-Score : 良好 近期一到三個月發文頻率正常，且漲粉率與互動率高。 查看說明 追蹤數 153,020 互動率 13.4% 優秀 觀看率 398%…" at bounding box center [966, 323] width 646 height 340
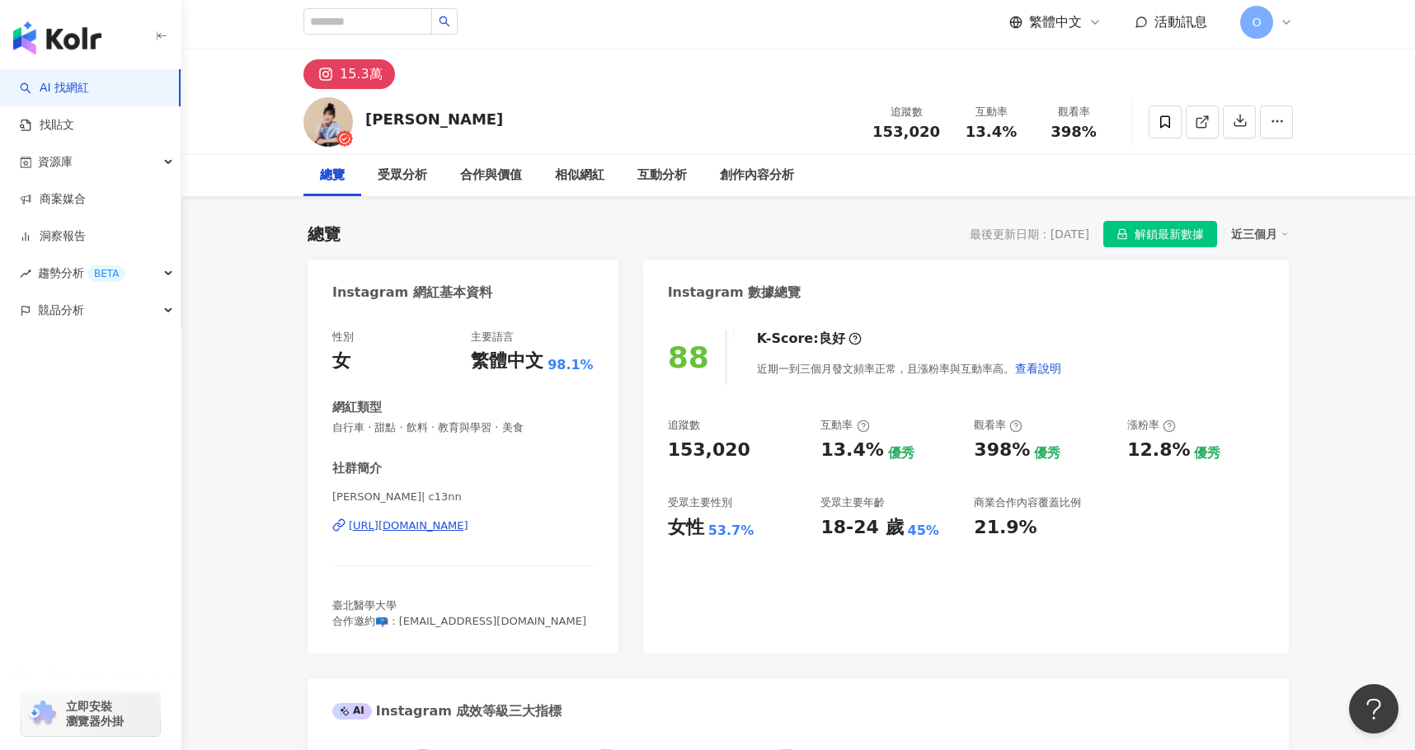
scroll to position [0, 0]
